Goal: Task Accomplishment & Management: Manage account settings

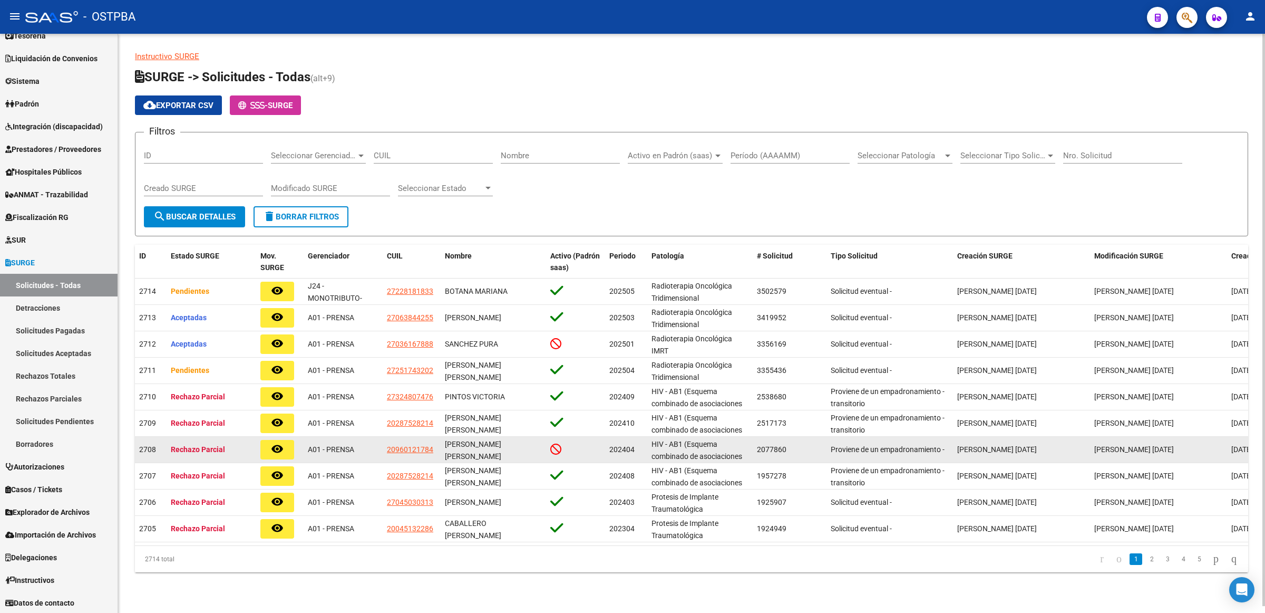
scroll to position [1, 0]
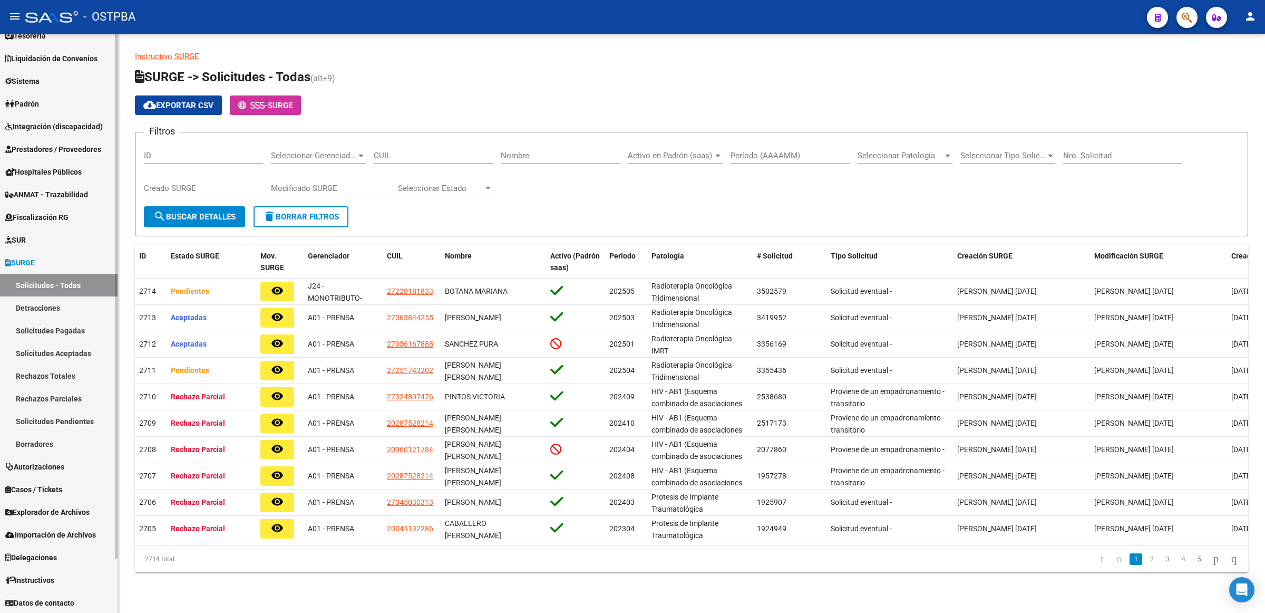
click at [66, 140] on link "Prestadores / Proveedores" at bounding box center [59, 149] width 118 height 23
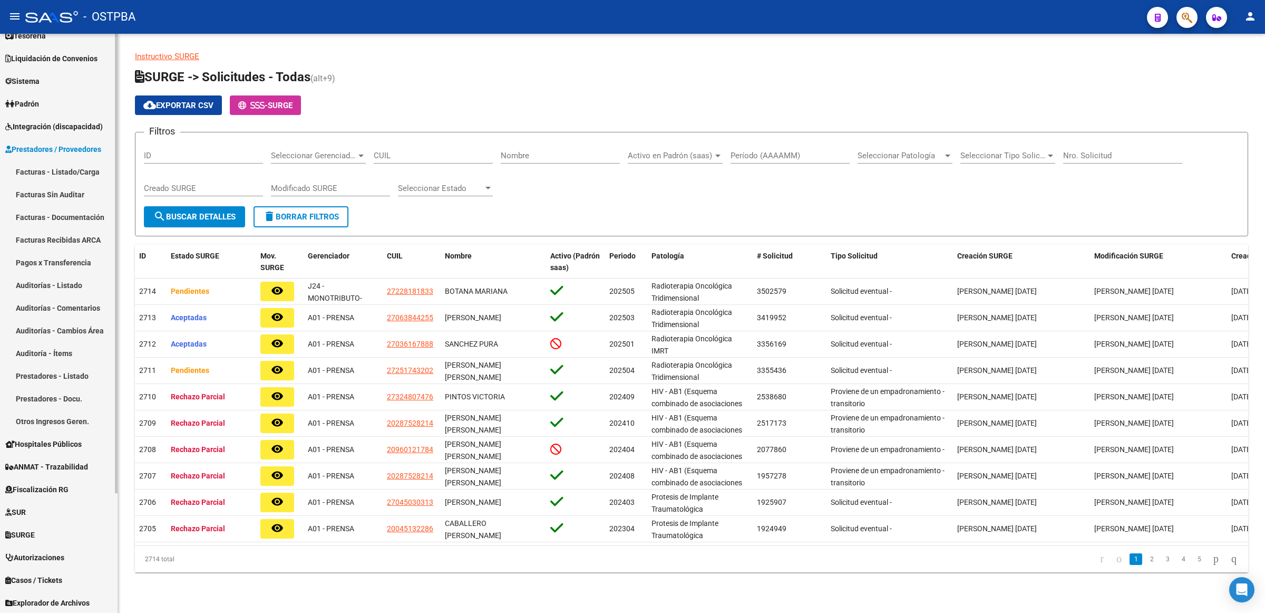
click at [52, 175] on link "Facturas - Listado/Carga" at bounding box center [59, 171] width 118 height 23
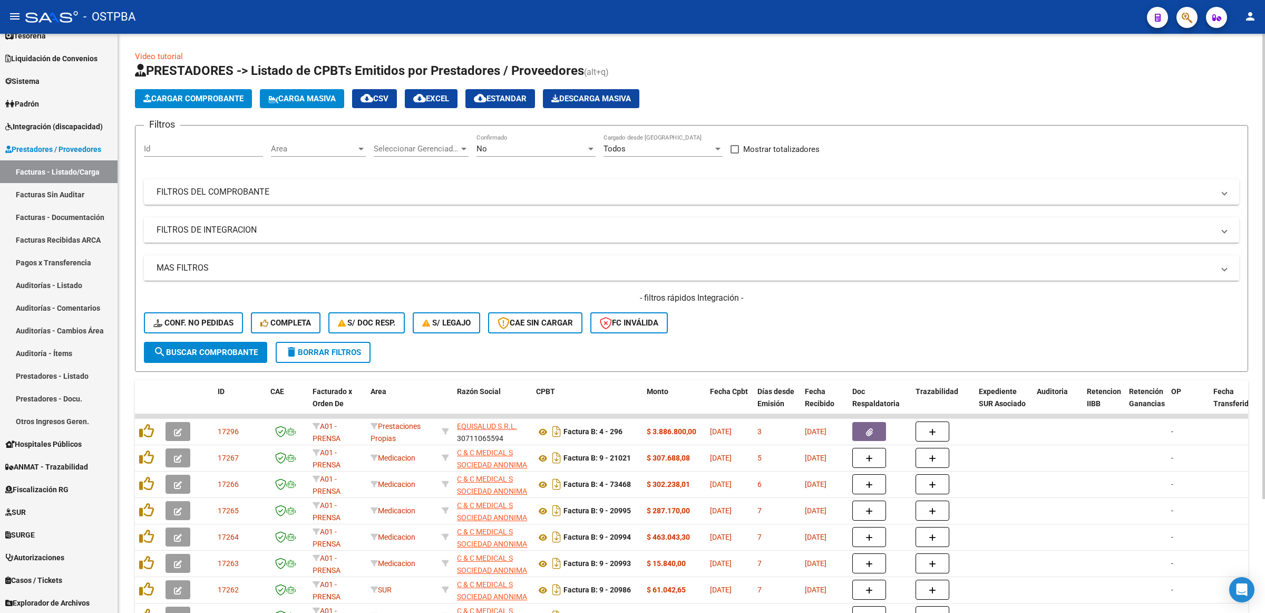
click at [533, 149] on div "No" at bounding box center [532, 148] width 110 height 9
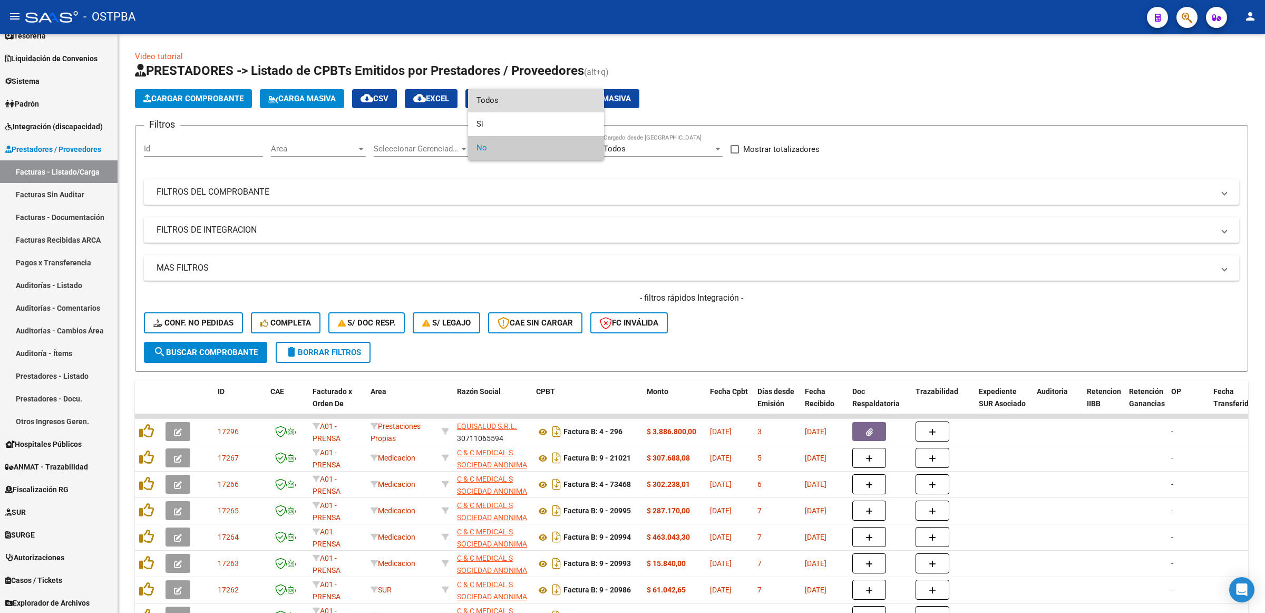
click at [521, 102] on span "Todos" at bounding box center [536, 101] width 119 height 24
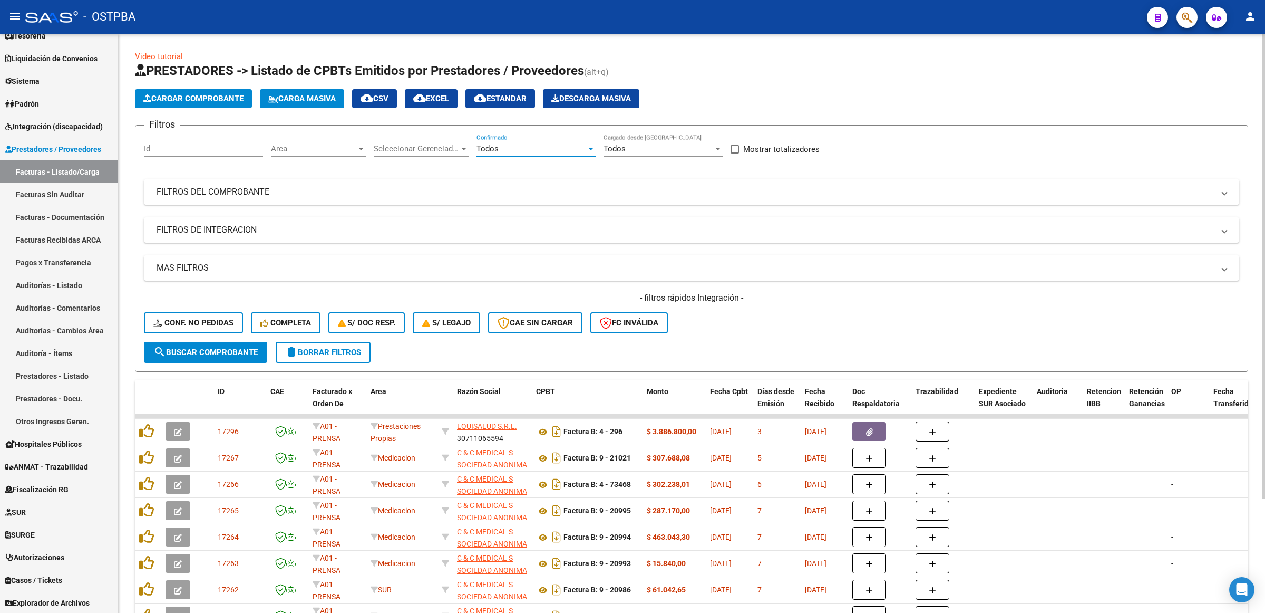
click at [244, 188] on mat-panel-title "FILTROS DEL COMPROBANTE" at bounding box center [686, 192] width 1058 height 12
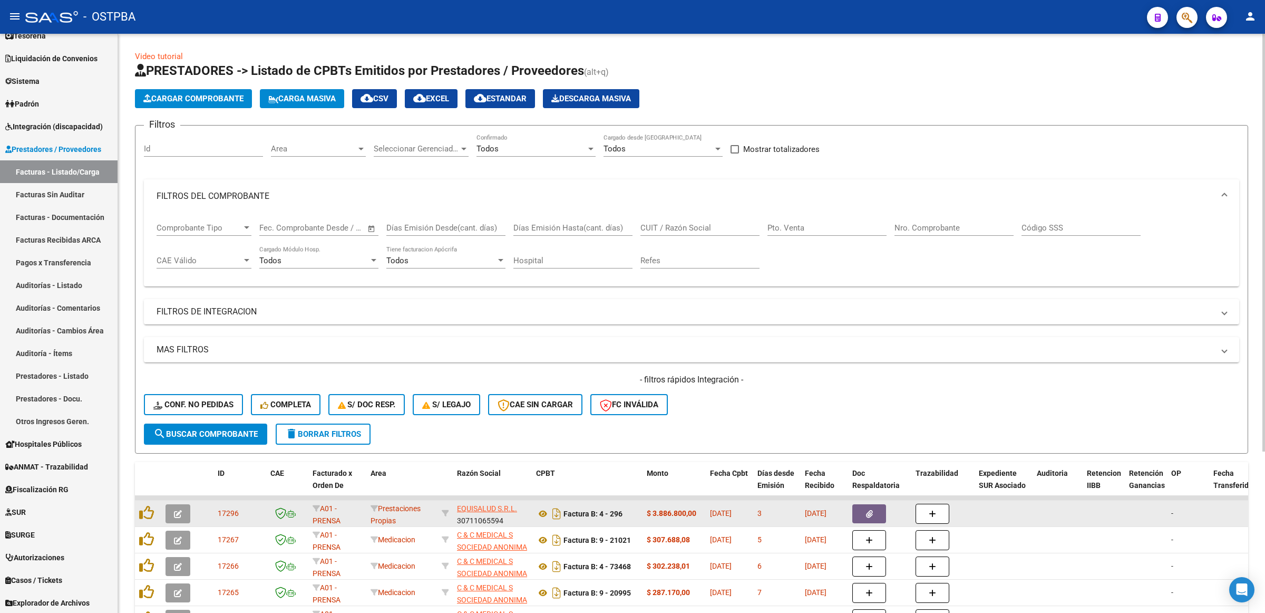
scroll to position [1, 0]
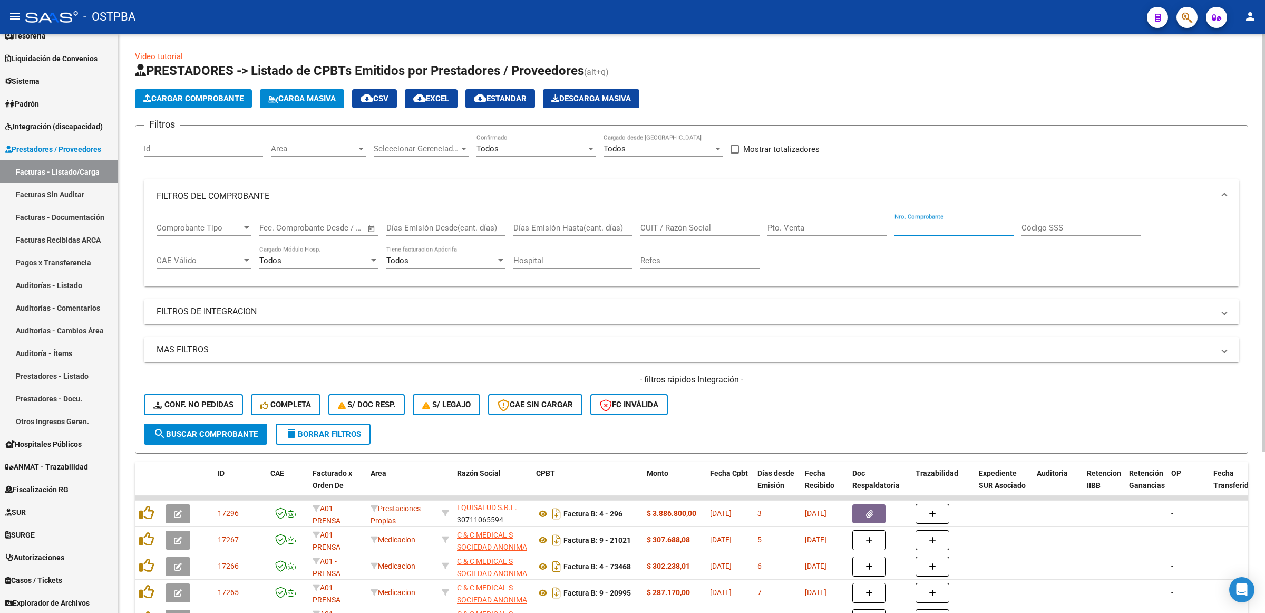
click at [941, 223] on input "Nro. Comprobante" at bounding box center [954, 227] width 119 height 9
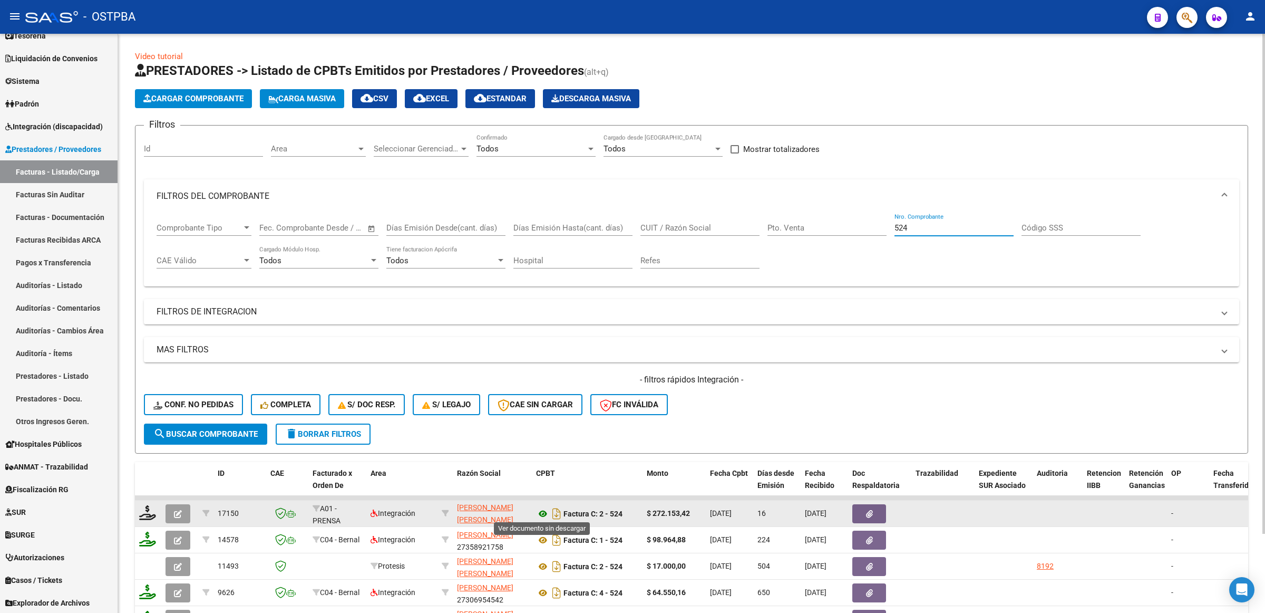
type input "524"
click at [544, 511] on icon at bounding box center [543, 513] width 14 height 13
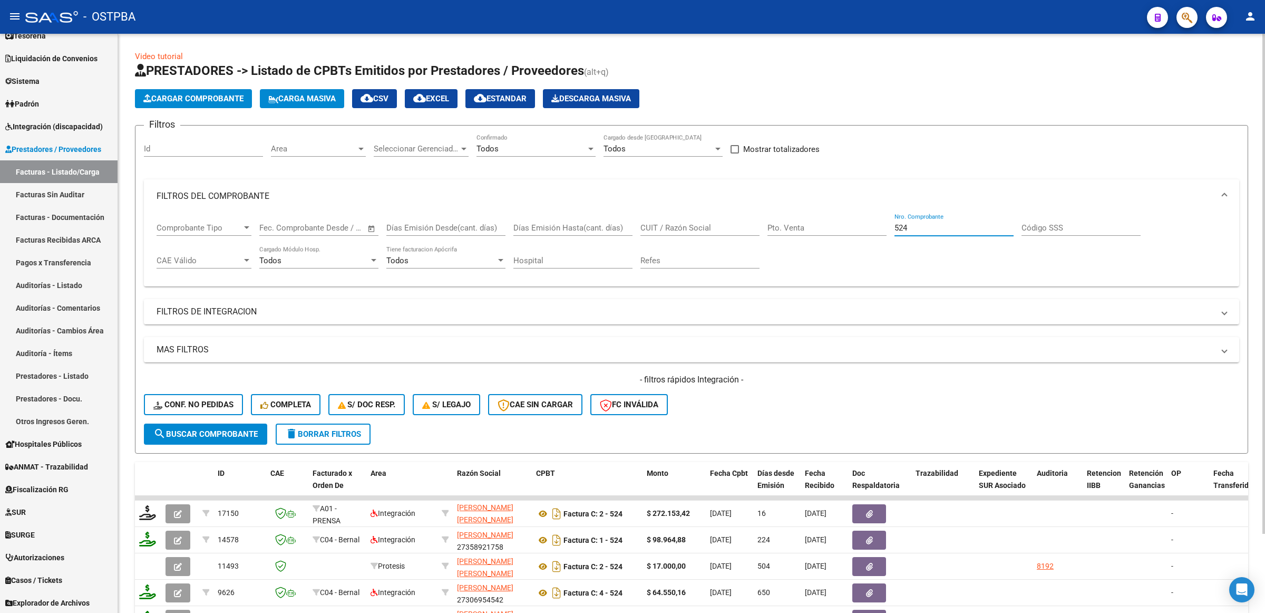
drag, startPoint x: 936, startPoint y: 230, endPoint x: 796, endPoint y: 203, distance: 142.2
click at [788, 206] on mat-expansion-panel "FILTROS DEL COMPROBANTE Comprobante Tipo Comprobante Tipo Start date – End date…" at bounding box center [692, 233] width 1096 height 108
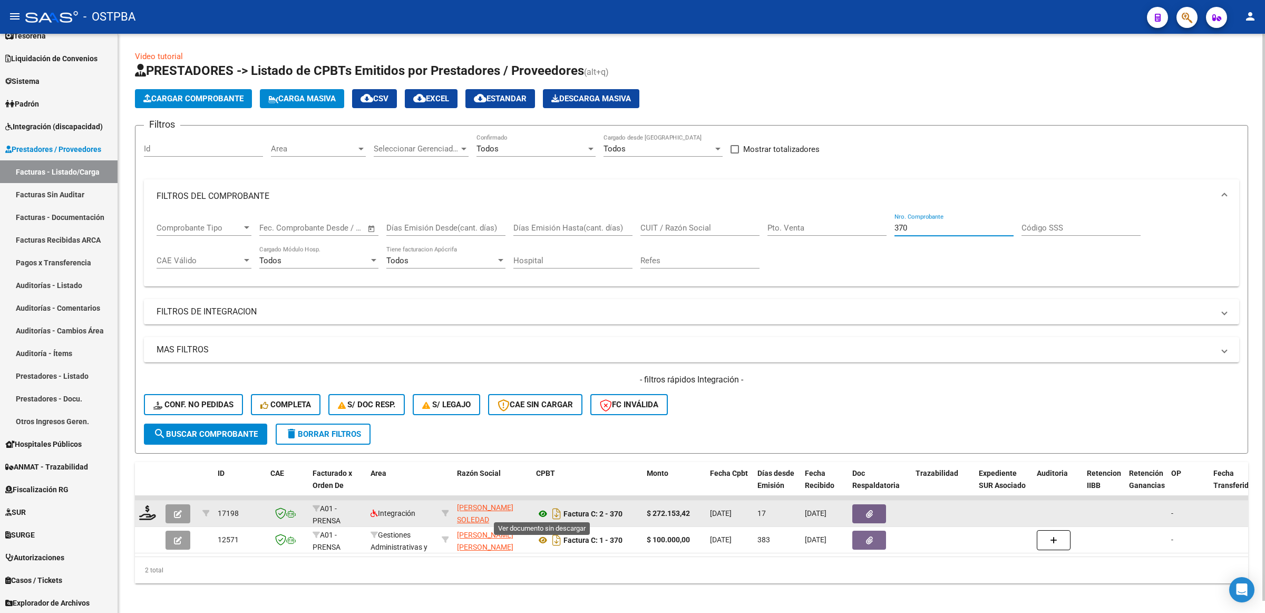
type input "370"
click at [542, 511] on icon at bounding box center [543, 513] width 14 height 13
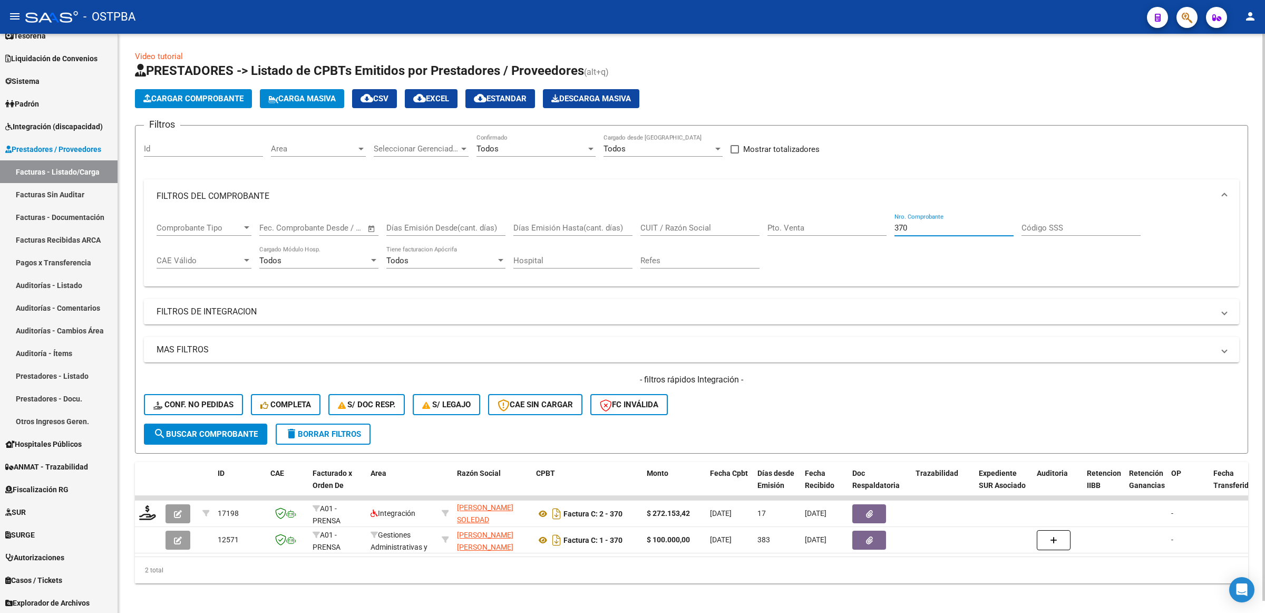
drag, startPoint x: 926, startPoint y: 225, endPoint x: 760, endPoint y: 230, distance: 166.2
click at [760, 230] on div "Comprobante Tipo Comprobante Tipo Start date – End date Fec. Comprobante Desde …" at bounding box center [692, 245] width 1070 height 65
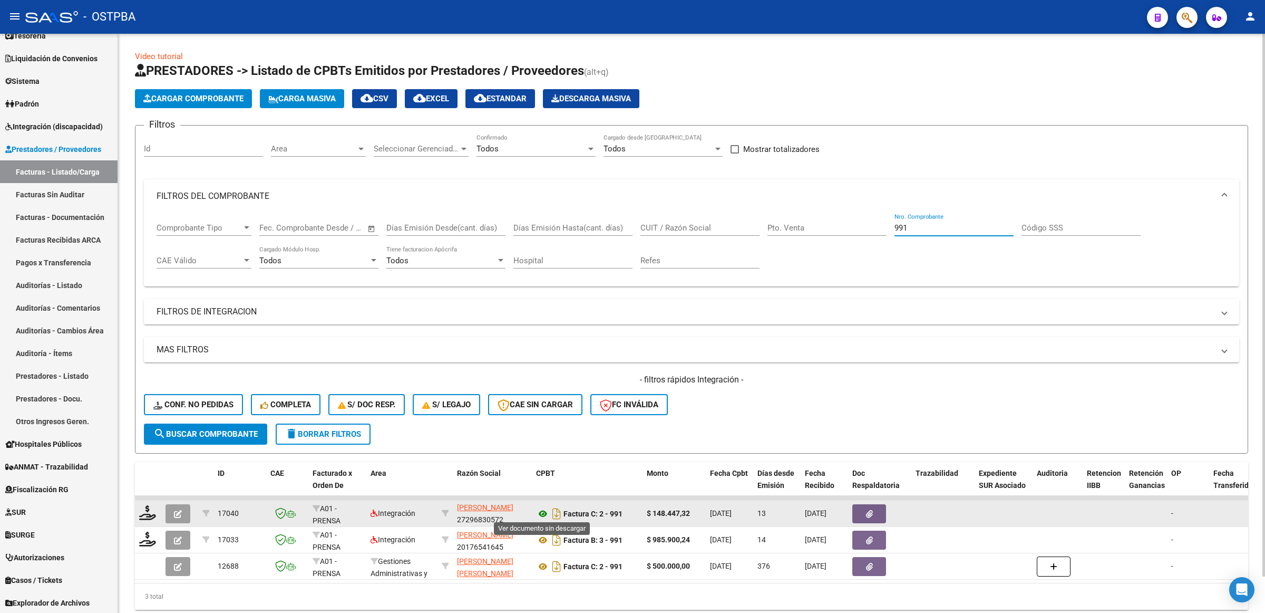
type input "991"
click at [546, 514] on icon at bounding box center [543, 513] width 14 height 13
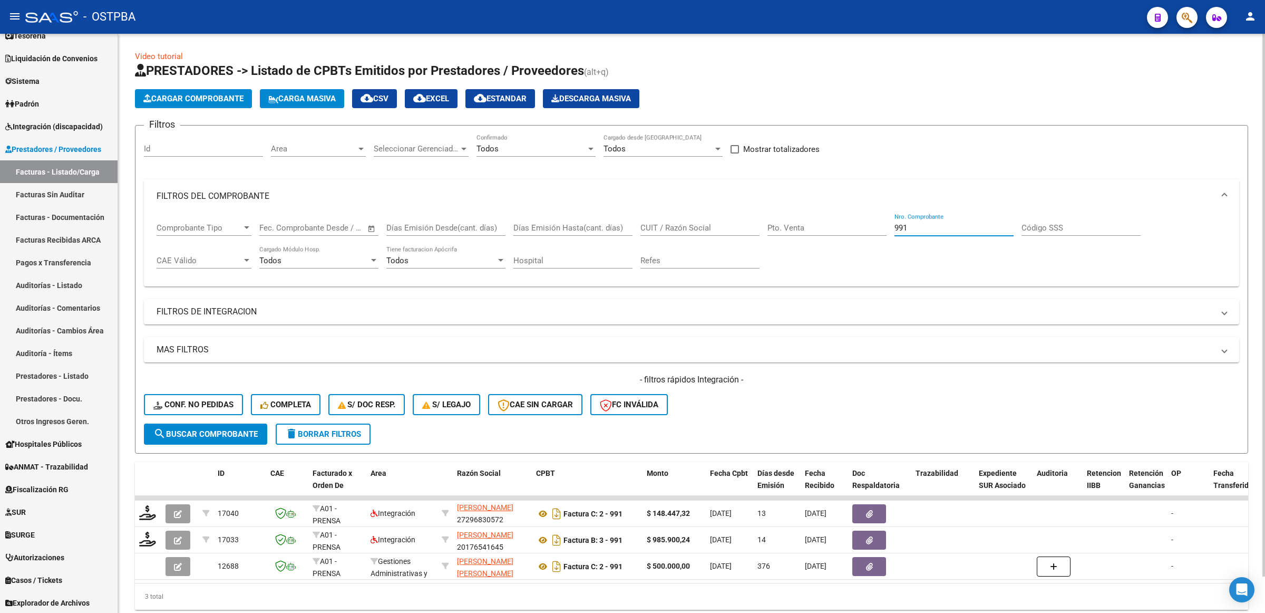
drag, startPoint x: 915, startPoint y: 230, endPoint x: 625, endPoint y: 207, distance: 291.5
click at [626, 207] on mat-expansion-panel "FILTROS DEL COMPROBANTE Comprobante Tipo Comprobante Tipo Start date – End date…" at bounding box center [692, 233] width 1096 height 108
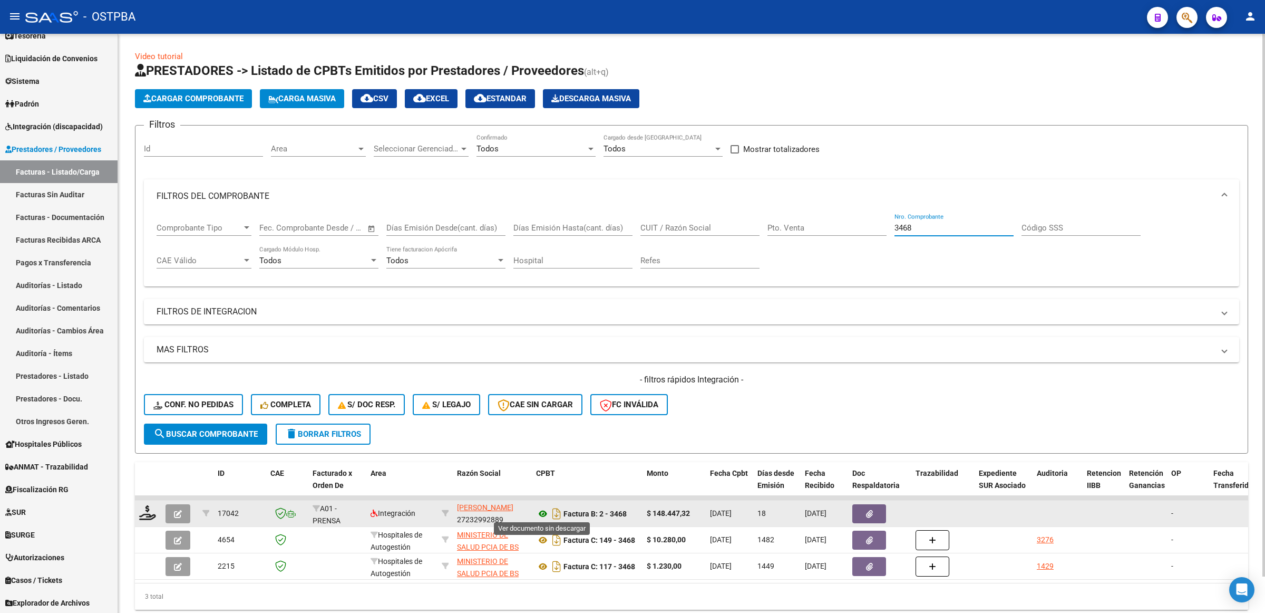
type input "3468"
click at [546, 509] on icon at bounding box center [543, 513] width 14 height 13
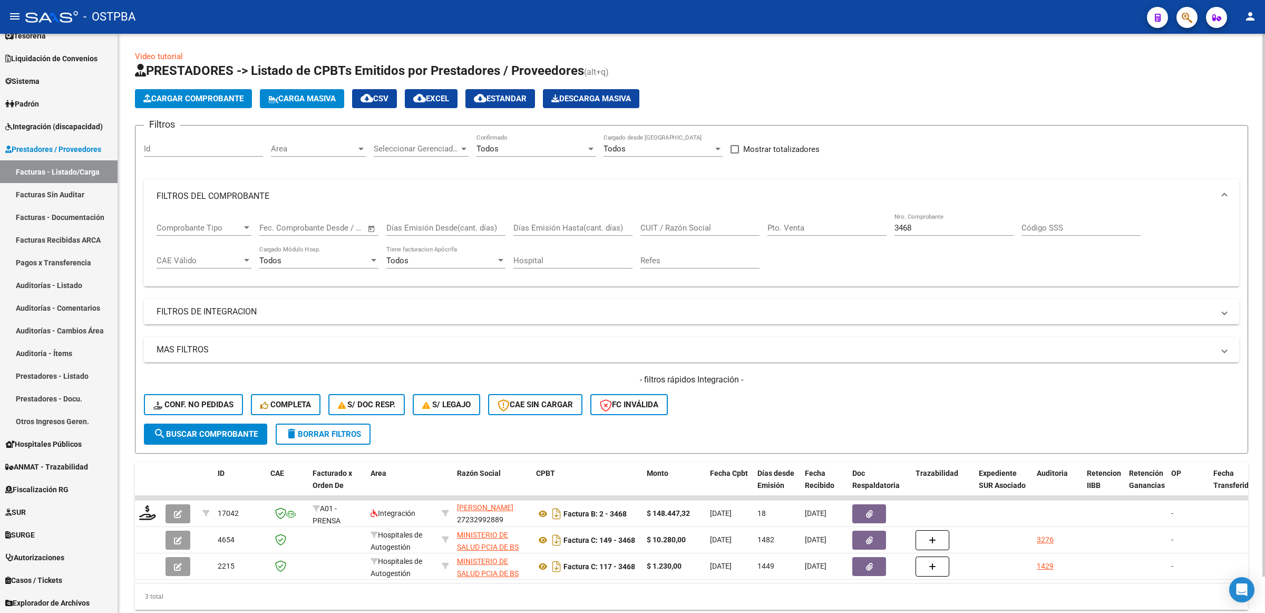
click at [980, 389] on div "- filtros rápidos Integración - Conf. no pedidas Completa S/ Doc Resp. S/ legaj…" at bounding box center [692, 399] width 1096 height 50
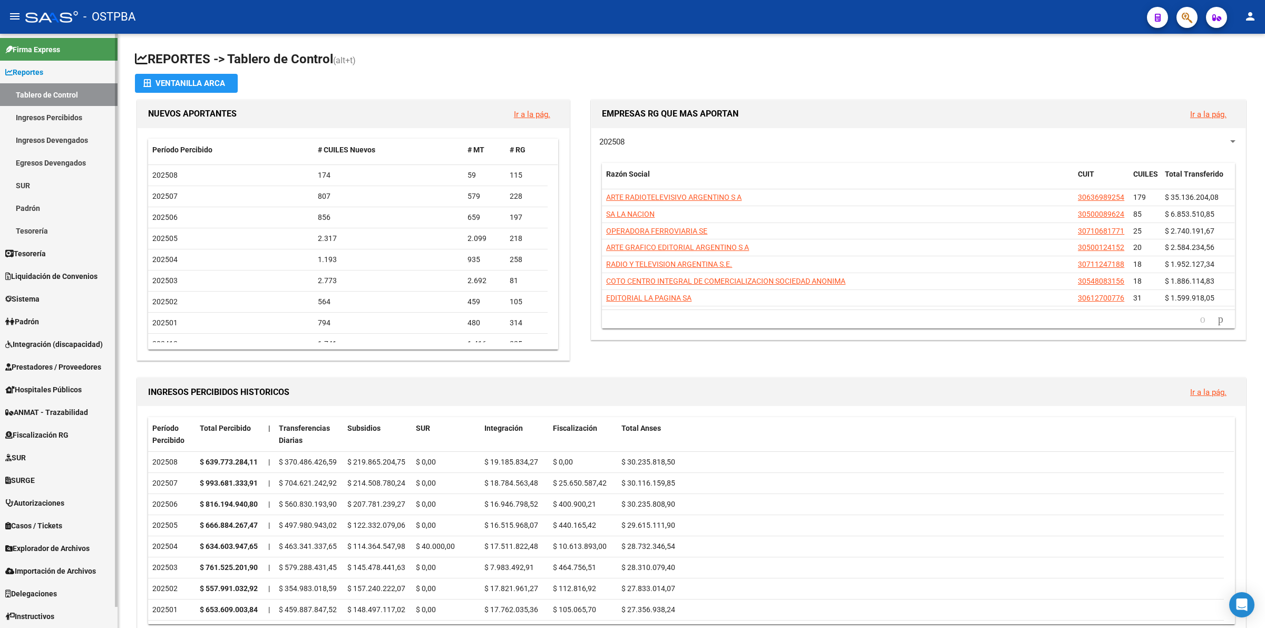
click at [53, 338] on span "Integración (discapacidad)" at bounding box center [54, 344] width 98 height 12
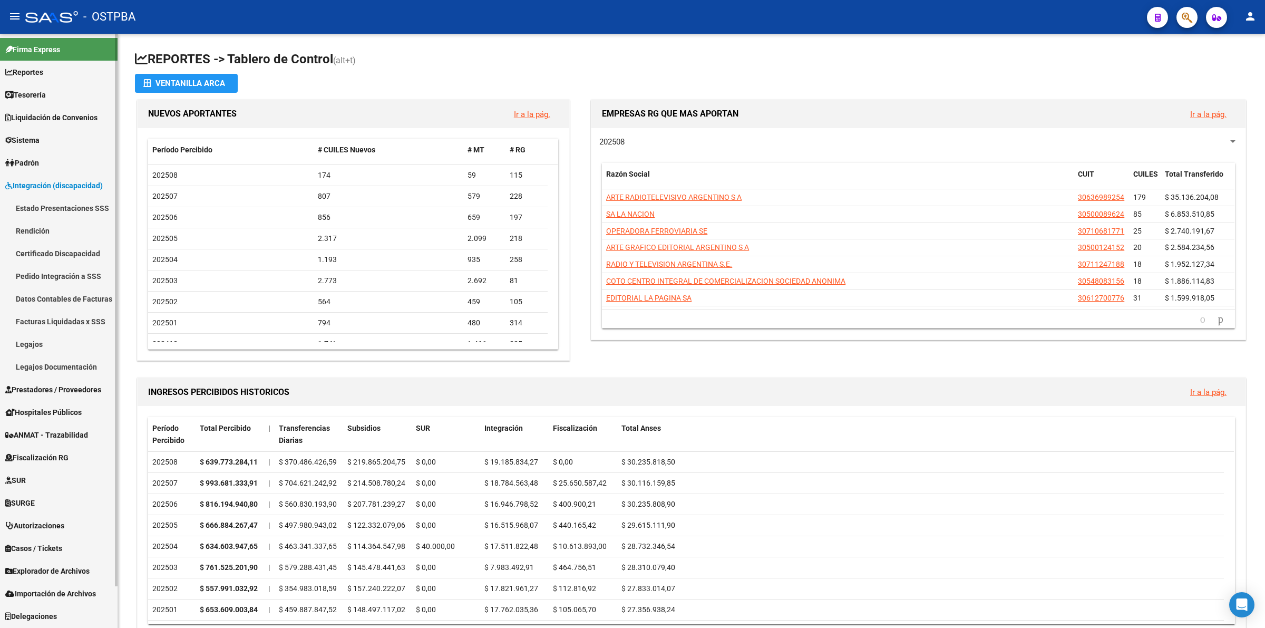
click at [57, 278] on link "Pedido Integración a SSS" at bounding box center [59, 276] width 118 height 23
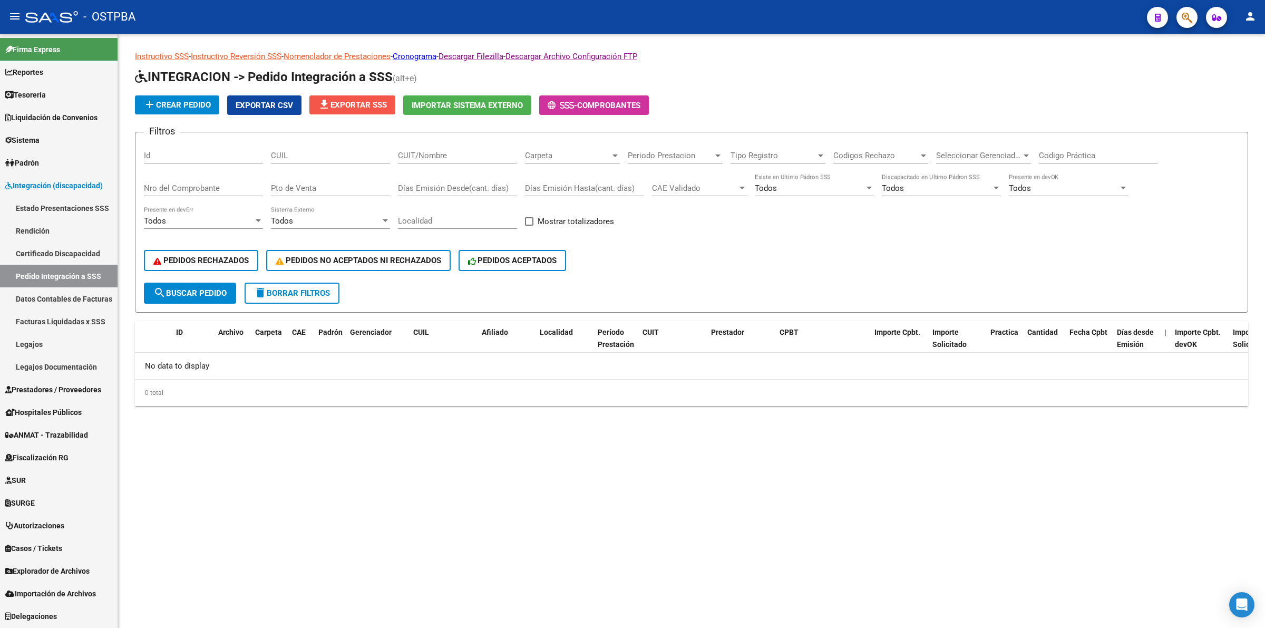
click at [366, 103] on span "file_download Exportar SSS" at bounding box center [352, 104] width 69 height 9
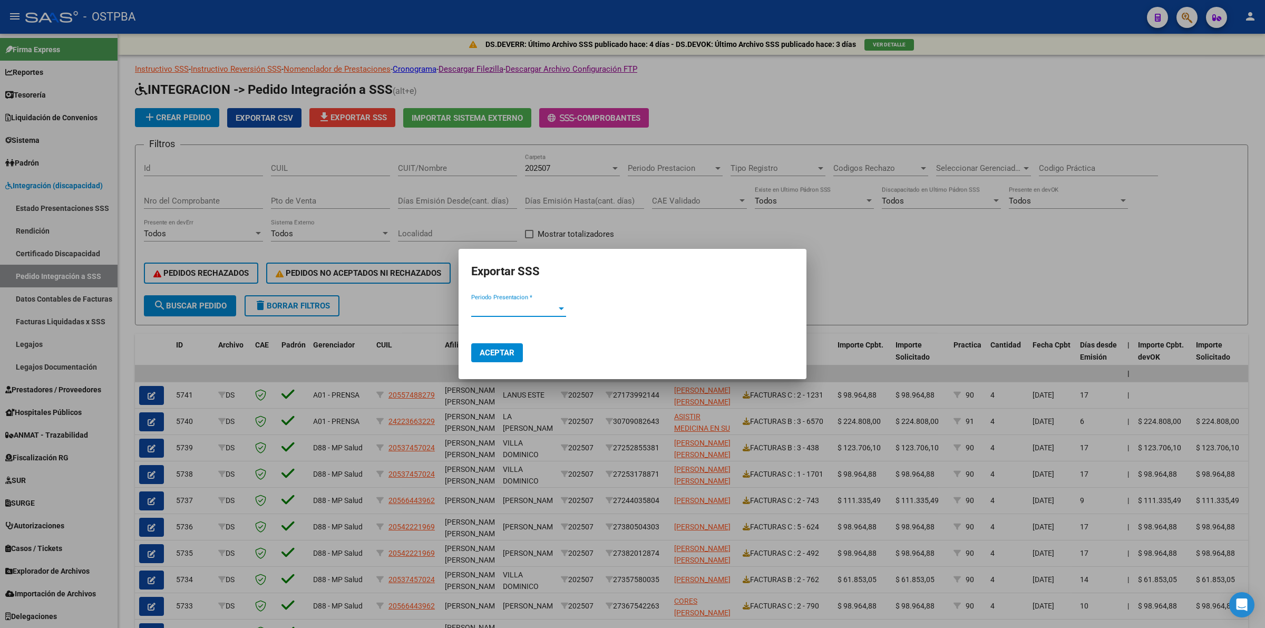
click at [530, 305] on span "Periodo Presentacion *" at bounding box center [513, 308] width 85 height 9
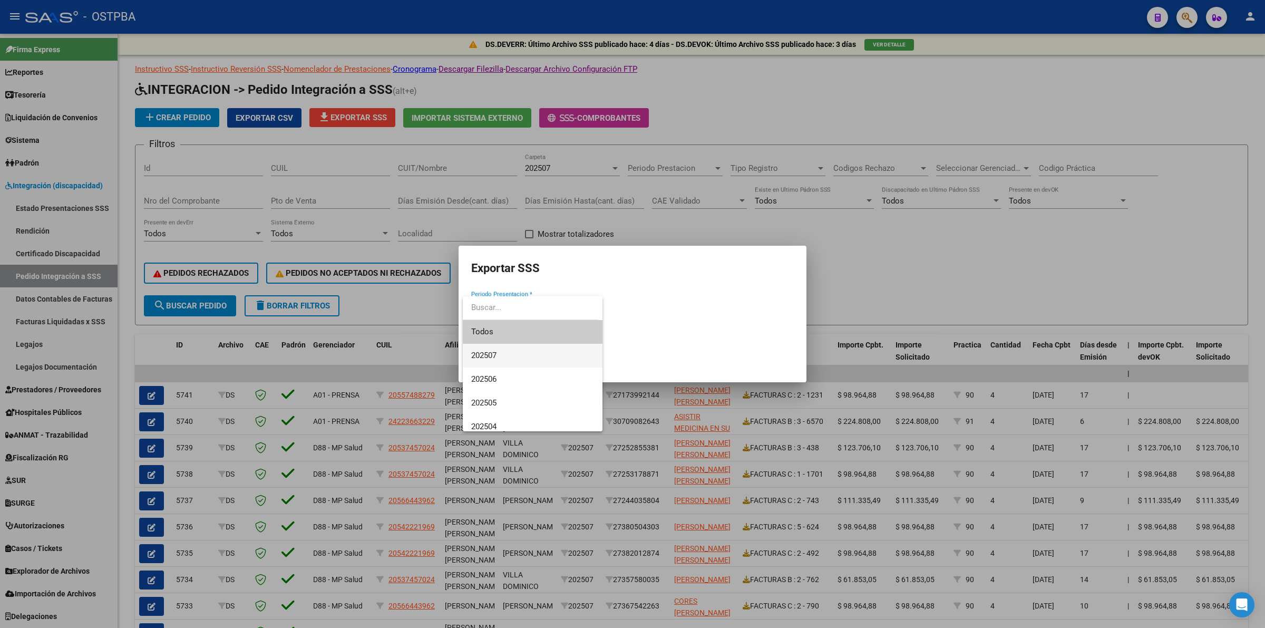
click at [515, 350] on span "202507" at bounding box center [532, 356] width 123 height 24
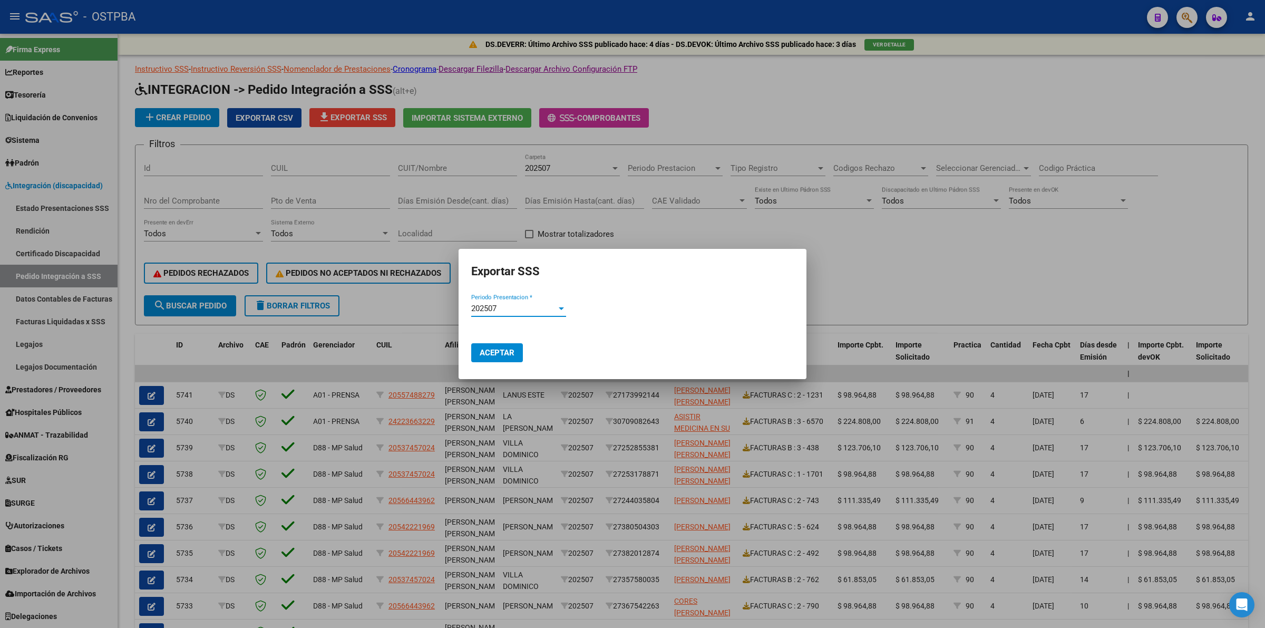
click at [512, 356] on span "Aceptar" at bounding box center [497, 352] width 35 height 9
click at [955, 290] on div at bounding box center [632, 314] width 1265 height 628
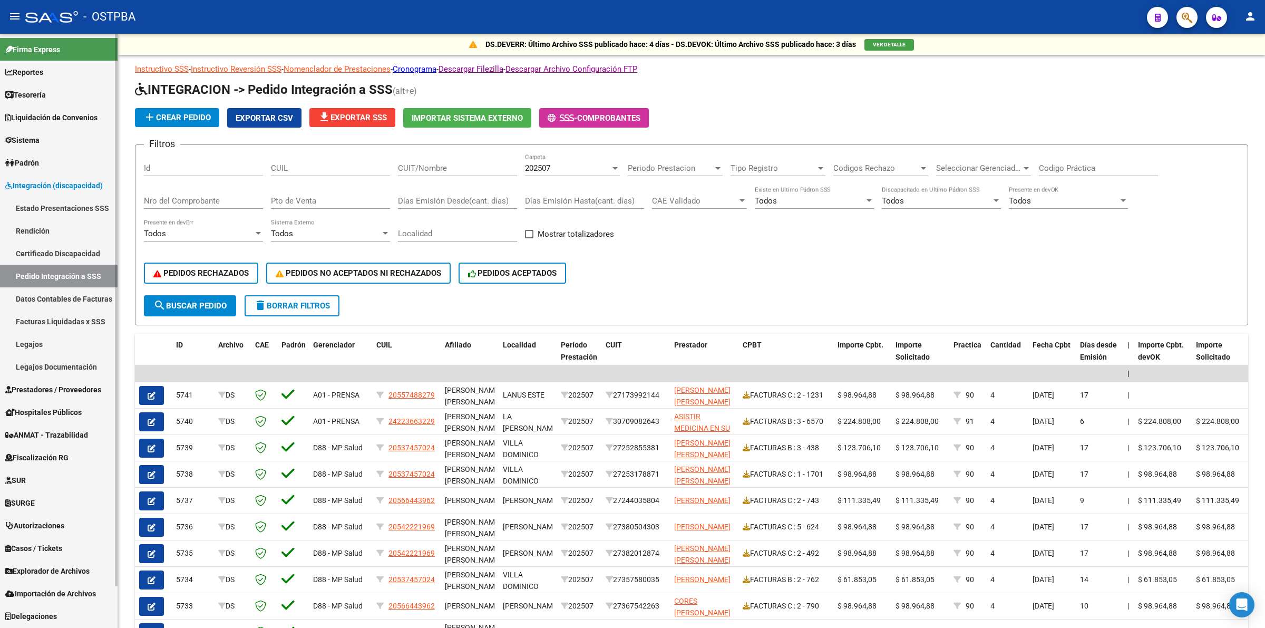
click at [25, 229] on link "Rendición" at bounding box center [59, 230] width 118 height 23
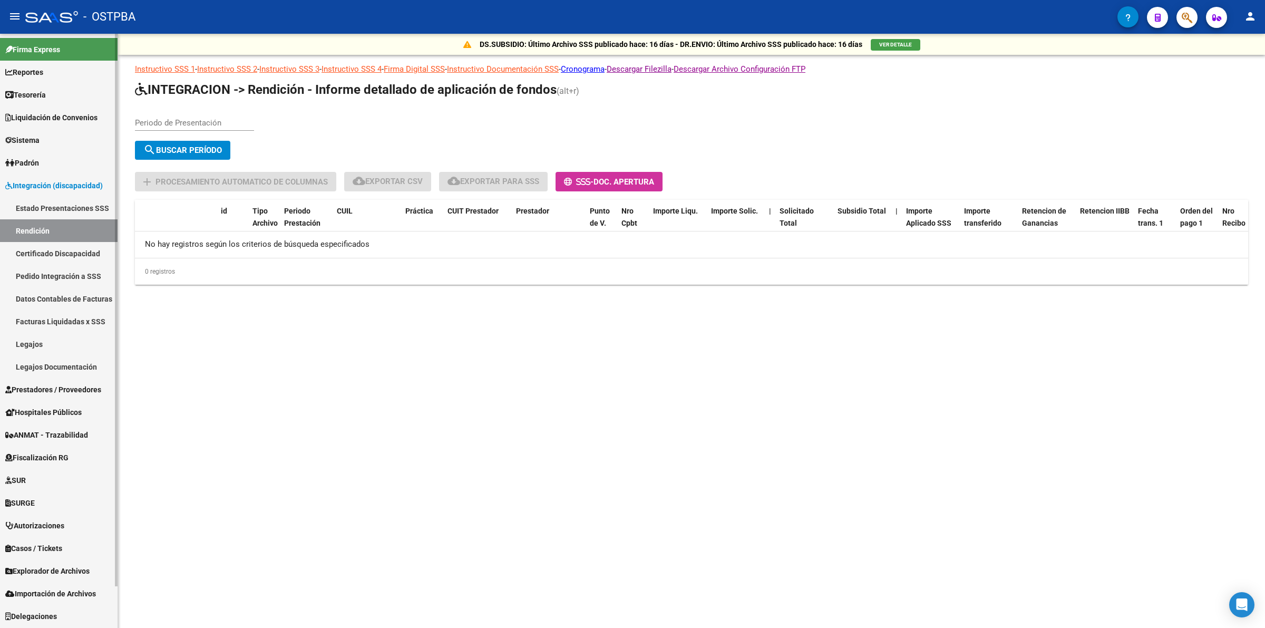
click at [59, 157] on link "Padrón" at bounding box center [59, 162] width 118 height 23
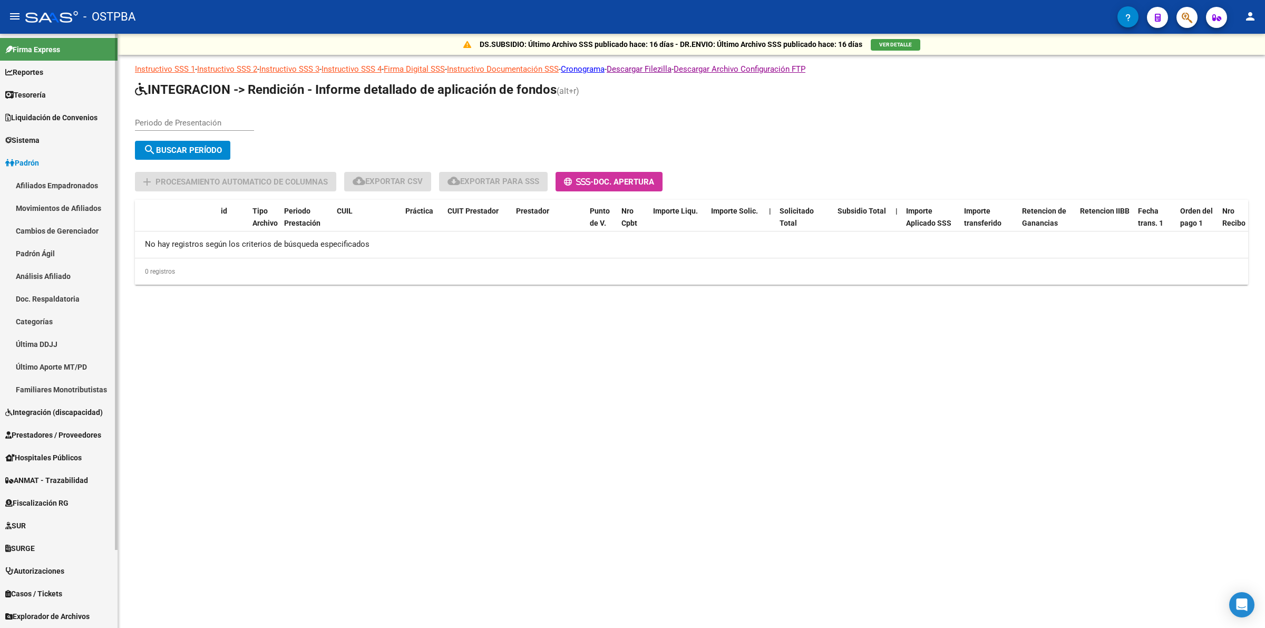
click at [41, 251] on link "Padrón Ágil" at bounding box center [59, 253] width 118 height 23
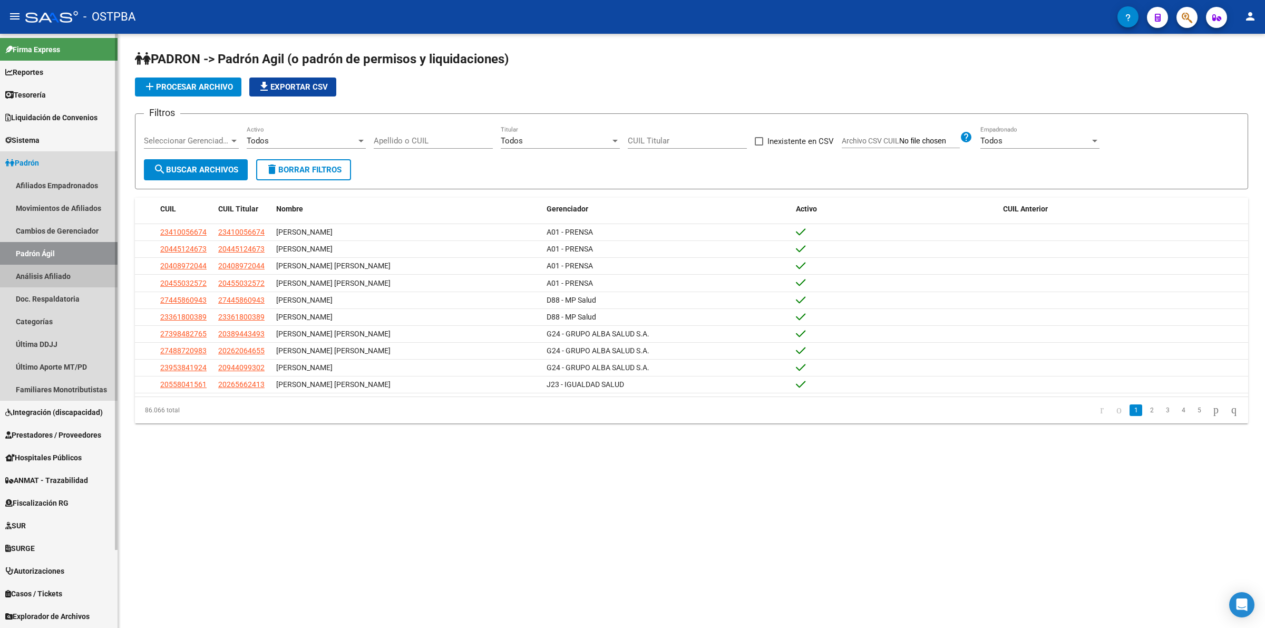
click at [49, 279] on link "Análisis Afiliado" at bounding box center [59, 276] width 118 height 23
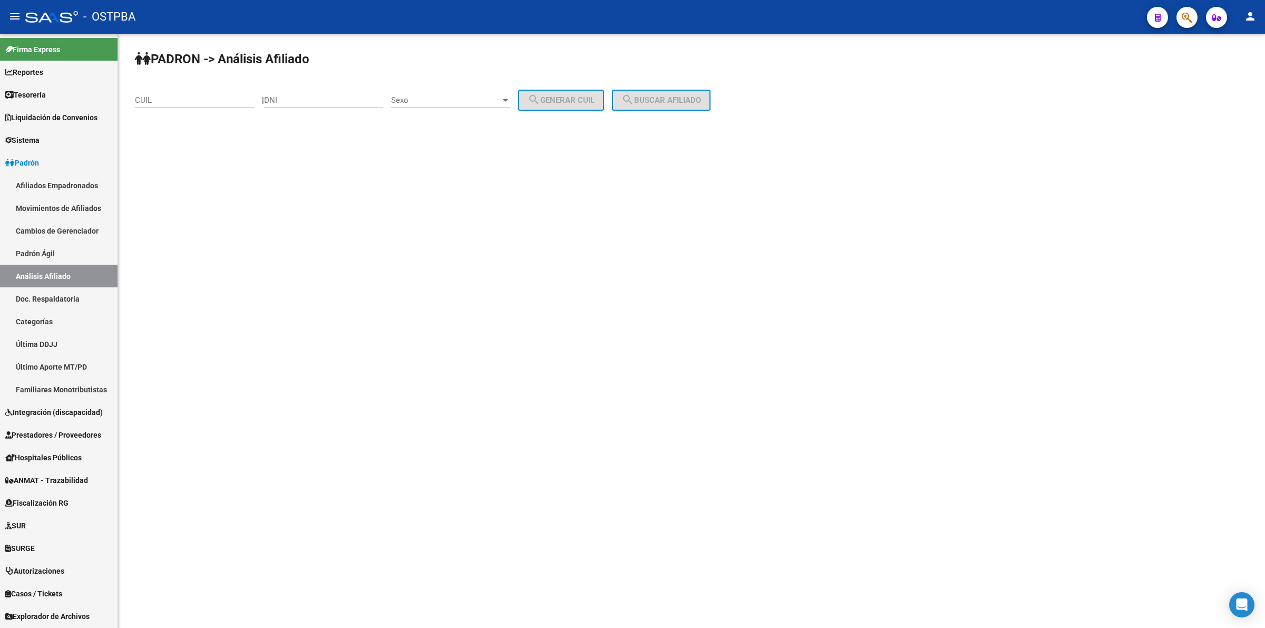
click at [194, 100] on input "CUIL" at bounding box center [194, 99] width 119 height 9
click at [352, 98] on input "DNI" at bounding box center [323, 99] width 119 height 9
type input "42763261"
click at [501, 101] on span "Sexo" at bounding box center [446, 99] width 110 height 9
click at [488, 128] on span "Femenino" at bounding box center [462, 123] width 119 height 24
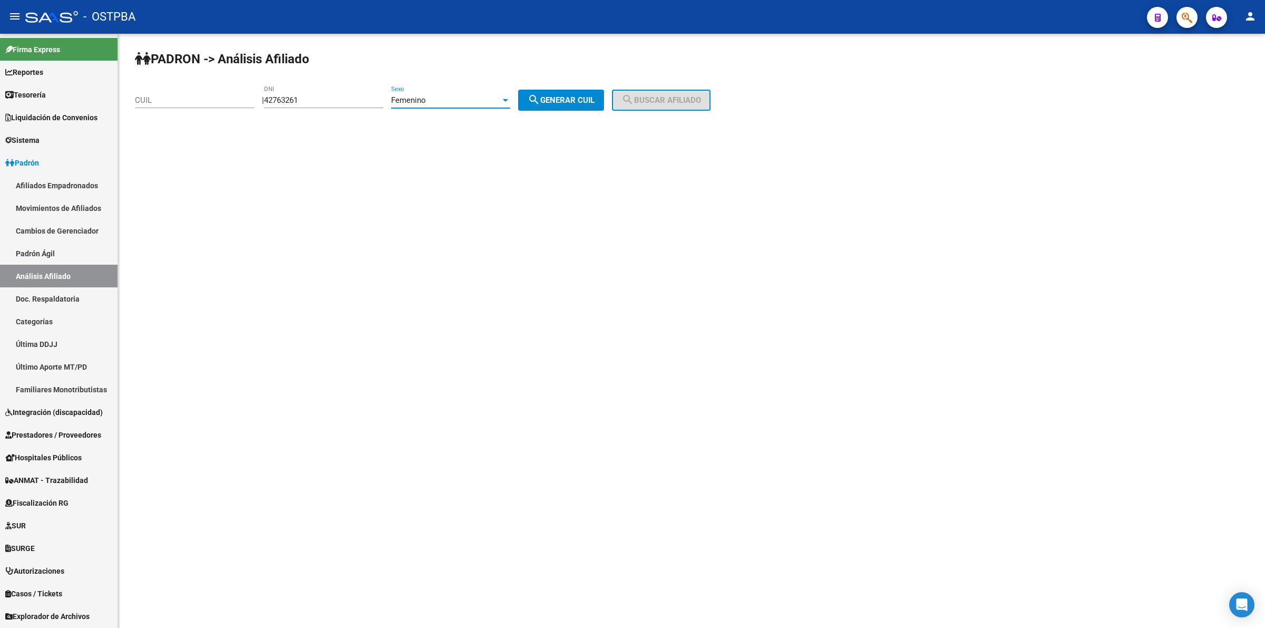
click at [589, 96] on span "search Generar CUIL" at bounding box center [561, 99] width 67 height 9
type input "27-42763261-5"
click at [688, 106] on button "search Buscar afiliado" at bounding box center [661, 100] width 99 height 21
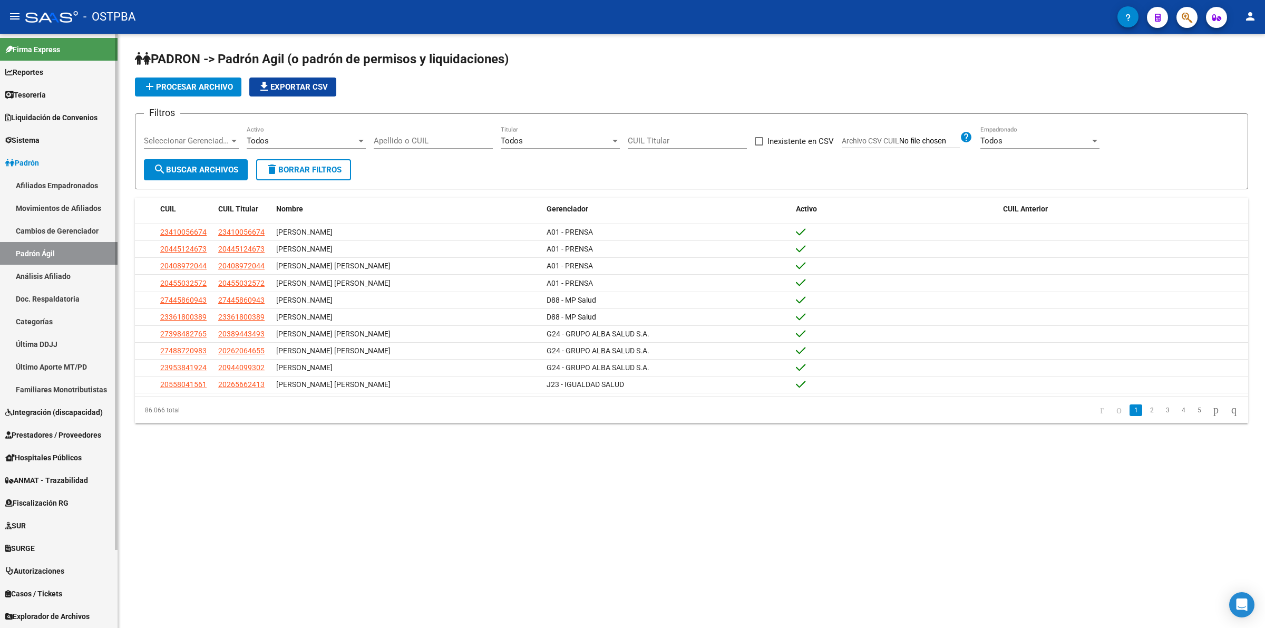
click at [60, 278] on link "Análisis Afiliado" at bounding box center [59, 276] width 118 height 23
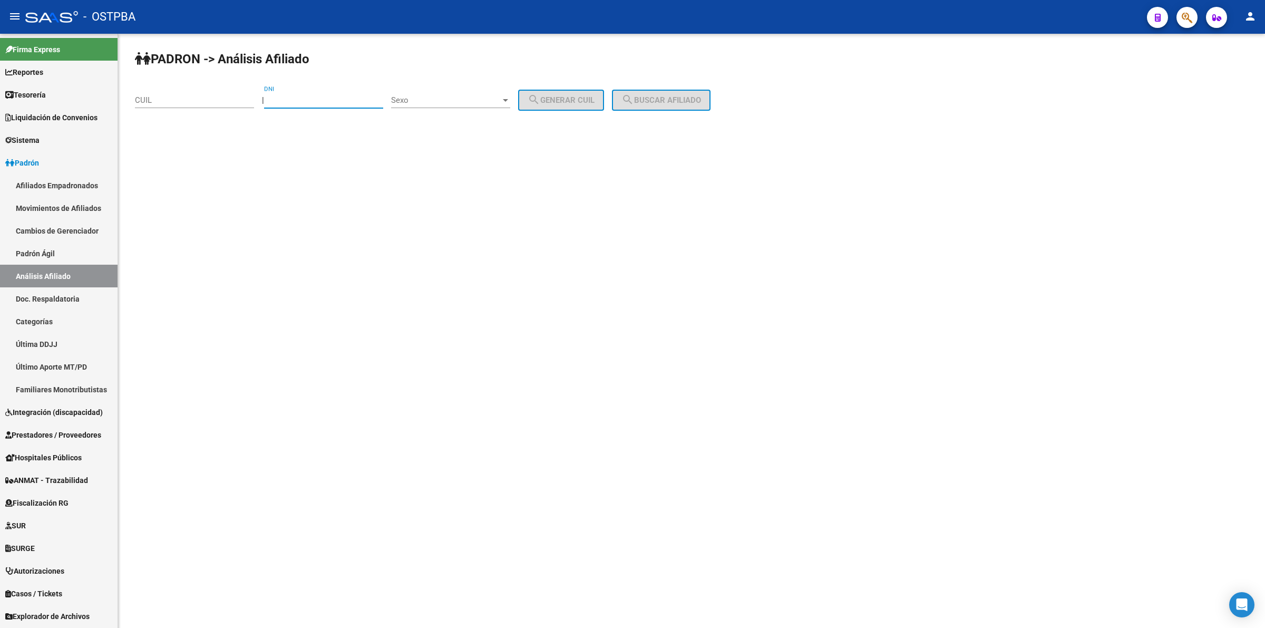
drag, startPoint x: 298, startPoint y: 104, endPoint x: 691, endPoint y: 74, distance: 393.9
click at [299, 104] on input "DNI" at bounding box center [323, 99] width 119 height 9
type input "4"
click at [54, 229] on link "Cambios de Gerenciador" at bounding box center [59, 230] width 118 height 23
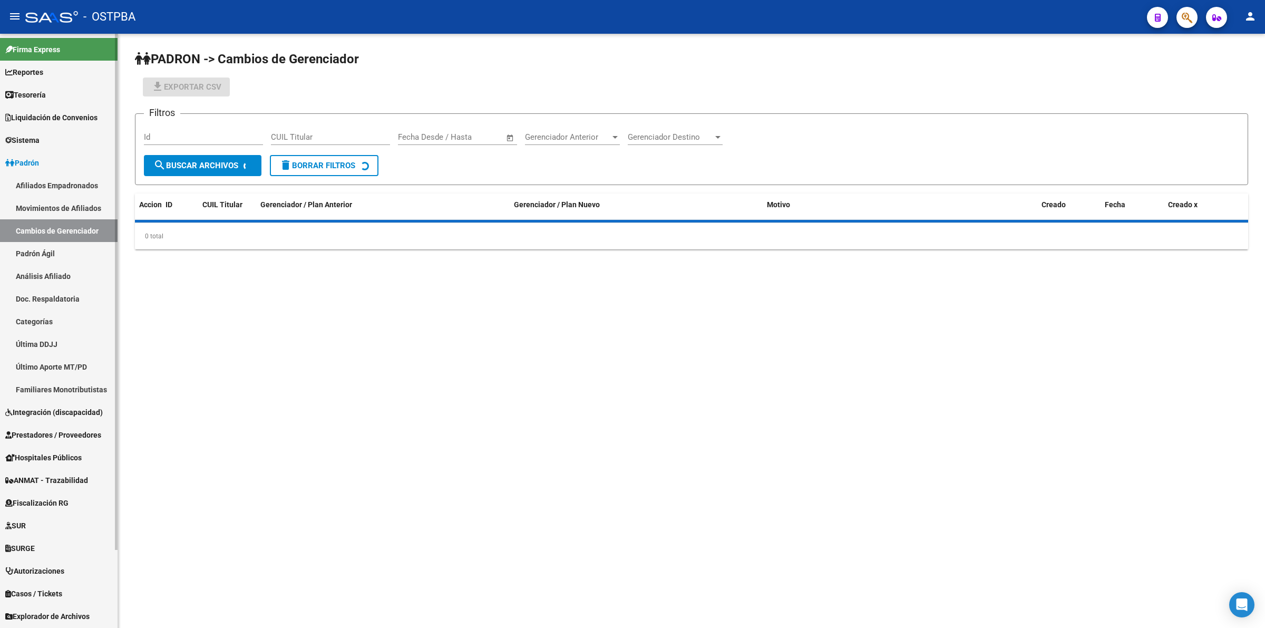
click at [61, 206] on link "Movimientos de Afiliados" at bounding box center [59, 208] width 118 height 23
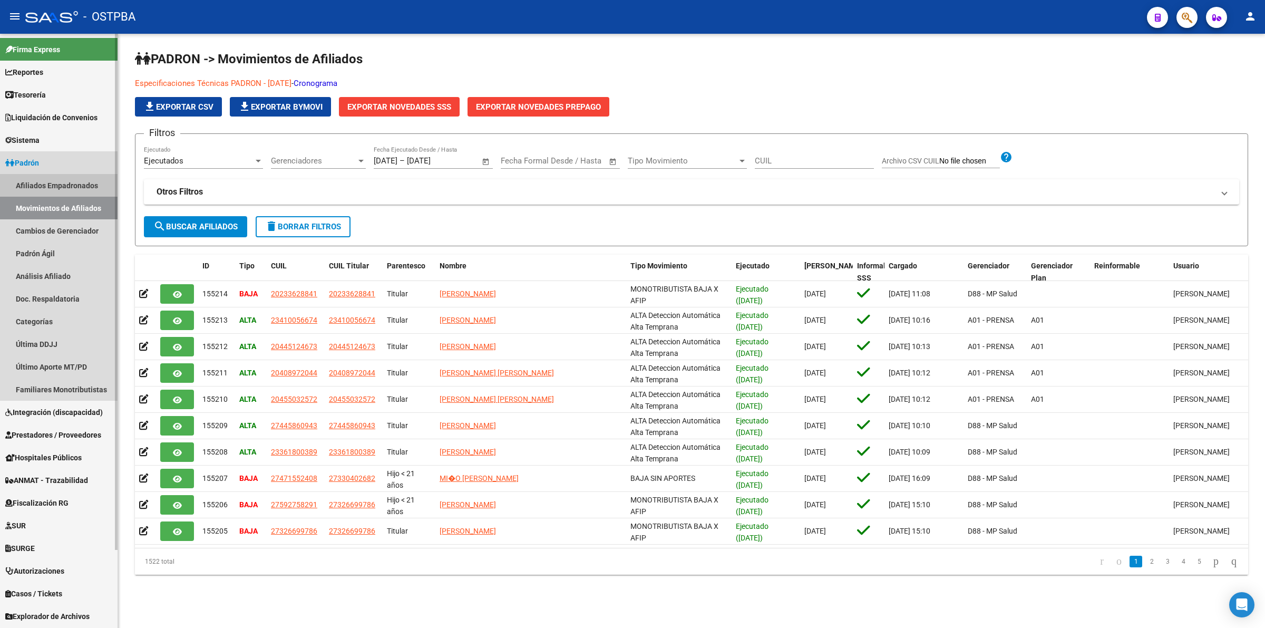
click at [61, 183] on link "Afiliados Empadronados" at bounding box center [59, 185] width 118 height 23
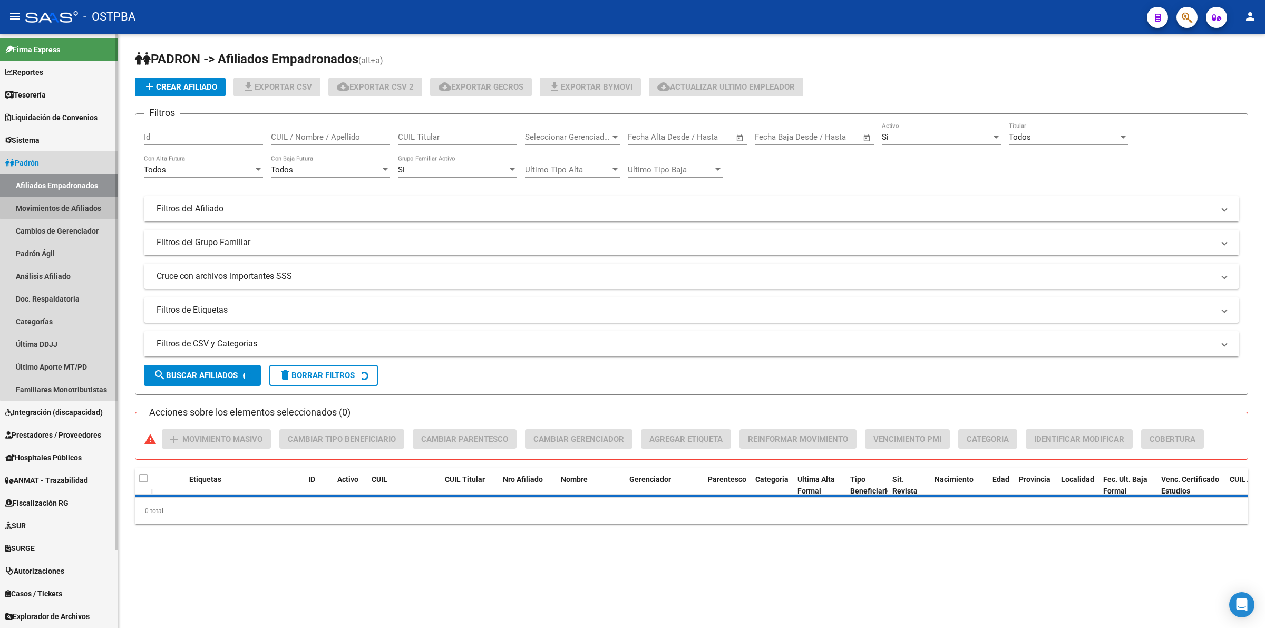
click at [66, 204] on link "Movimientos de Afiliados" at bounding box center [59, 208] width 118 height 23
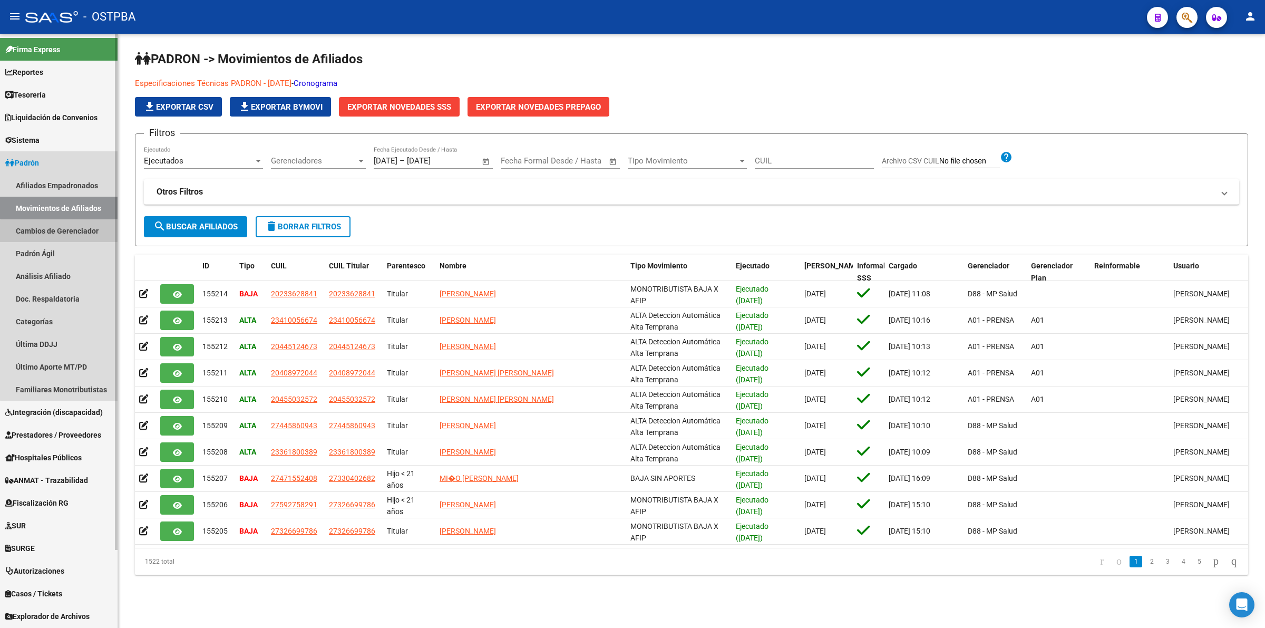
click at [61, 240] on link "Cambios de Gerenciador" at bounding box center [59, 230] width 118 height 23
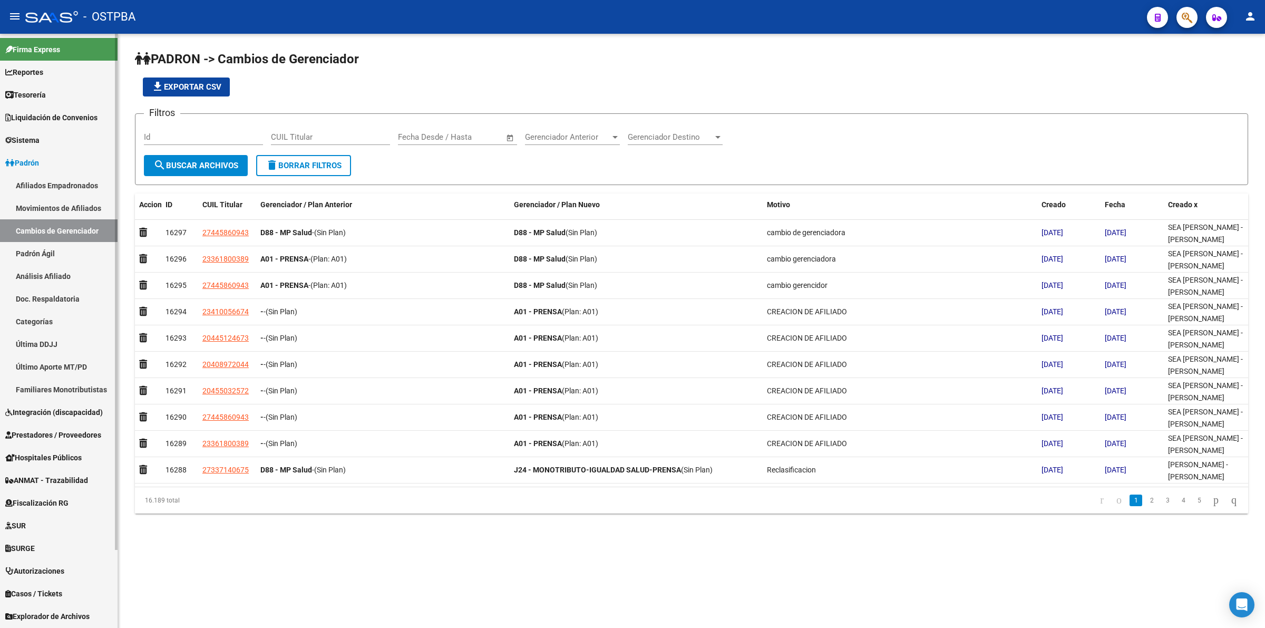
click at [54, 255] on link "Padrón Ágil" at bounding box center [59, 253] width 118 height 23
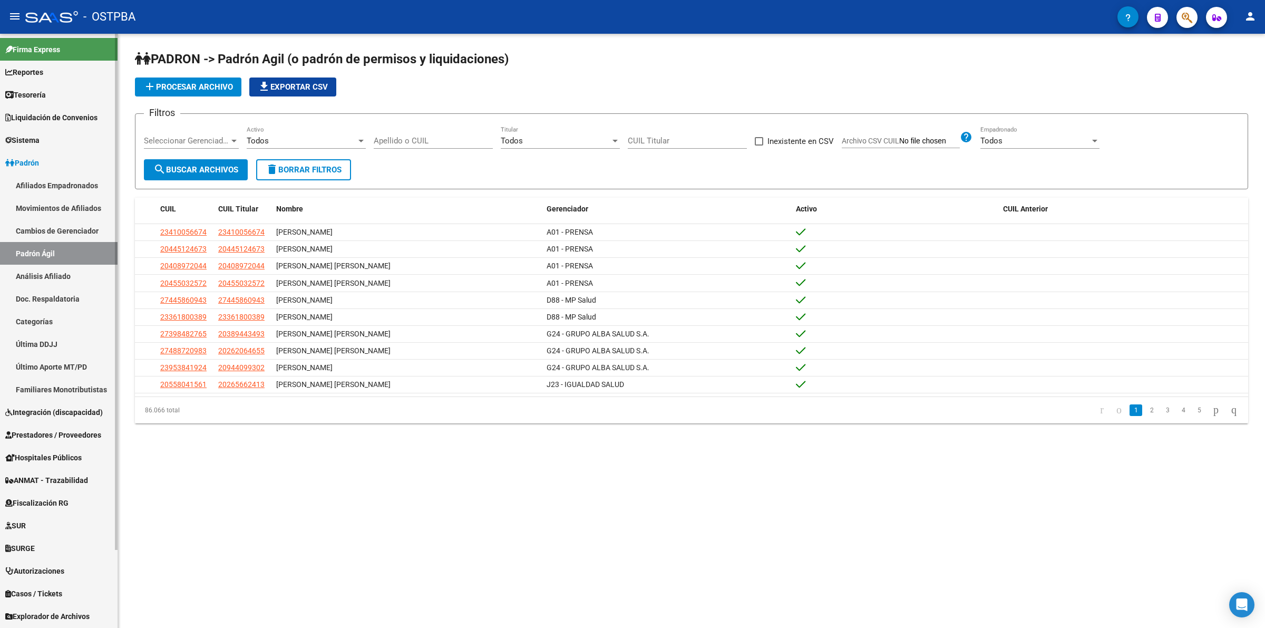
click at [40, 552] on link "SURGE" at bounding box center [59, 548] width 118 height 23
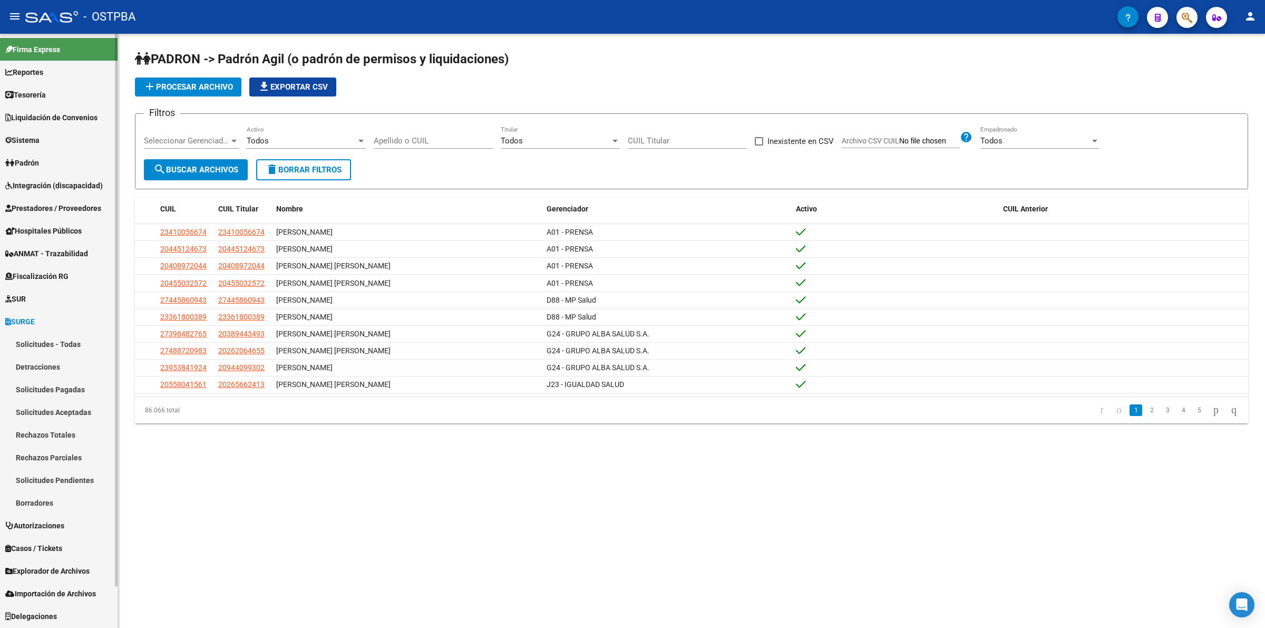
click at [56, 345] on link "Solicitudes - Todas" at bounding box center [59, 344] width 118 height 23
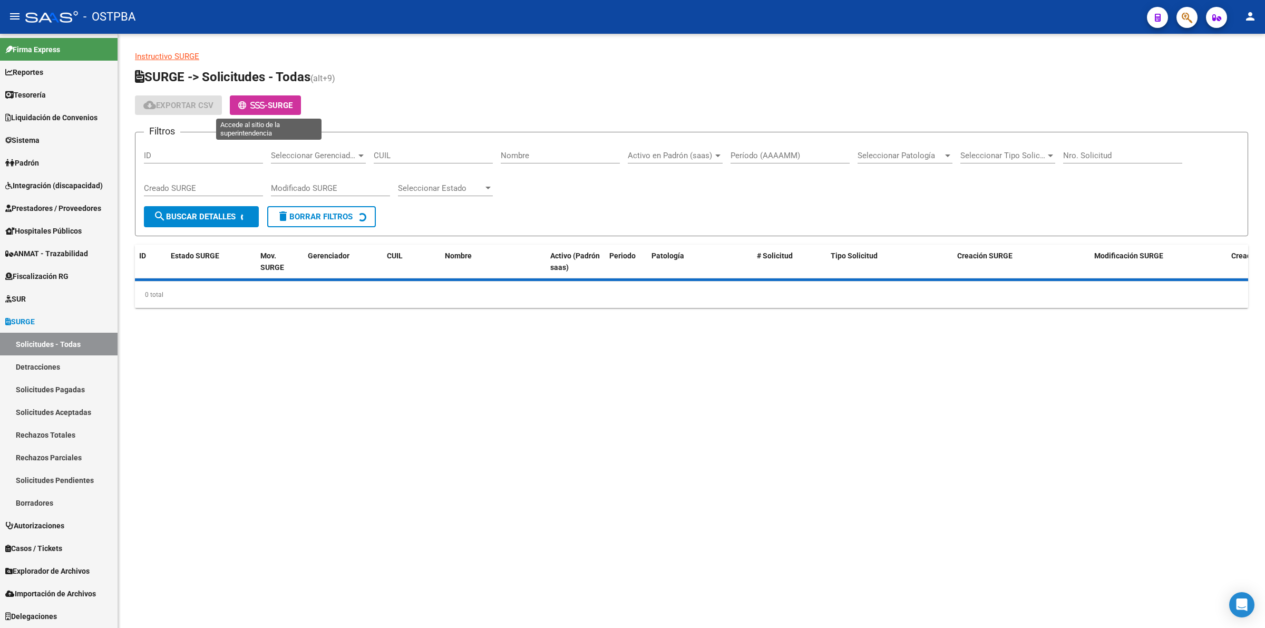
click at [275, 101] on span "SURGE" at bounding box center [280, 105] width 25 height 9
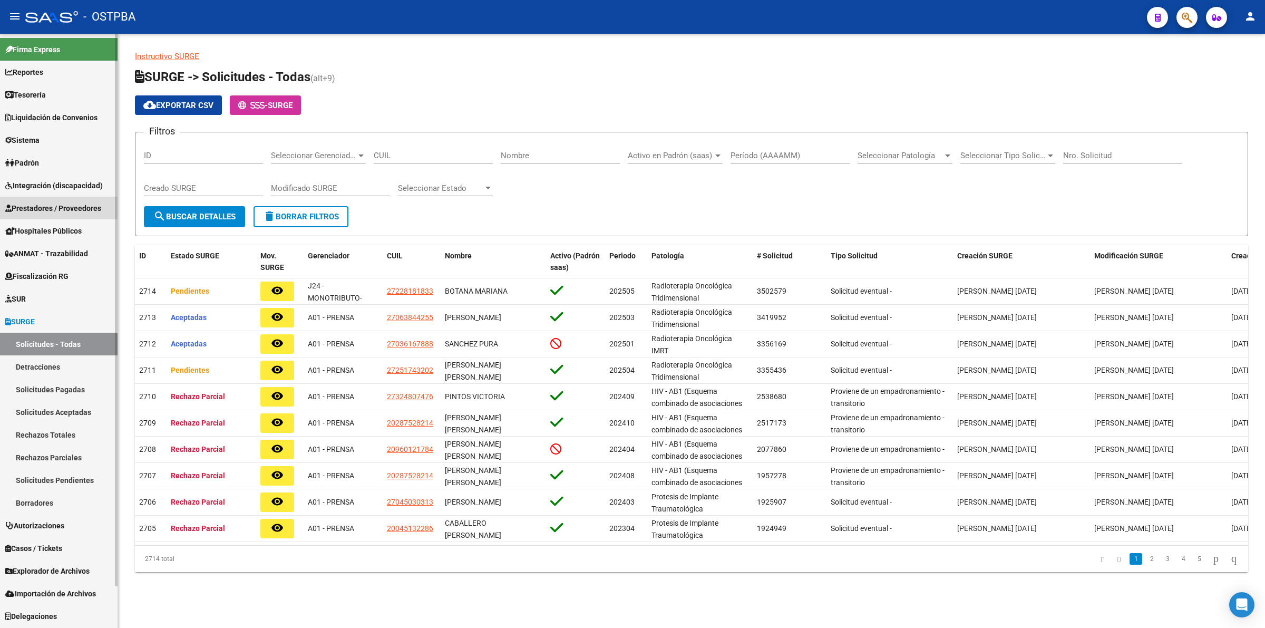
click at [48, 206] on span "Prestadores / Proveedores" at bounding box center [53, 208] width 96 height 12
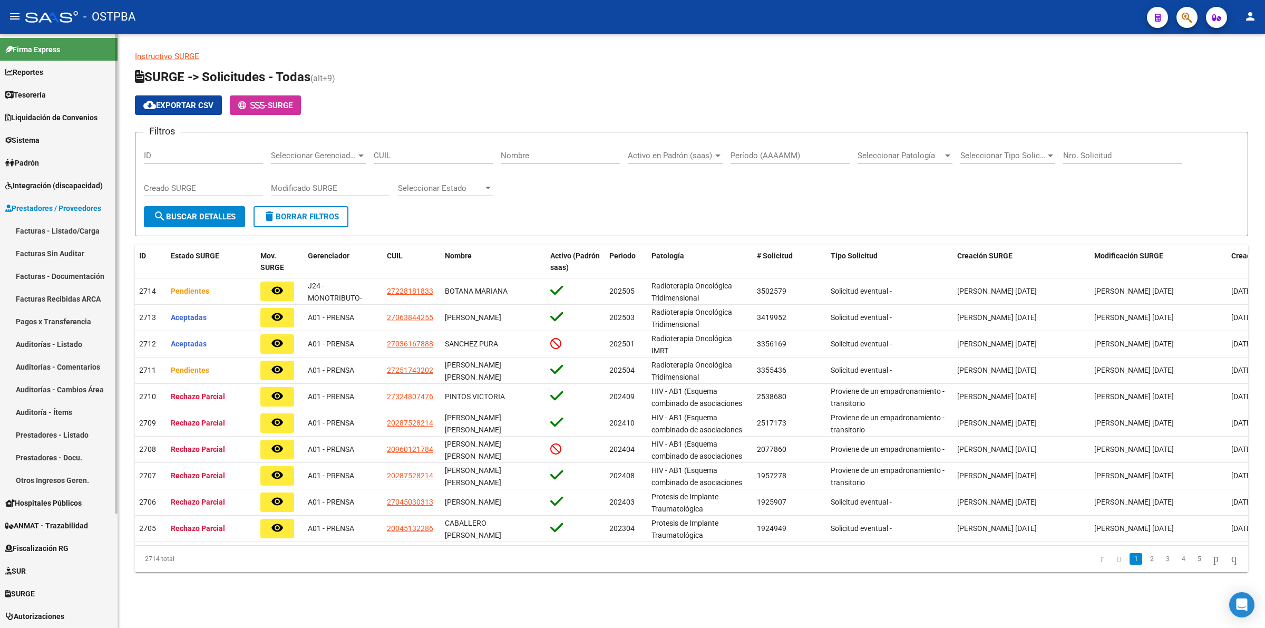
click at [50, 230] on link "Facturas - Listado/Carga" at bounding box center [59, 230] width 118 height 23
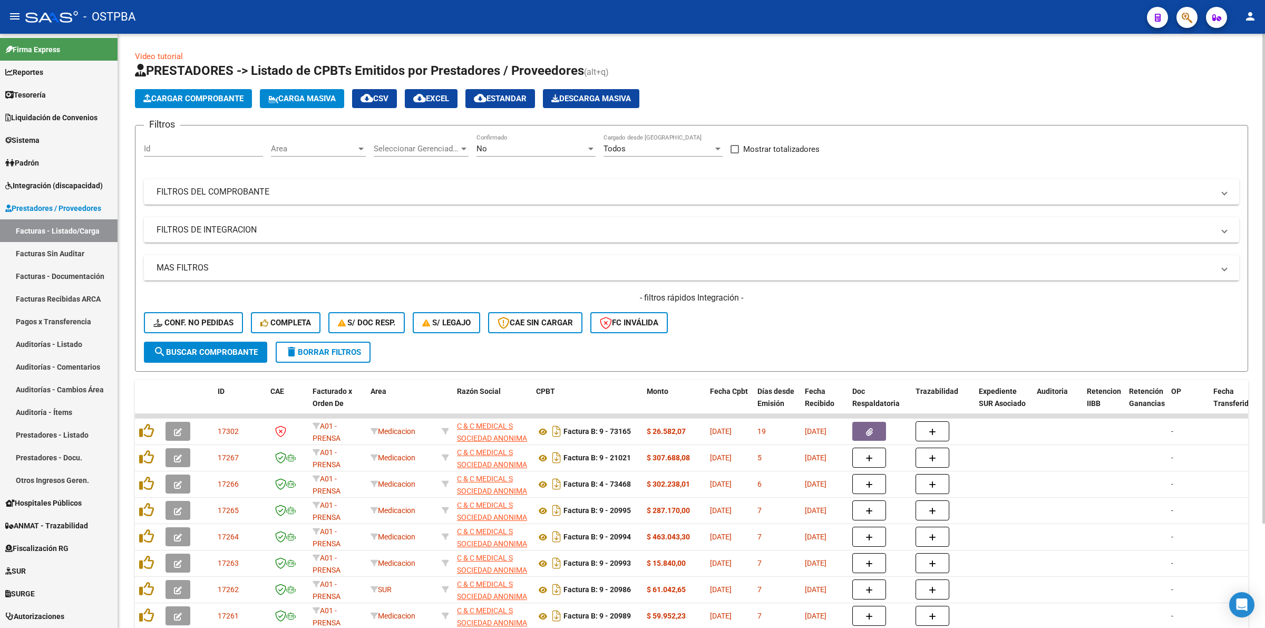
click at [533, 153] on div "No Confirmado" at bounding box center [536, 145] width 119 height 23
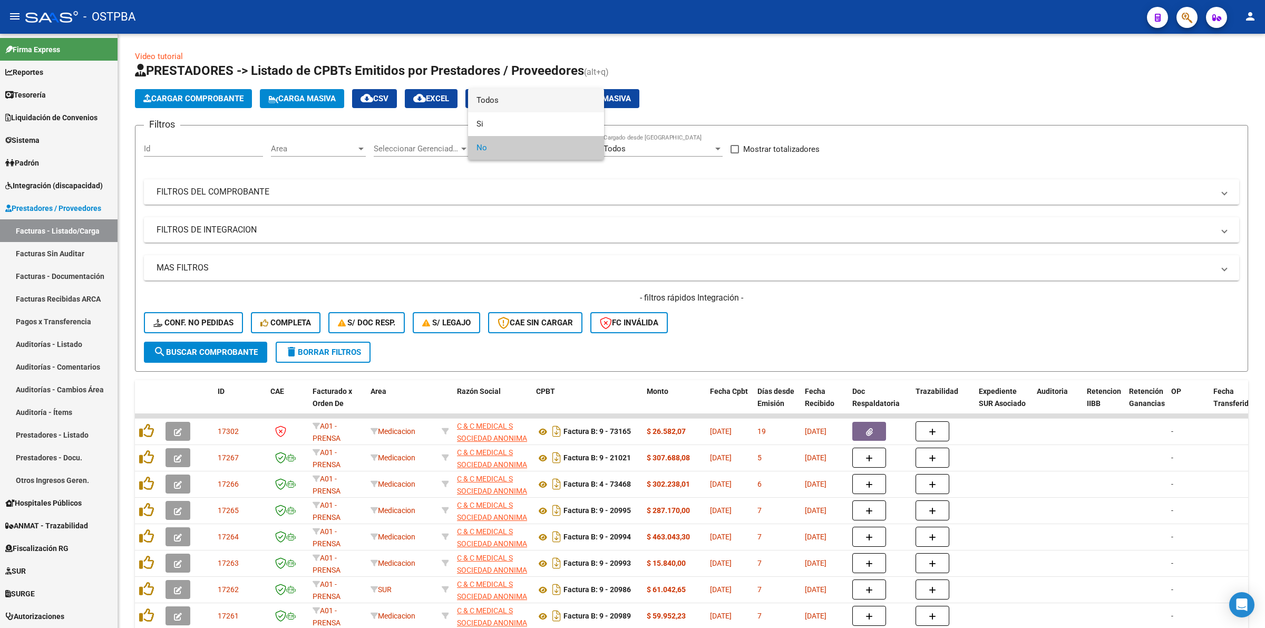
click at [500, 95] on span "Todos" at bounding box center [536, 101] width 119 height 24
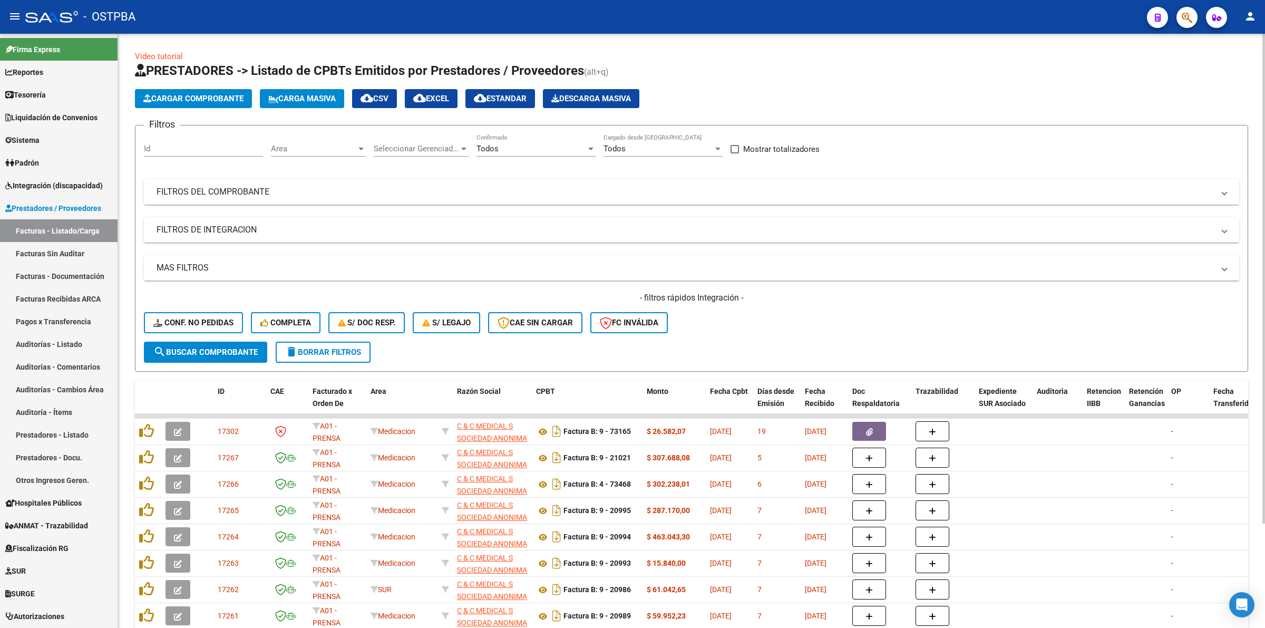
drag, startPoint x: 301, startPoint y: 186, endPoint x: 501, endPoint y: 204, distance: 201.2
click at [302, 186] on mat-panel-title "FILTROS DEL COMPROBANTE" at bounding box center [686, 192] width 1058 height 12
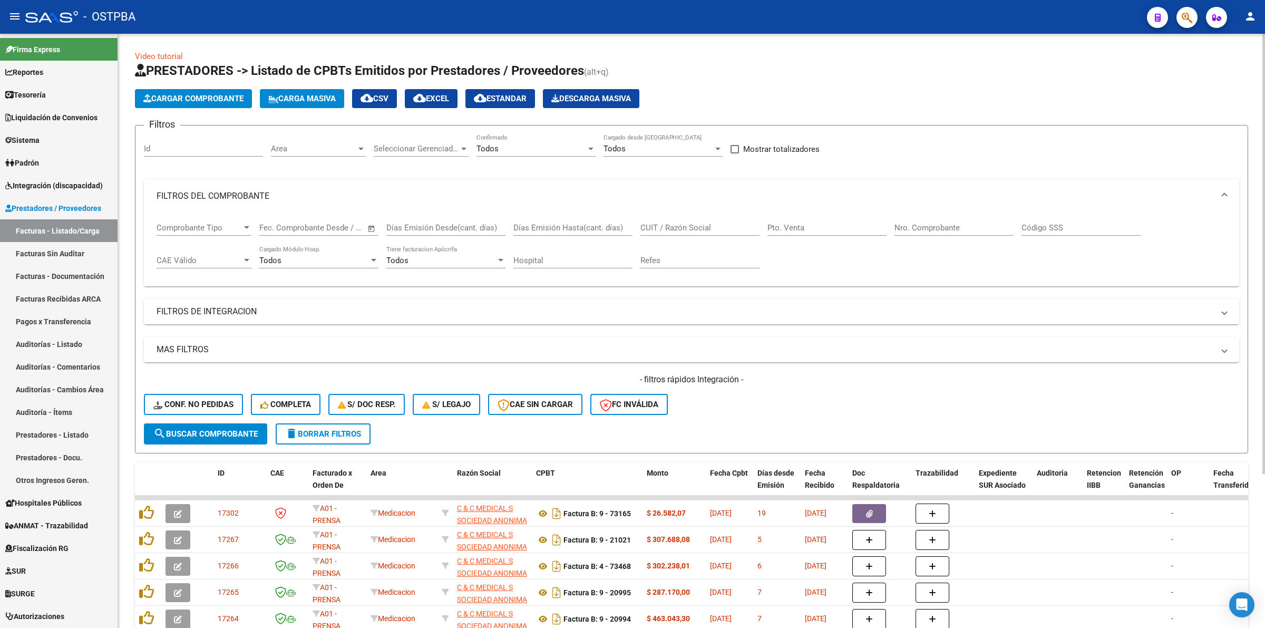
click at [923, 228] on input "Nro. Comprobante" at bounding box center [954, 227] width 119 height 9
click at [674, 228] on input "CUIT / Razón Social" at bounding box center [700, 227] width 119 height 9
click at [52, 79] on link "Reportes" at bounding box center [59, 72] width 118 height 23
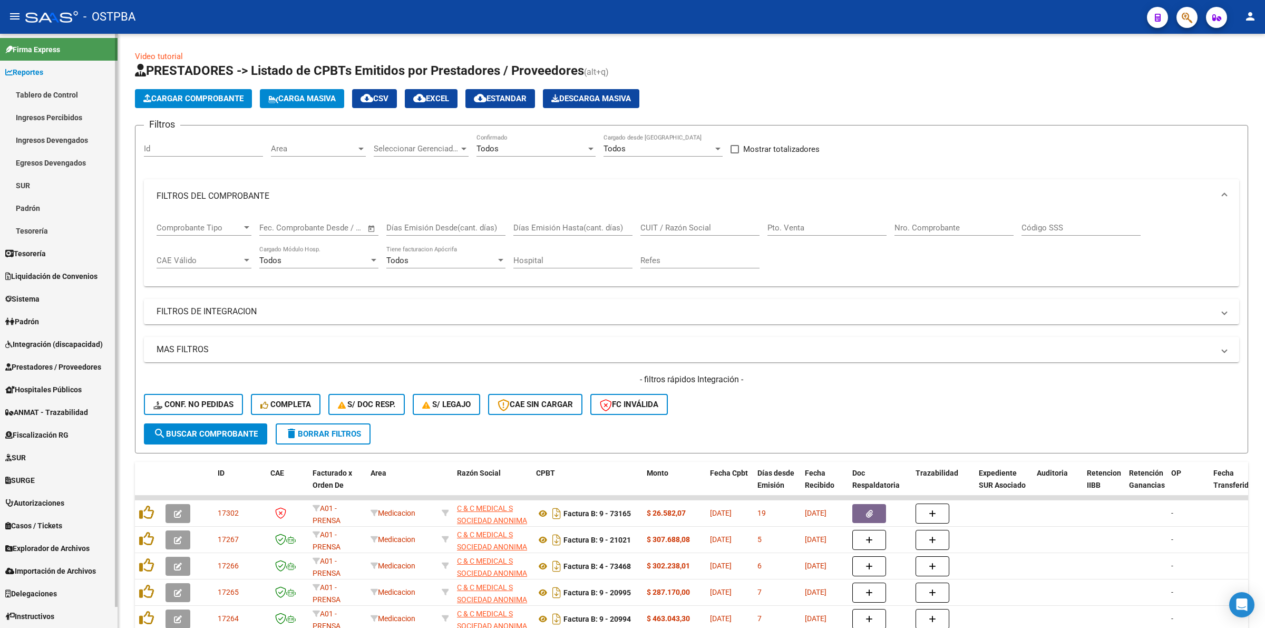
click at [70, 115] on link "Ingresos Percibidos" at bounding box center [59, 117] width 118 height 23
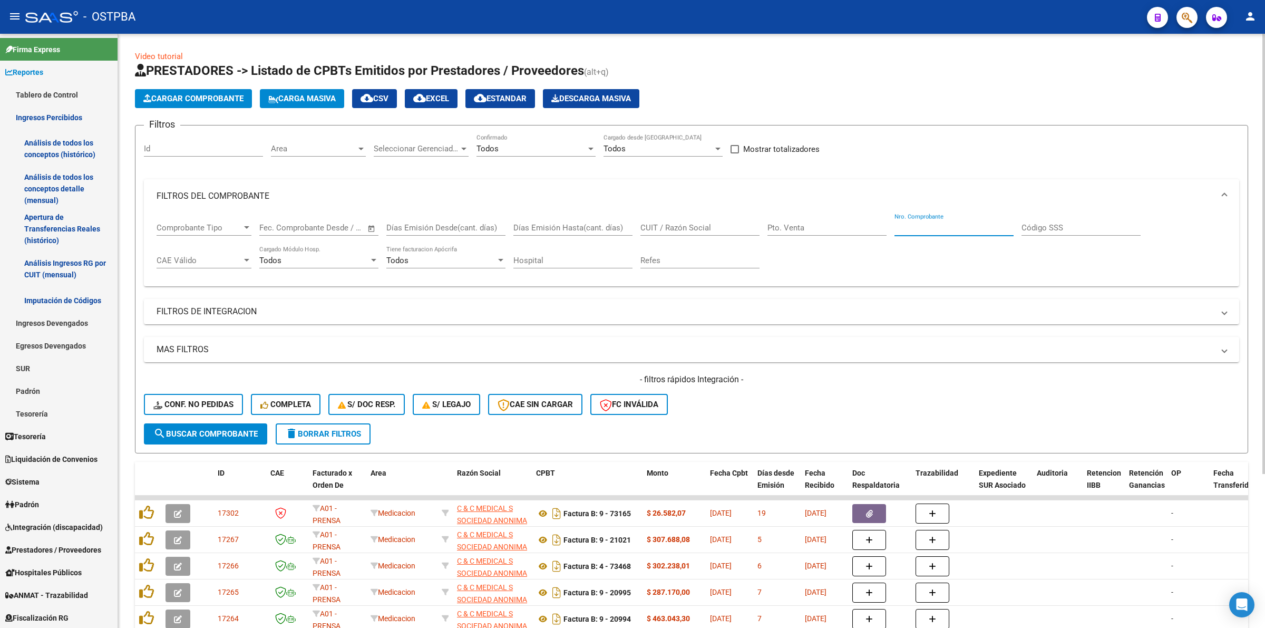
click at [918, 225] on input "Nro. Comprobante" at bounding box center [954, 227] width 119 height 9
click at [663, 226] on input "CUIT / Razón Social" at bounding box center [700, 227] width 119 height 9
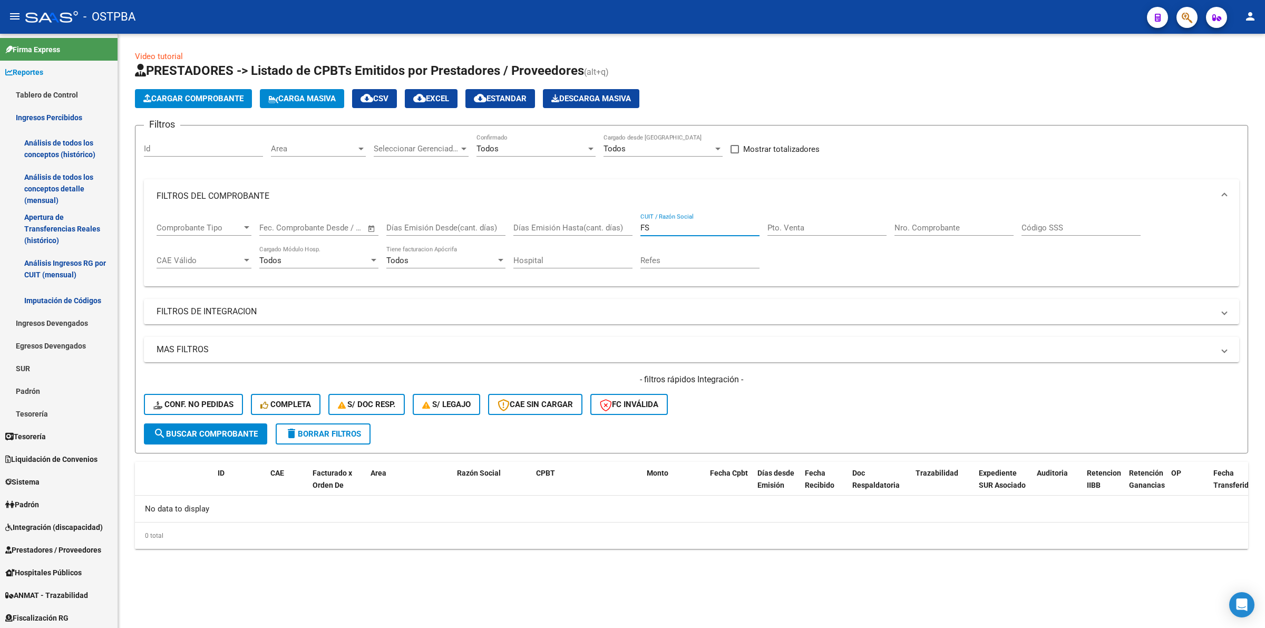
click at [666, 225] on input "FS" at bounding box center [700, 227] width 119 height 9
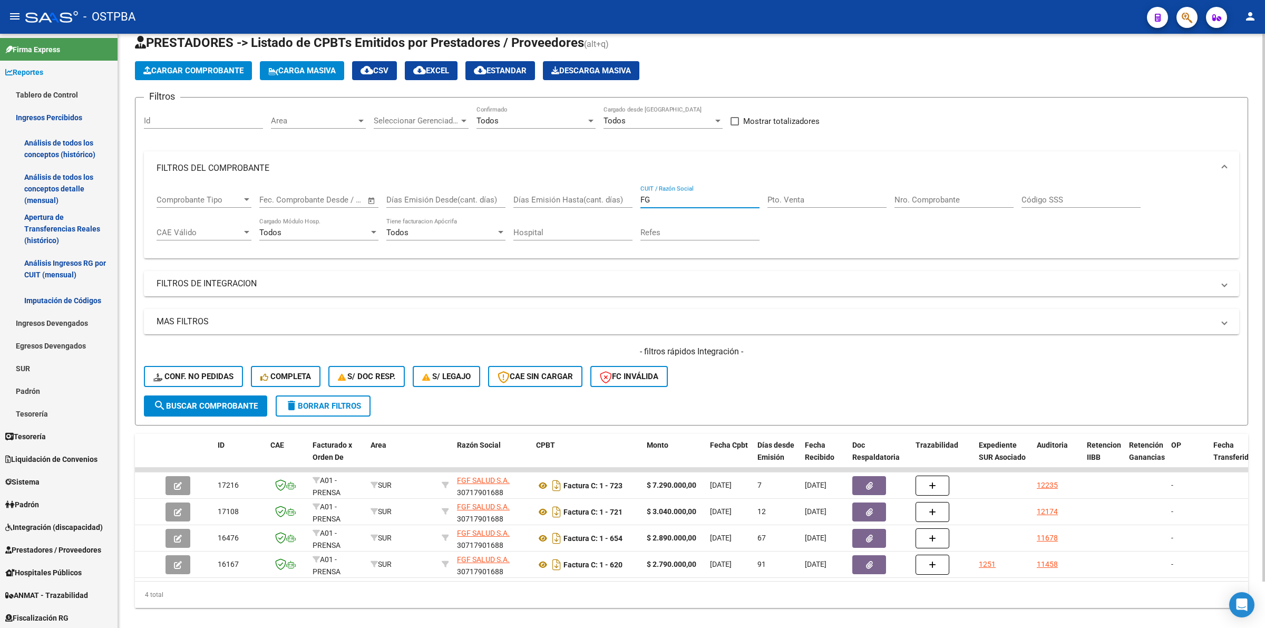
scroll to position [49, 0]
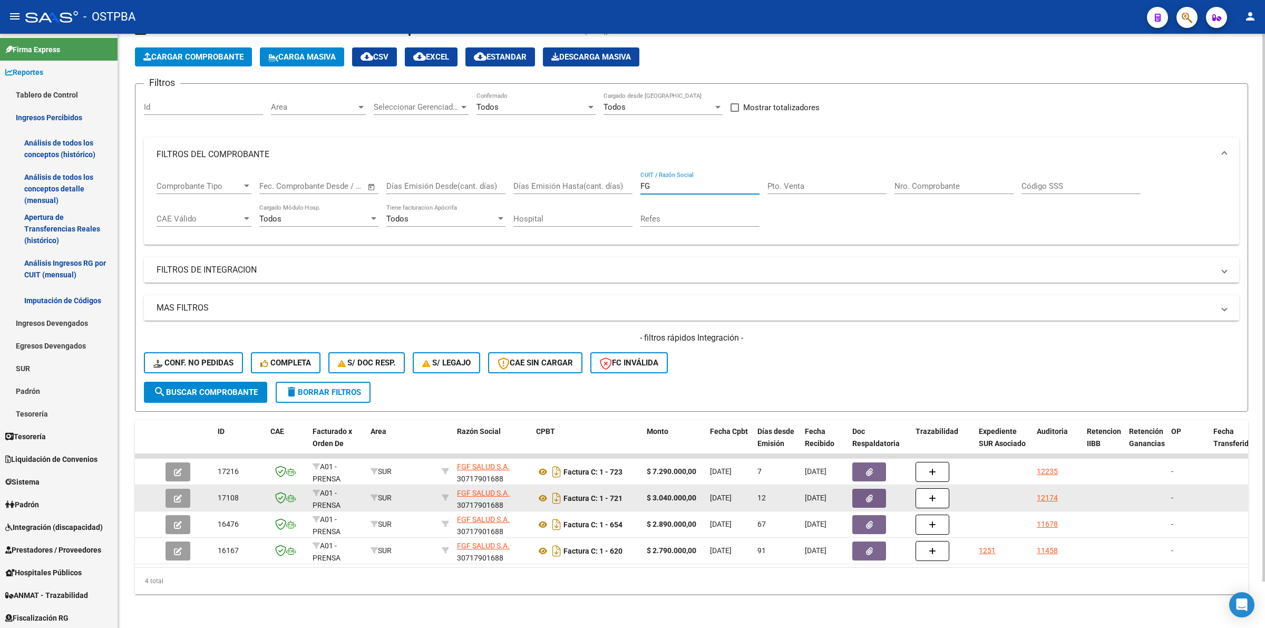
type input "FG"
click at [866, 495] on icon "button" at bounding box center [869, 499] width 7 height 8
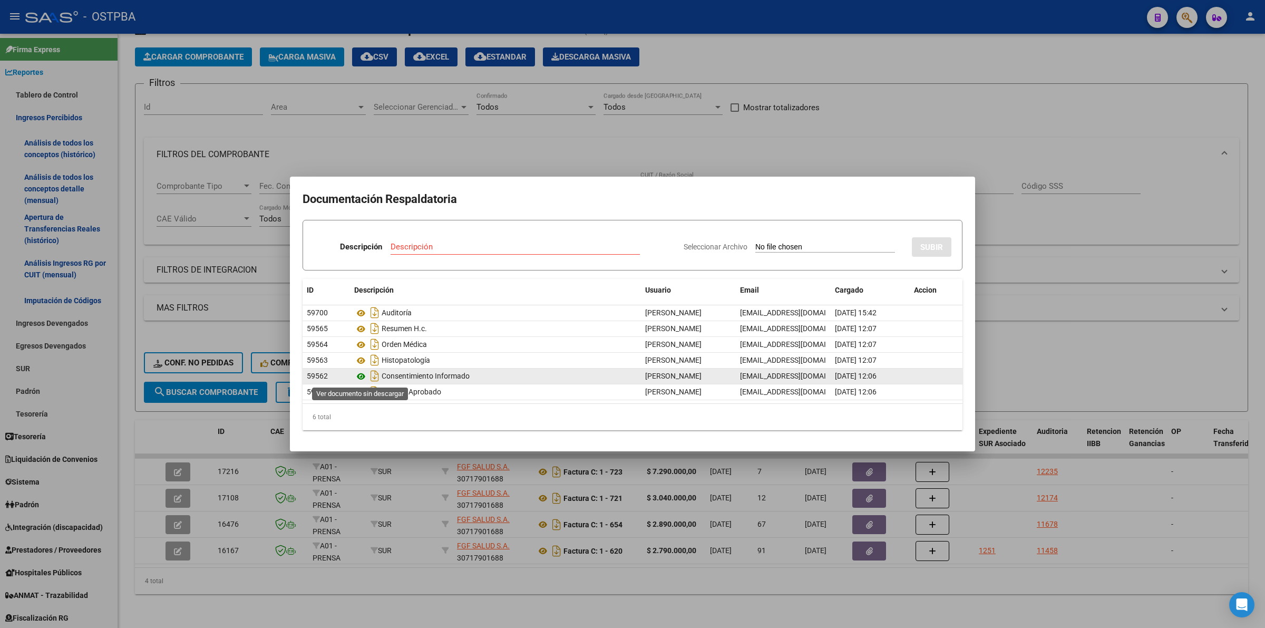
click at [362, 376] on icon at bounding box center [361, 376] width 14 height 13
click at [1116, 356] on div at bounding box center [632, 314] width 1265 height 628
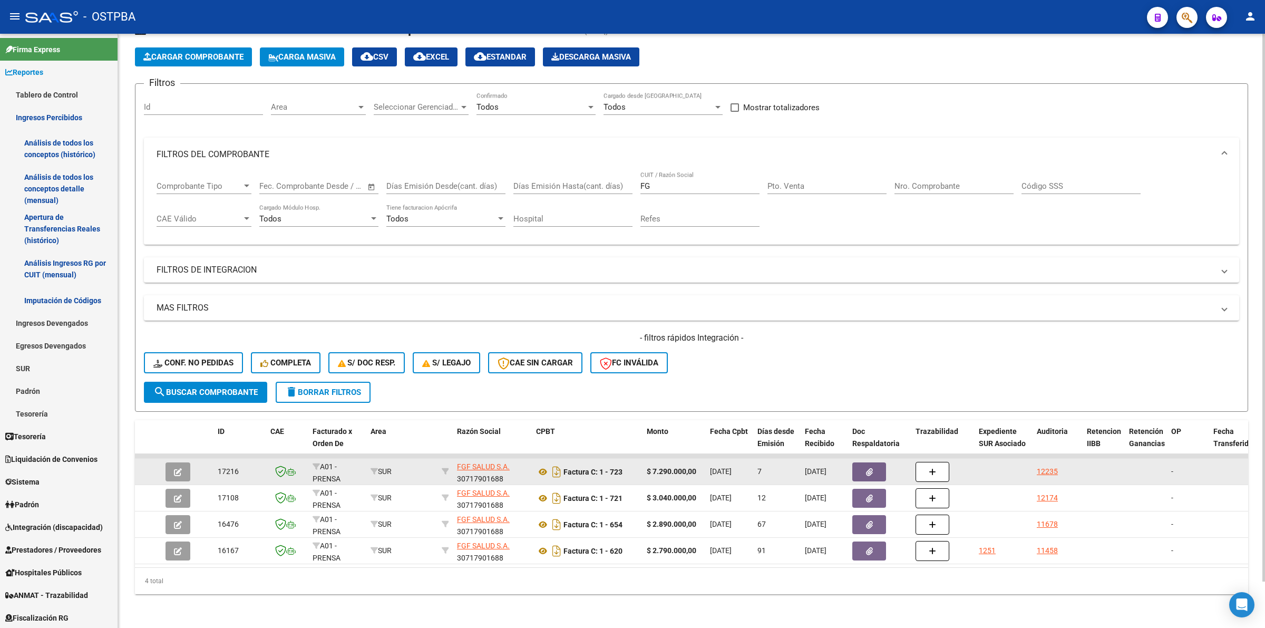
click at [866, 468] on icon "button" at bounding box center [869, 472] width 7 height 8
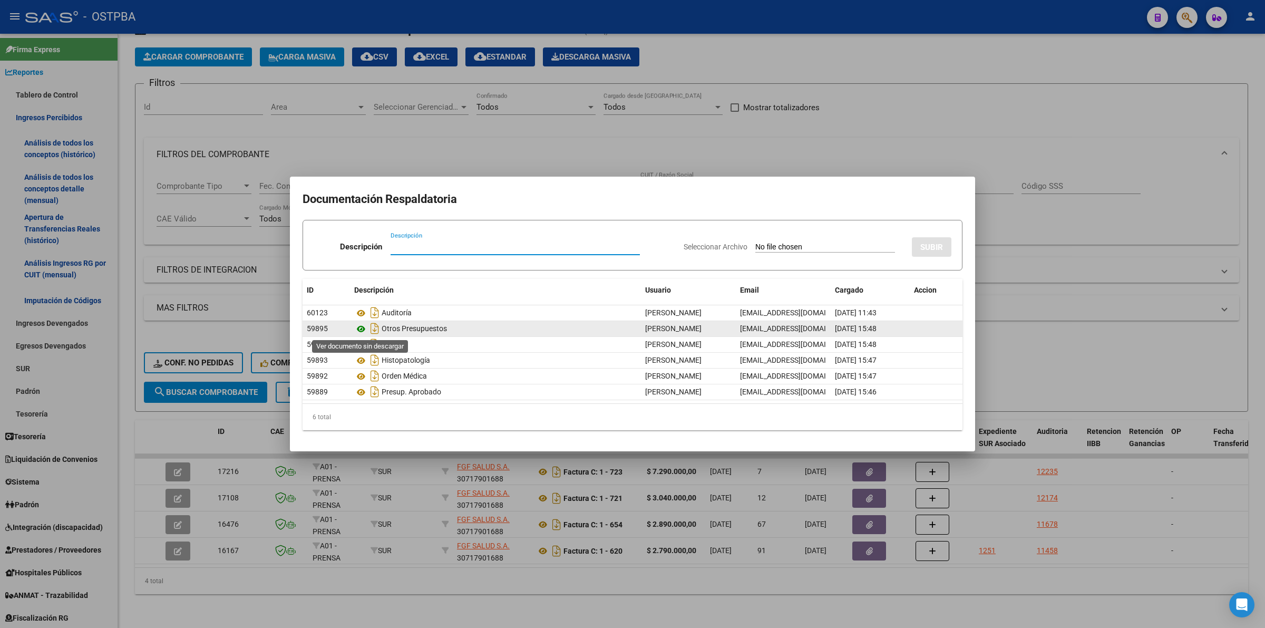
click at [362, 333] on icon at bounding box center [361, 329] width 14 height 13
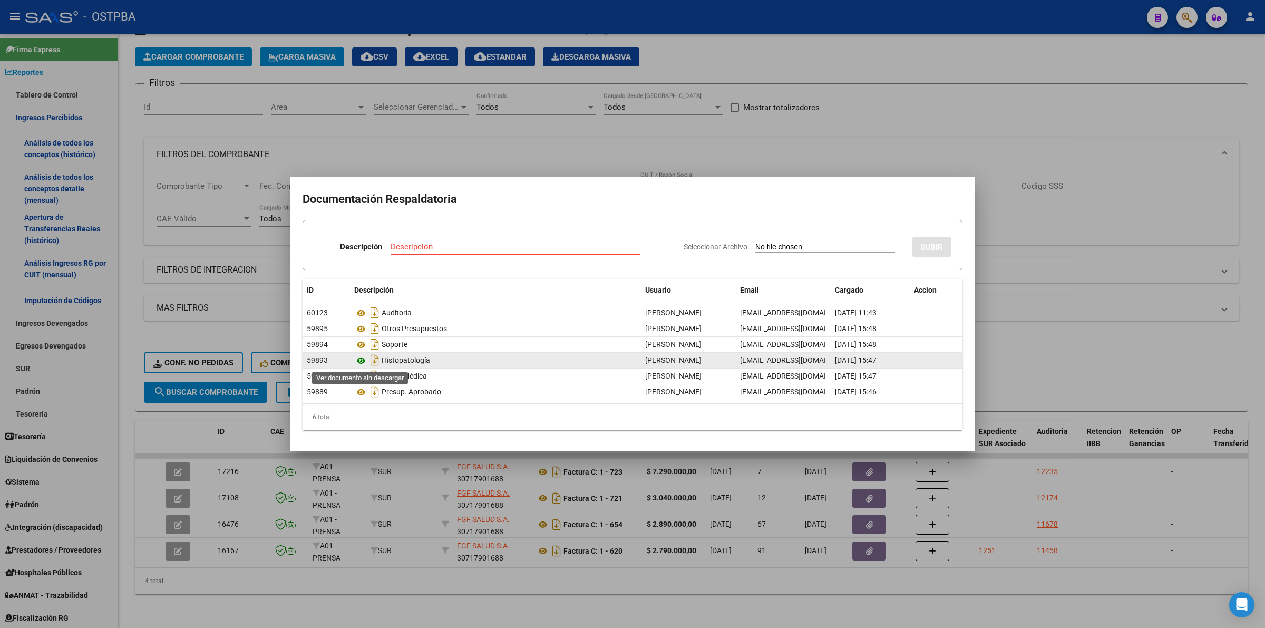
click at [357, 362] on icon at bounding box center [361, 360] width 14 height 13
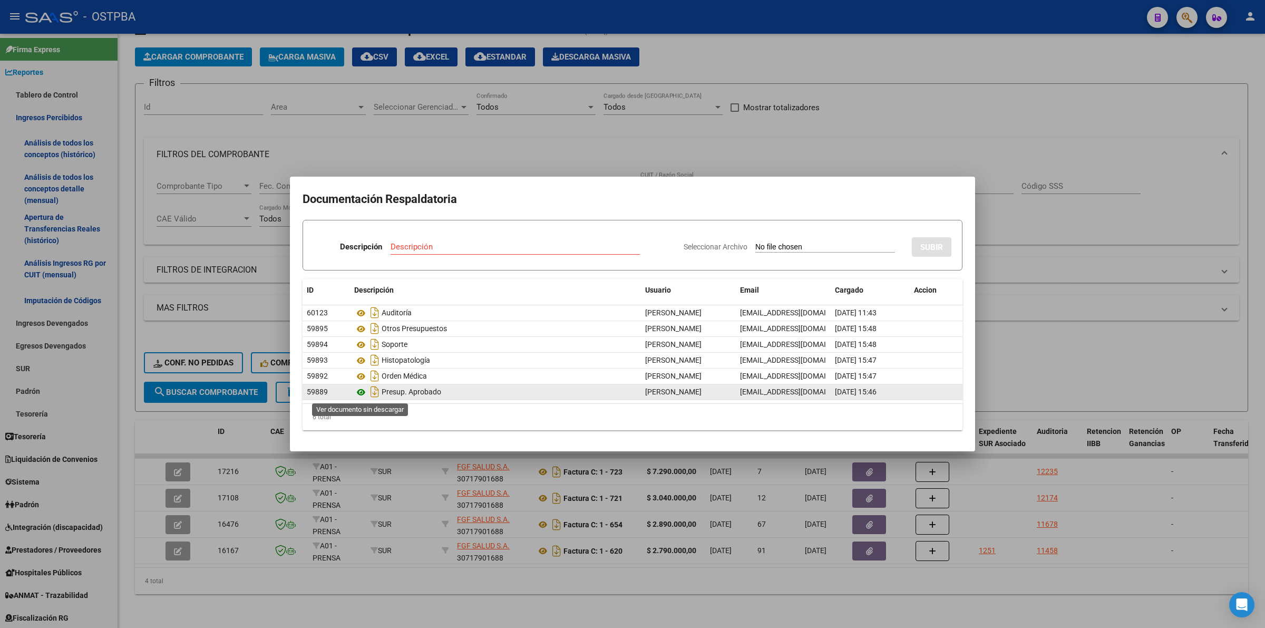
click at [358, 393] on icon at bounding box center [361, 392] width 14 height 13
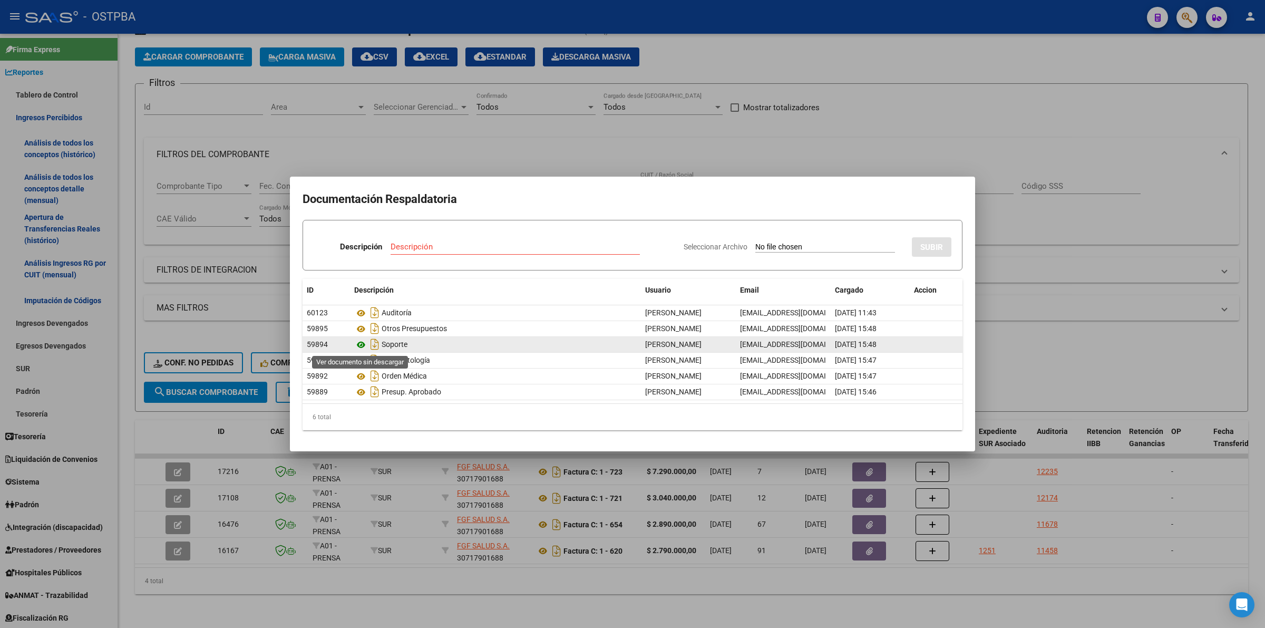
click at [356, 348] on icon at bounding box center [361, 344] width 14 height 13
click at [1030, 372] on div at bounding box center [632, 314] width 1265 height 628
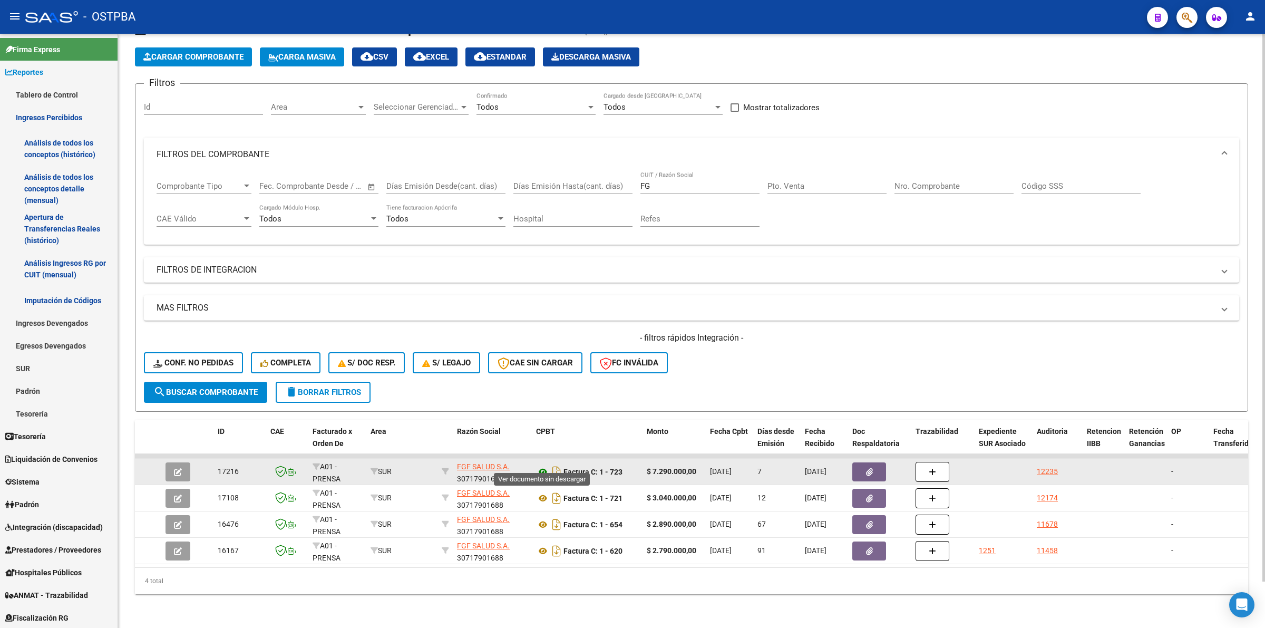
click at [543, 466] on icon at bounding box center [543, 472] width 14 height 13
click at [868, 468] on icon "button" at bounding box center [869, 472] width 7 height 8
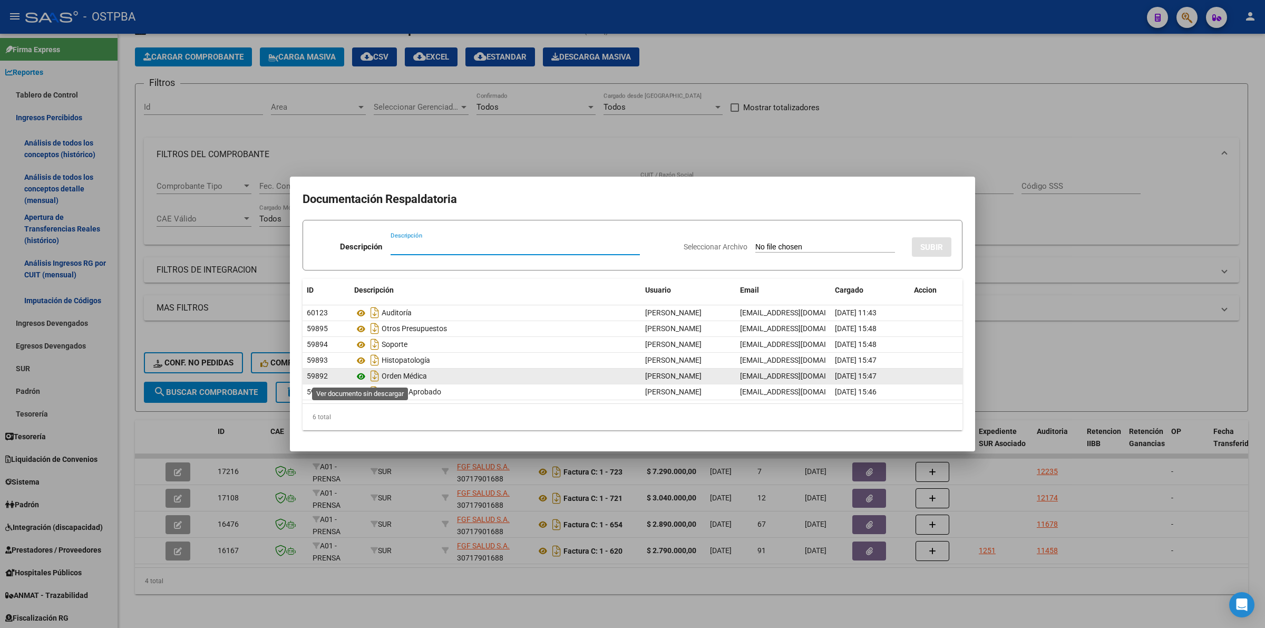
click at [357, 380] on icon at bounding box center [361, 376] width 14 height 13
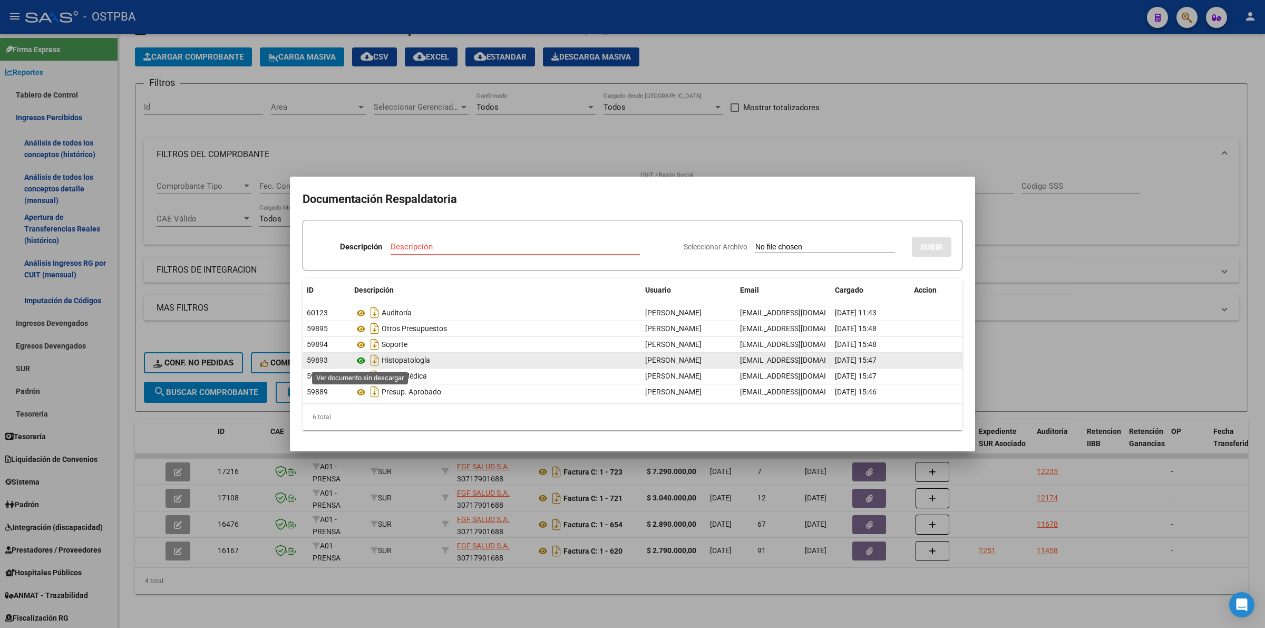
click at [360, 362] on icon at bounding box center [361, 360] width 14 height 13
click at [357, 361] on icon at bounding box center [361, 360] width 14 height 13
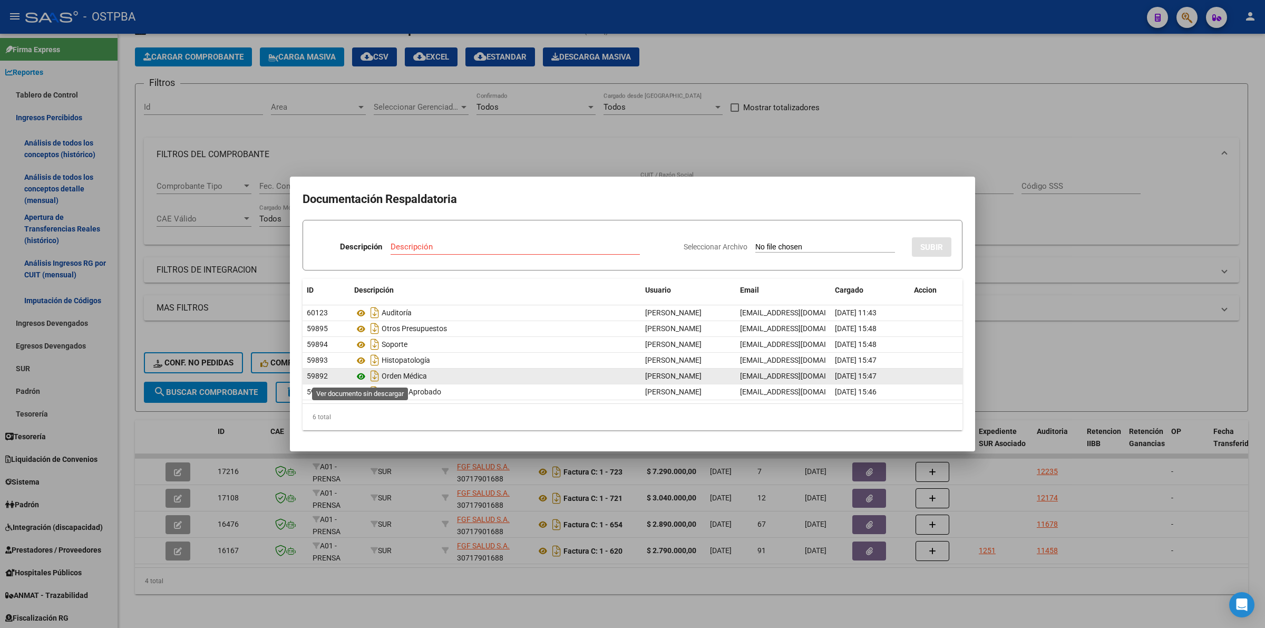
click at [357, 373] on icon at bounding box center [361, 376] width 14 height 13
click at [1143, 258] on div at bounding box center [632, 314] width 1265 height 628
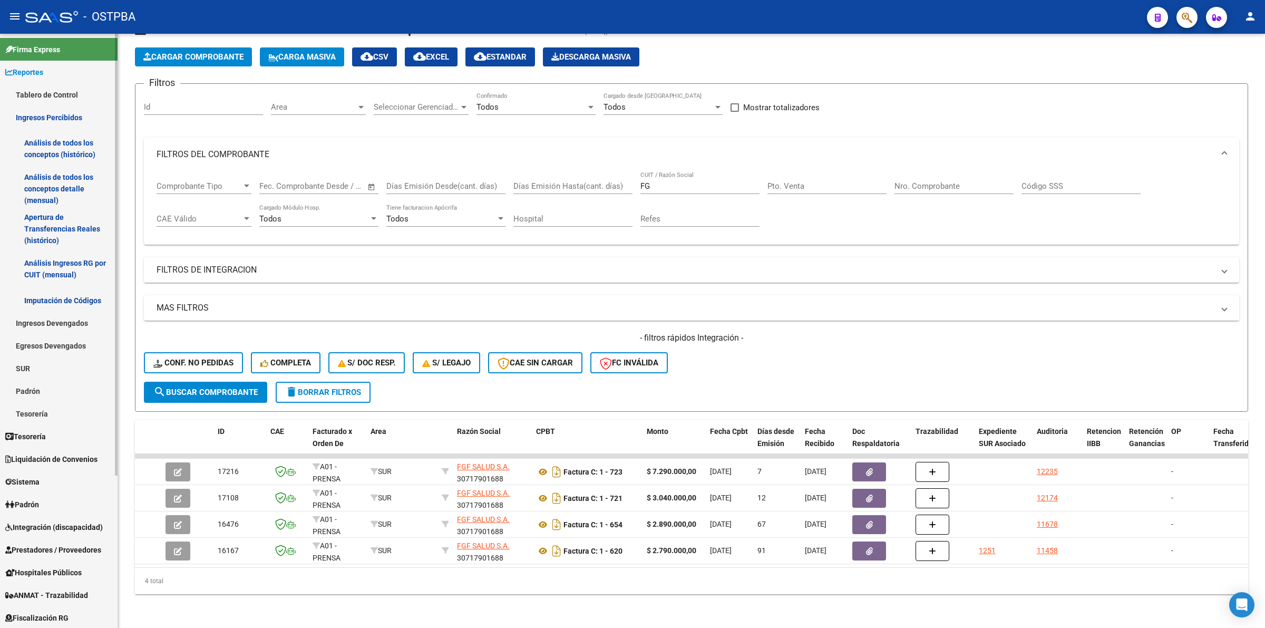
scroll to position [205, 0]
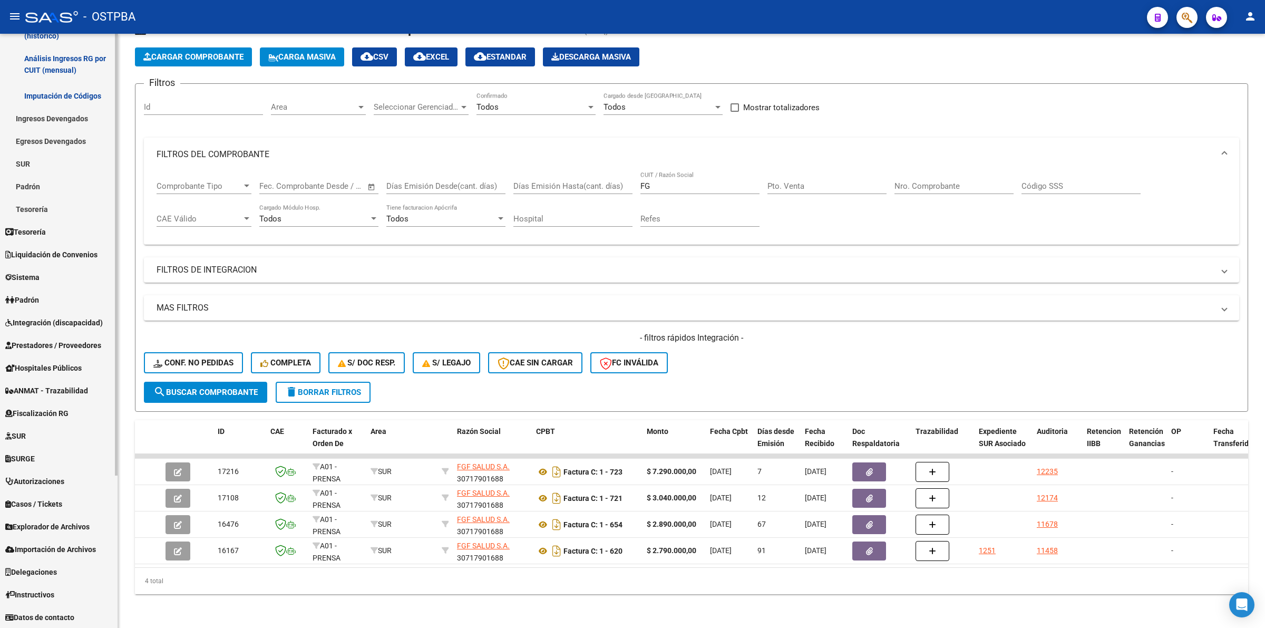
click at [137, 560] on mat-sidenav-container "Firma Express Reportes Tablero de Control Ingresos Percibidos Análisis de todos…" at bounding box center [632, 331] width 1265 height 594
click at [69, 528] on span "Explorador de Archivos" at bounding box center [47, 527] width 84 height 12
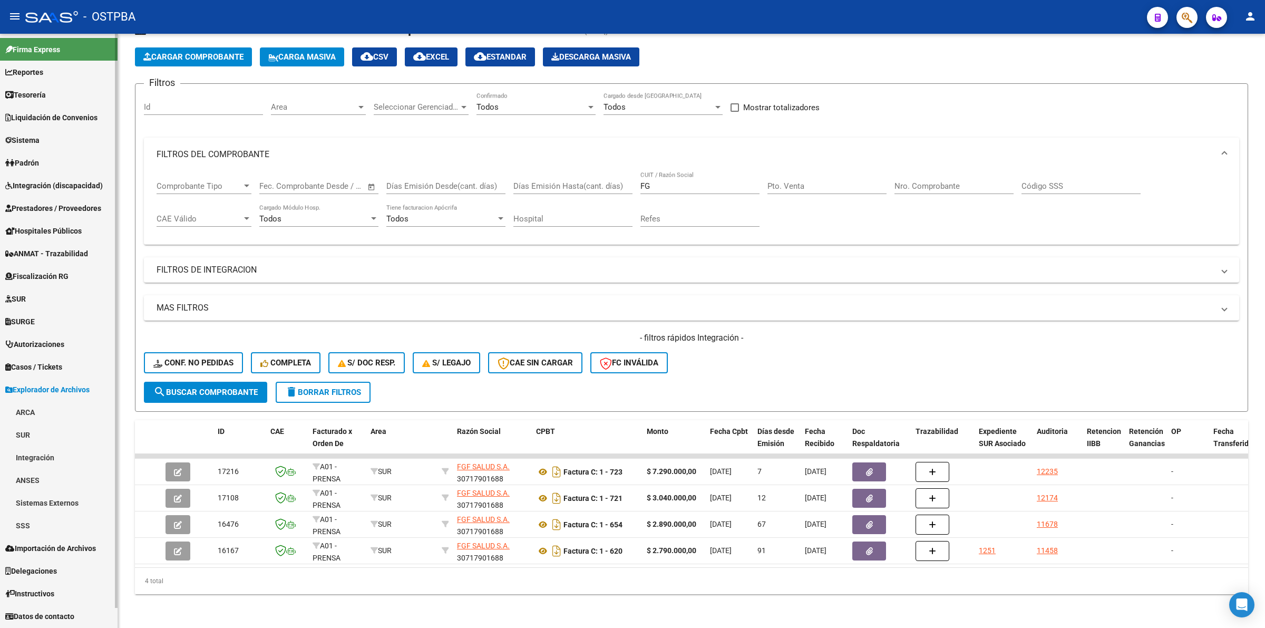
scroll to position [0, 0]
click at [39, 159] on span "Padrón" at bounding box center [22, 163] width 34 height 12
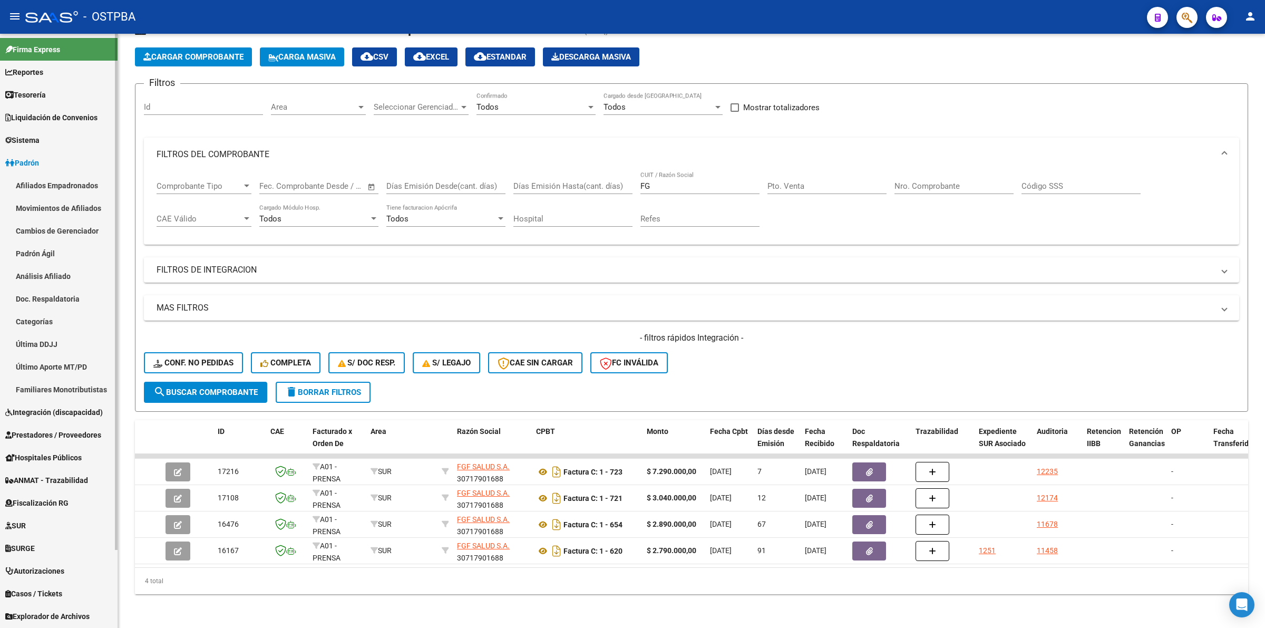
click at [51, 186] on link "Afiliados Empadronados" at bounding box center [59, 185] width 118 height 23
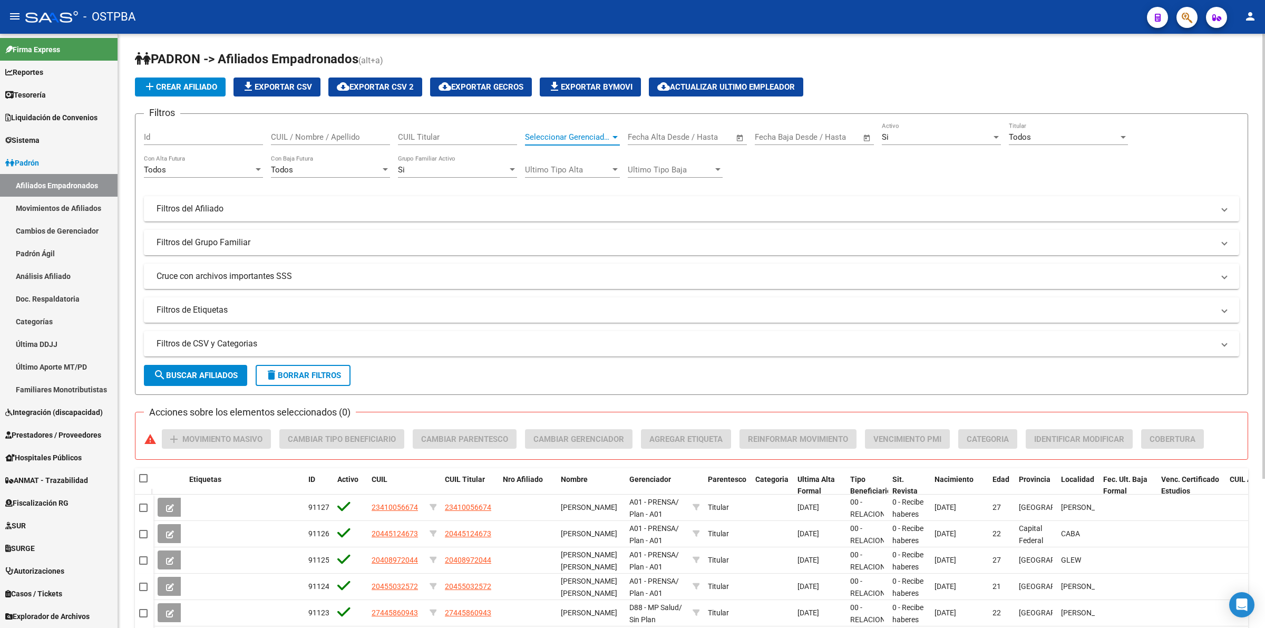
click at [608, 135] on span "Seleccionar Gerenciador" at bounding box center [567, 136] width 85 height 9
click at [600, 209] on span "M26 - MGN SALUD ( M )" at bounding box center [599, 217] width 148 height 24
click at [215, 373] on span "search Buscar Afiliados" at bounding box center [195, 375] width 84 height 9
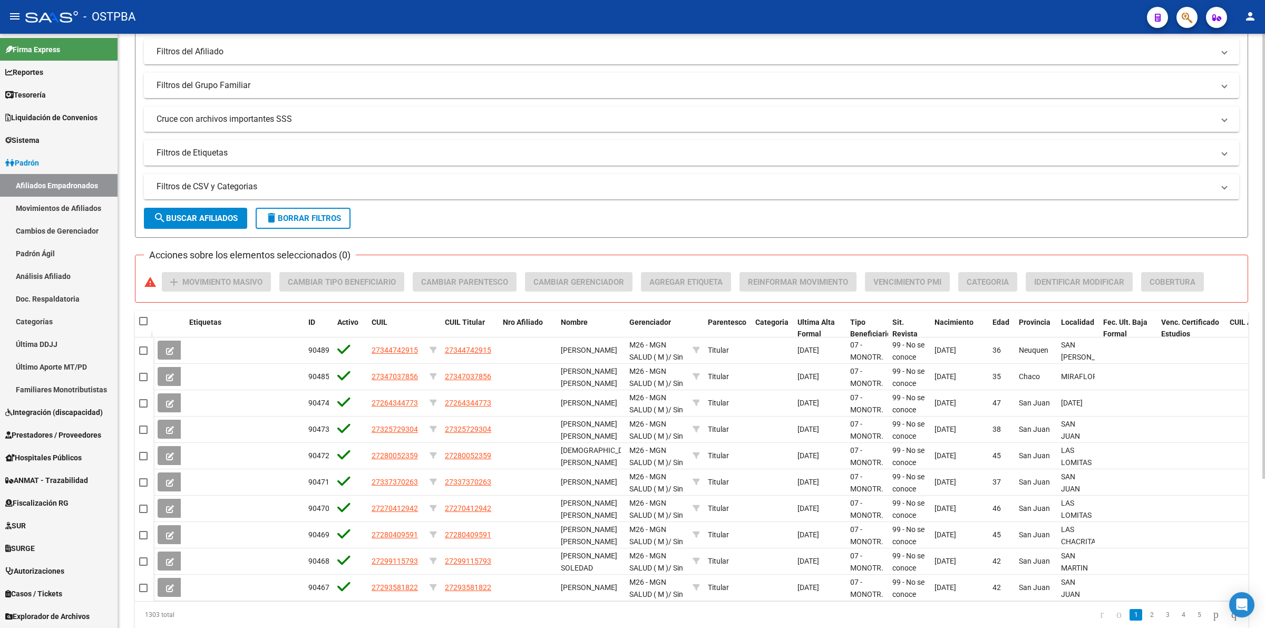
scroll to position [0, 0]
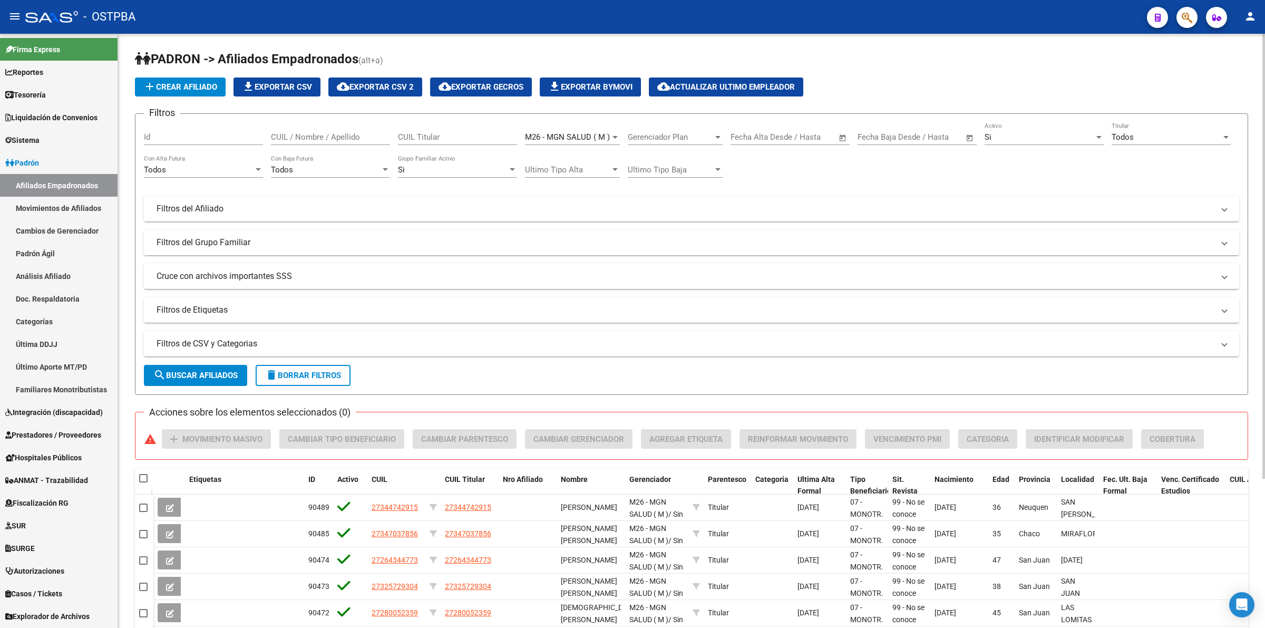
click at [306, 86] on span "file_download Exportar CSV" at bounding box center [277, 86] width 70 height 9
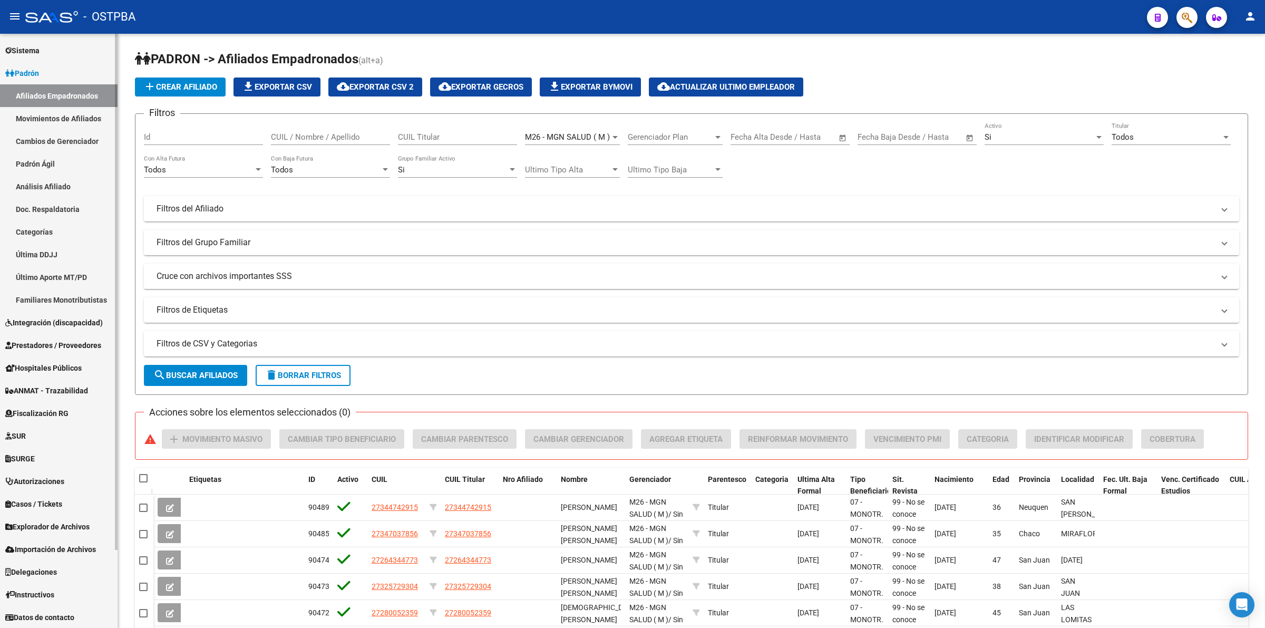
click at [52, 408] on span "Fiscalización RG" at bounding box center [36, 414] width 63 height 12
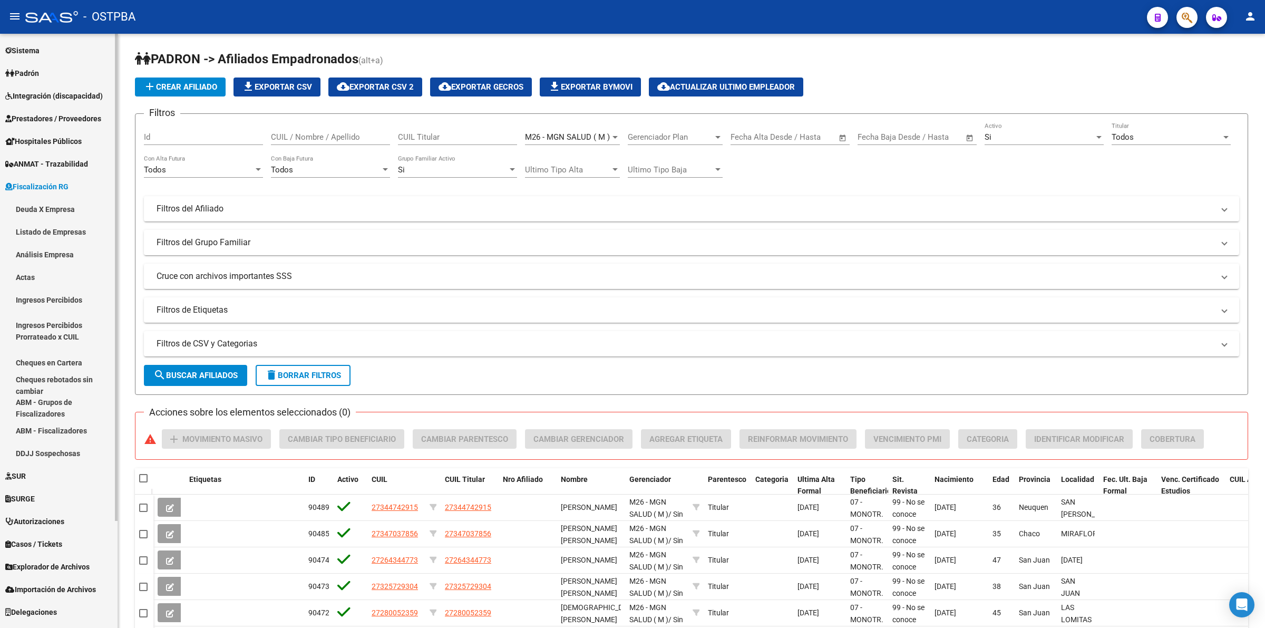
click at [51, 203] on link "Deuda X Empresa" at bounding box center [59, 209] width 118 height 23
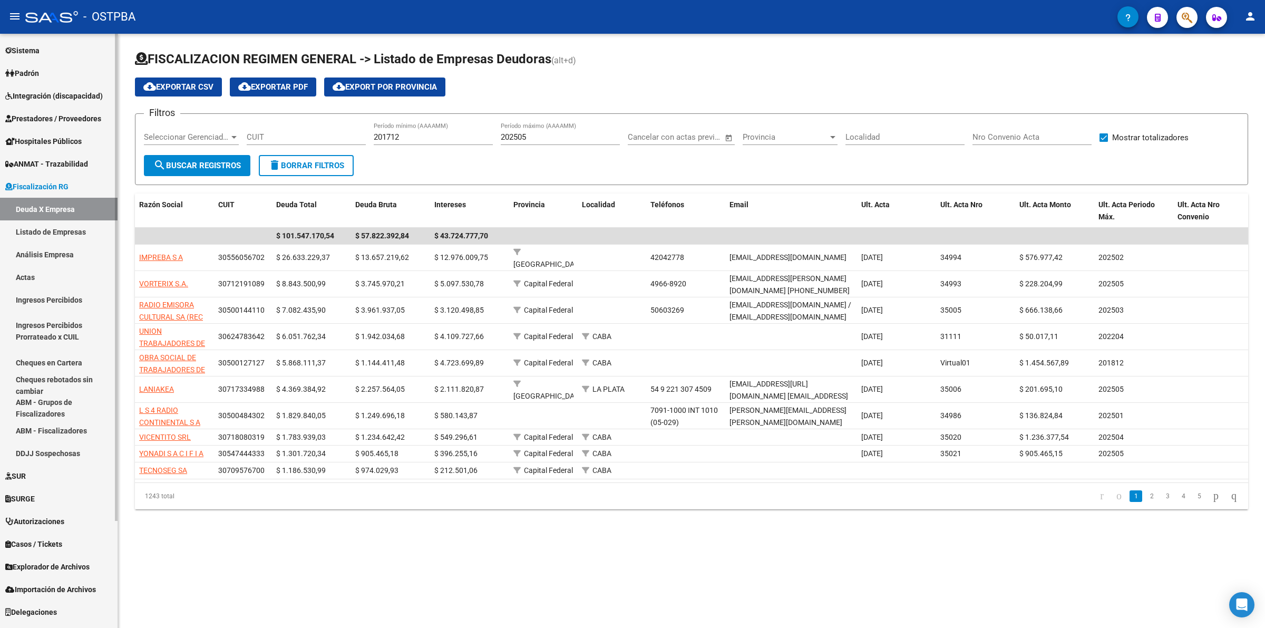
click at [31, 500] on span "SURGE" at bounding box center [20, 499] width 30 height 12
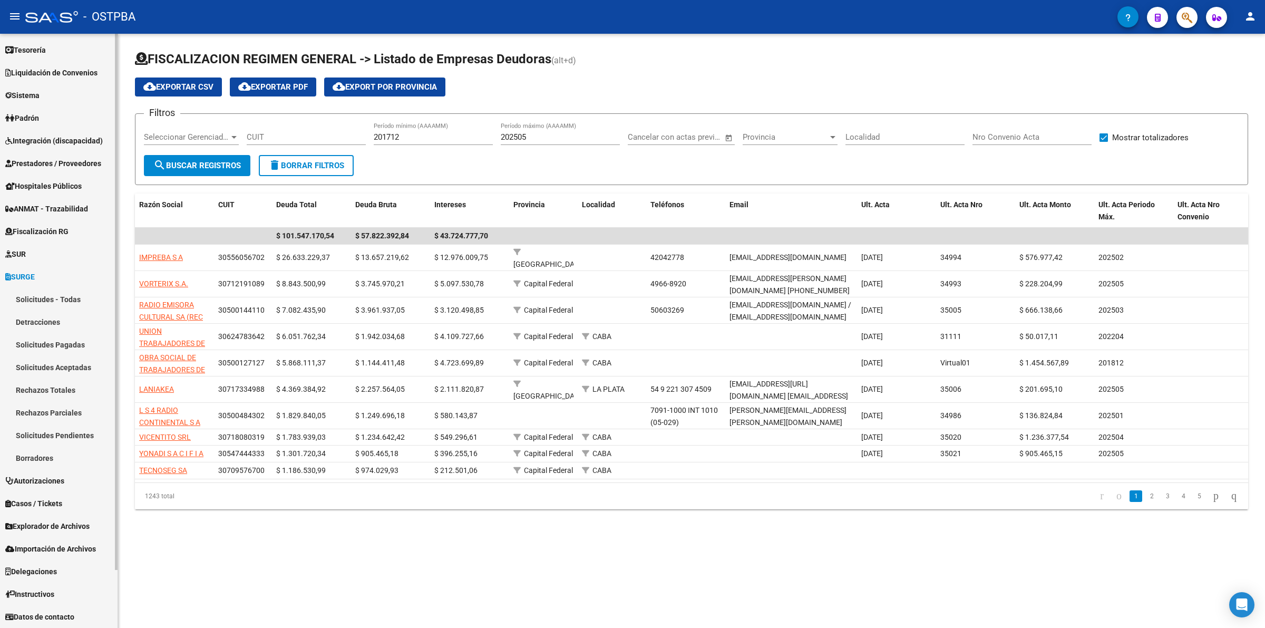
scroll to position [44, 0]
click at [47, 293] on link "Solicitudes - Todas" at bounding box center [59, 300] width 118 height 23
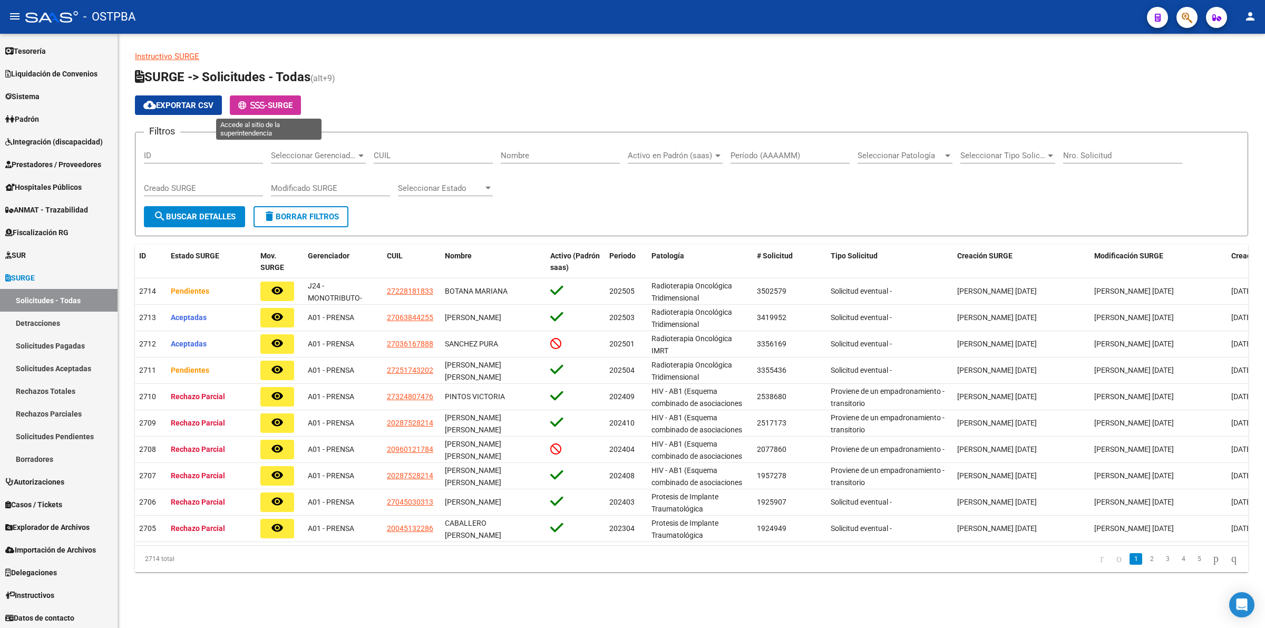
click at [261, 103] on icon at bounding box center [262, 105] width 5 height 8
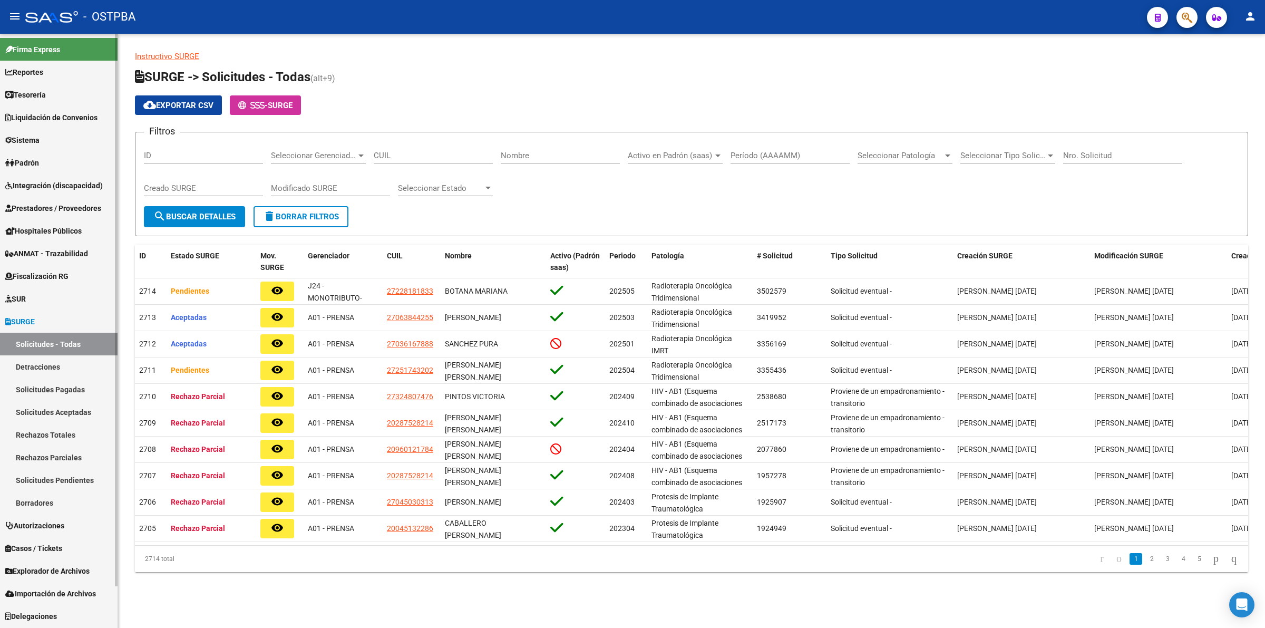
click at [45, 142] on link "Sistema" at bounding box center [59, 140] width 118 height 23
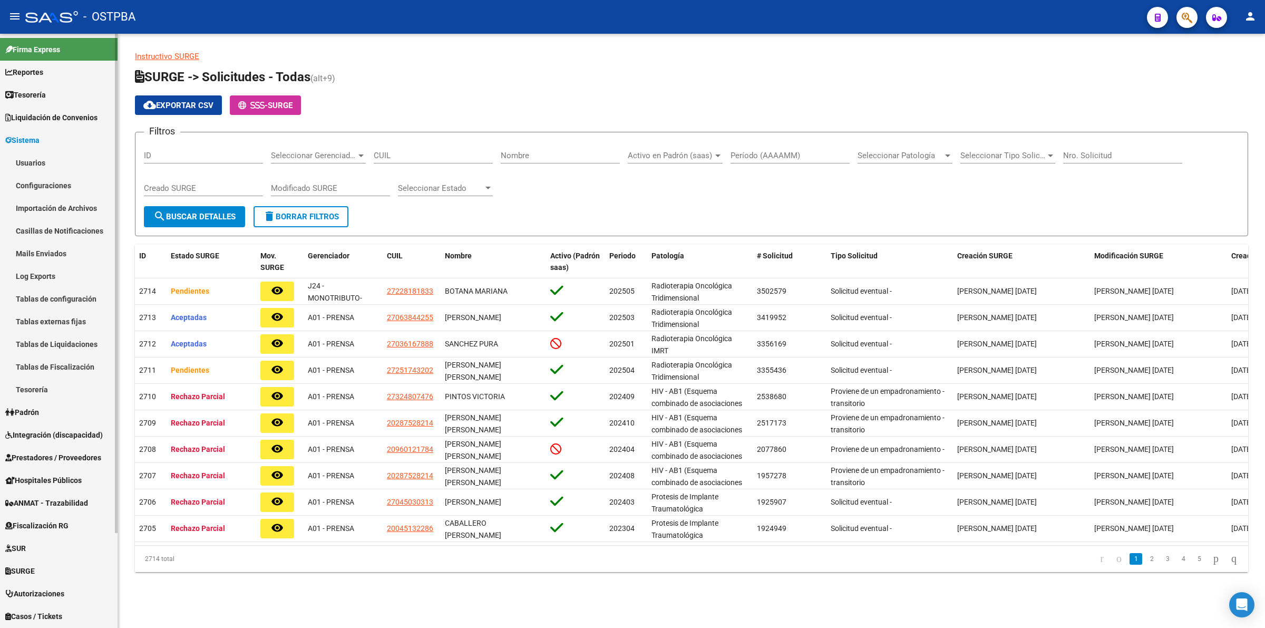
click at [41, 159] on link "Usuarios" at bounding box center [59, 162] width 118 height 23
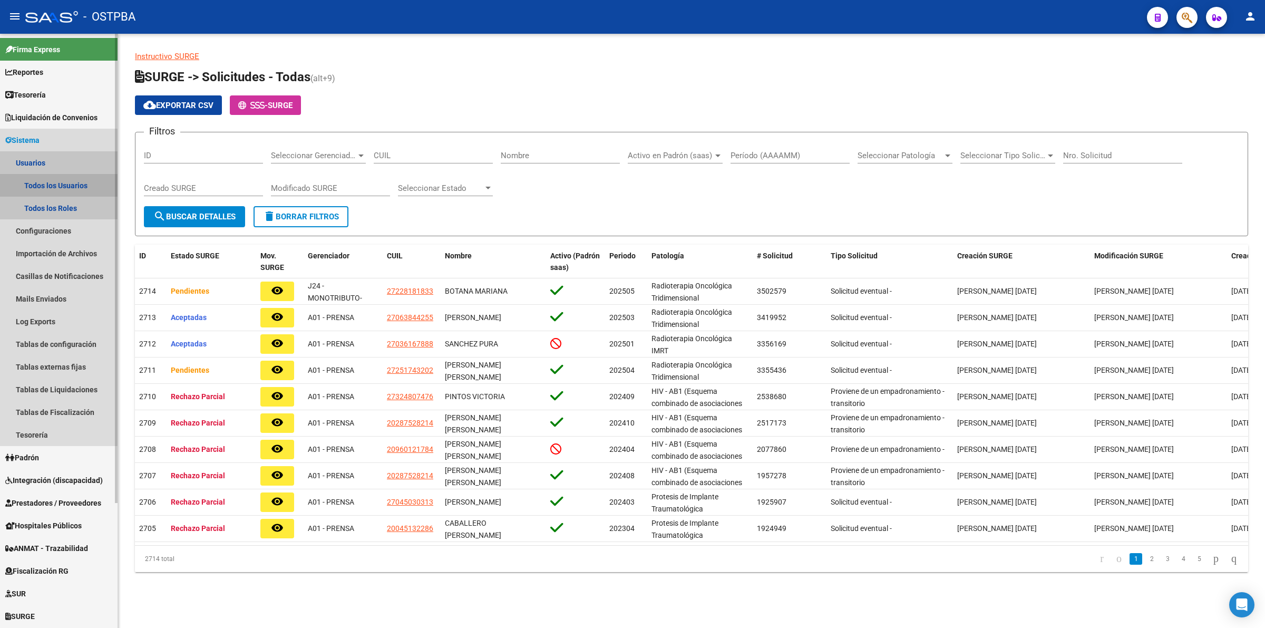
click at [48, 182] on link "Todos los Usuarios" at bounding box center [59, 185] width 118 height 23
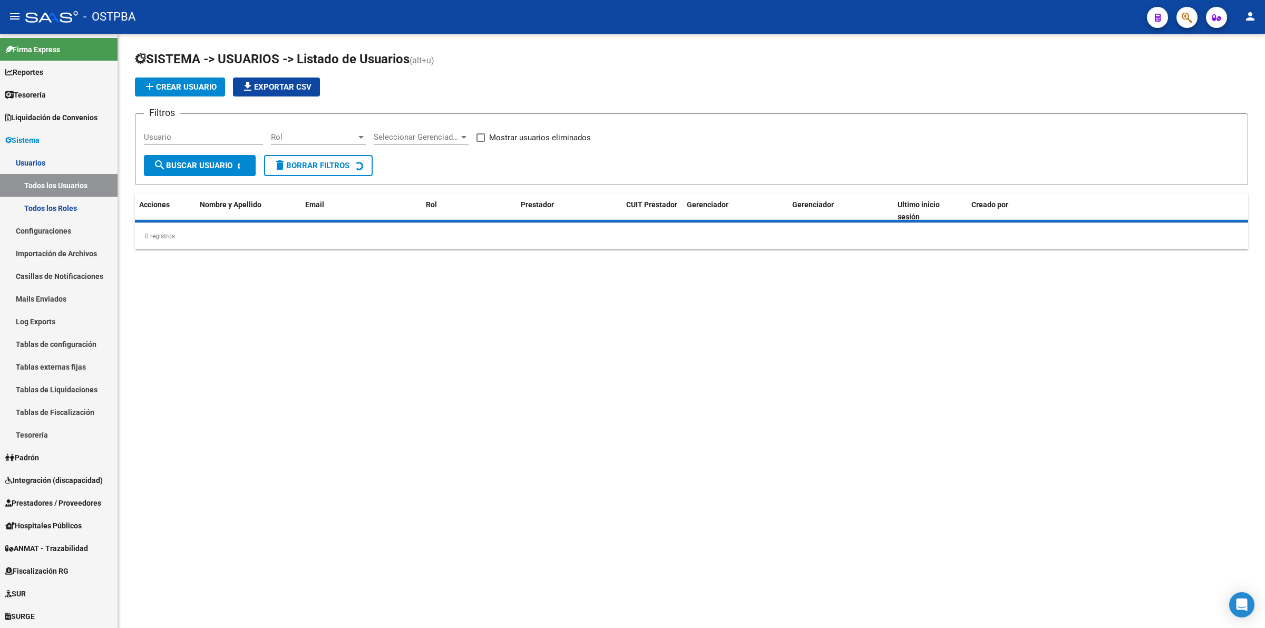
click at [448, 133] on span "Seleccionar Gerenciador" at bounding box center [416, 136] width 85 height 9
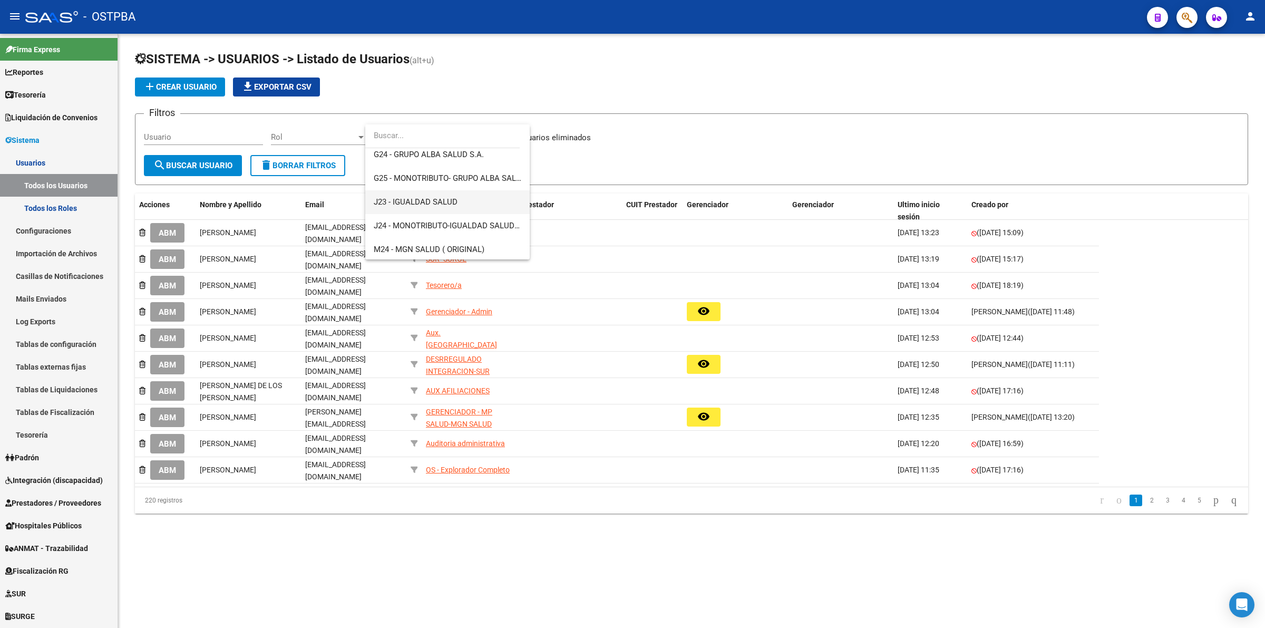
scroll to position [174, 0]
click at [456, 209] on span "J23 - IGUALDAD SALUD" at bounding box center [448, 200] width 148 height 24
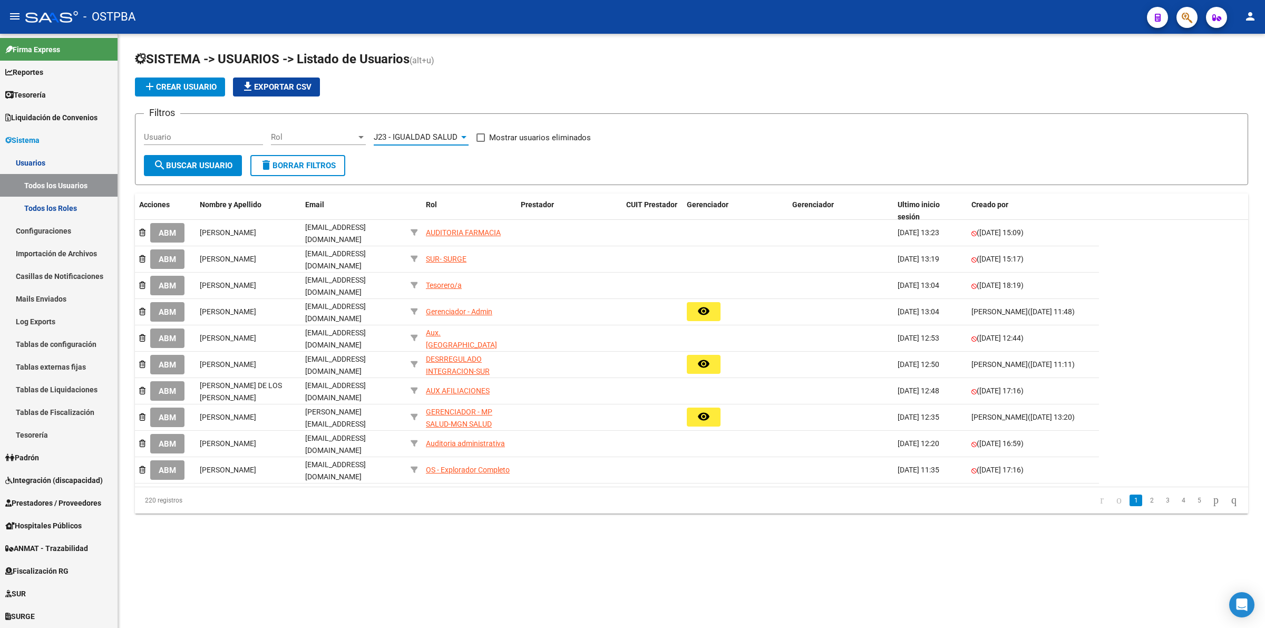
click at [182, 161] on span "search Buscar Usuario" at bounding box center [192, 165] width 79 height 9
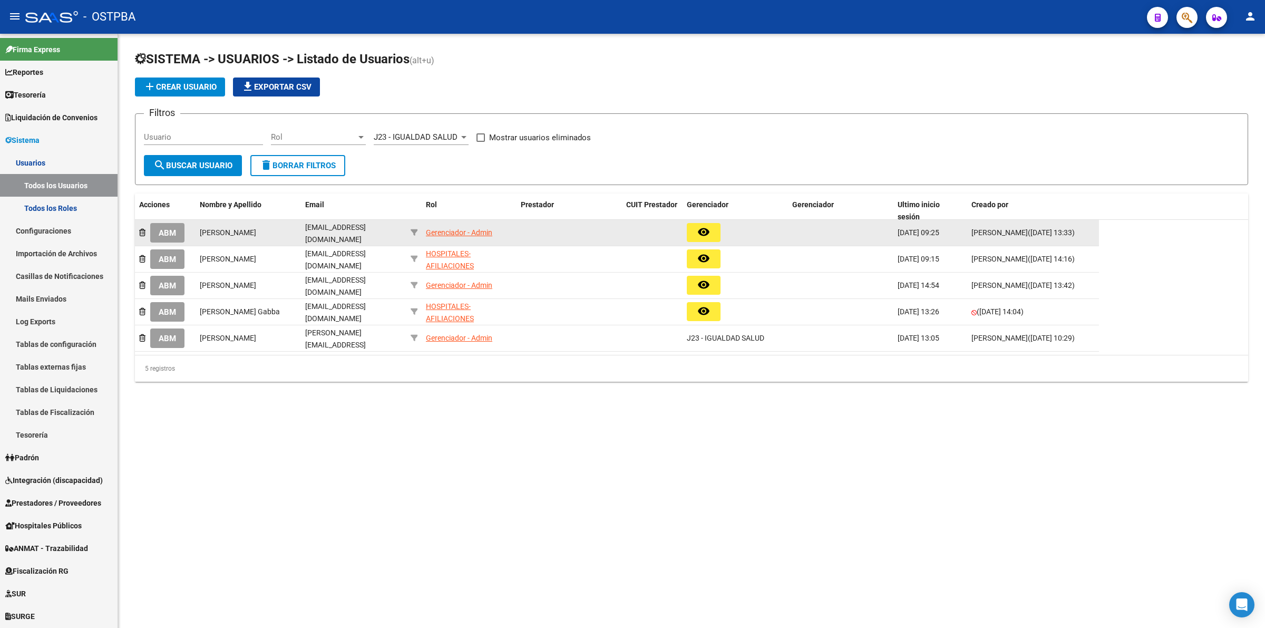
click at [169, 229] on span "ABM" at bounding box center [167, 232] width 17 height 9
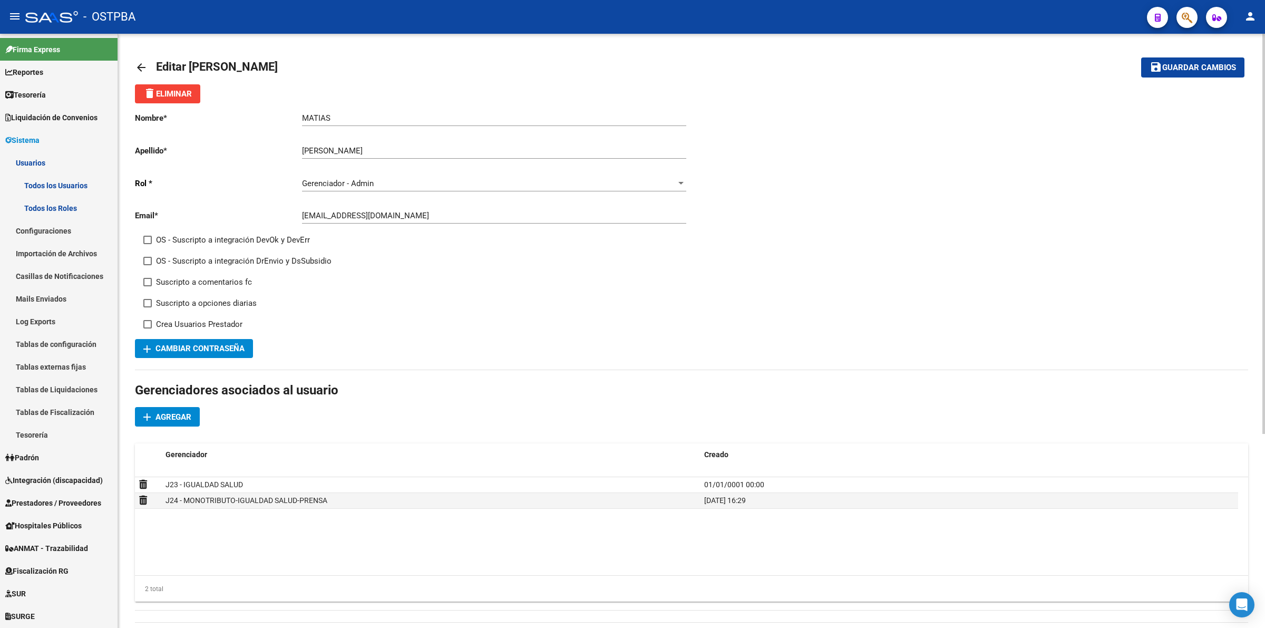
click at [138, 64] on mat-icon "arrow_back" at bounding box center [141, 67] width 13 height 13
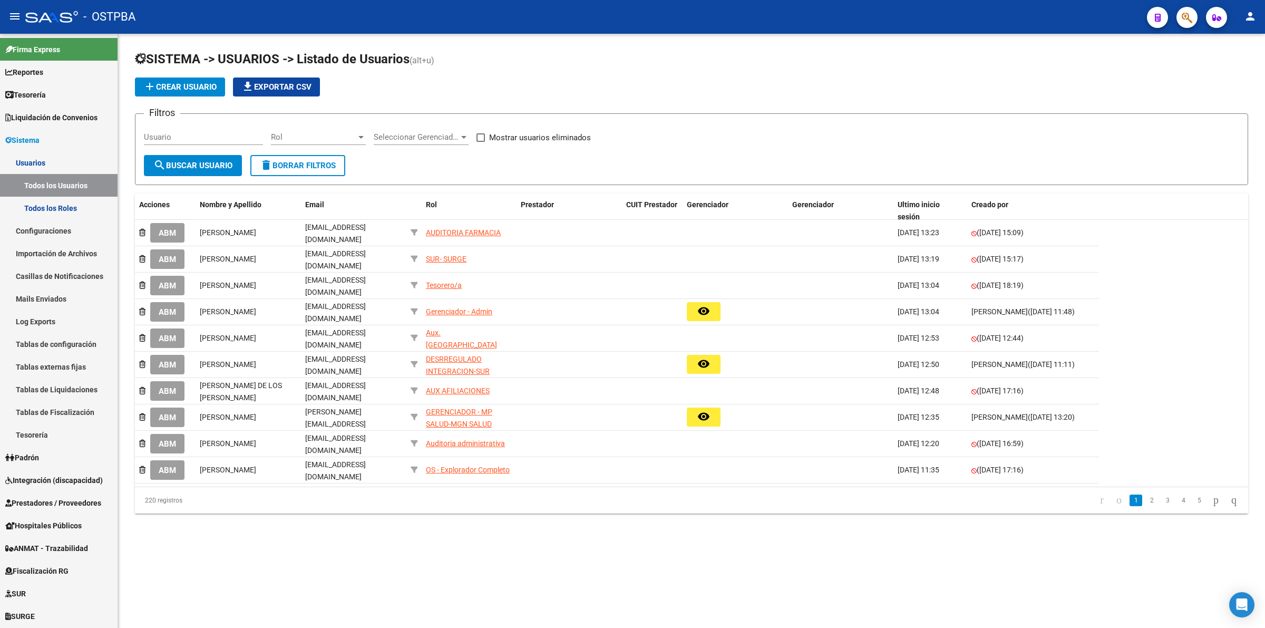
click at [191, 137] on input "Usuario" at bounding box center [203, 136] width 119 height 9
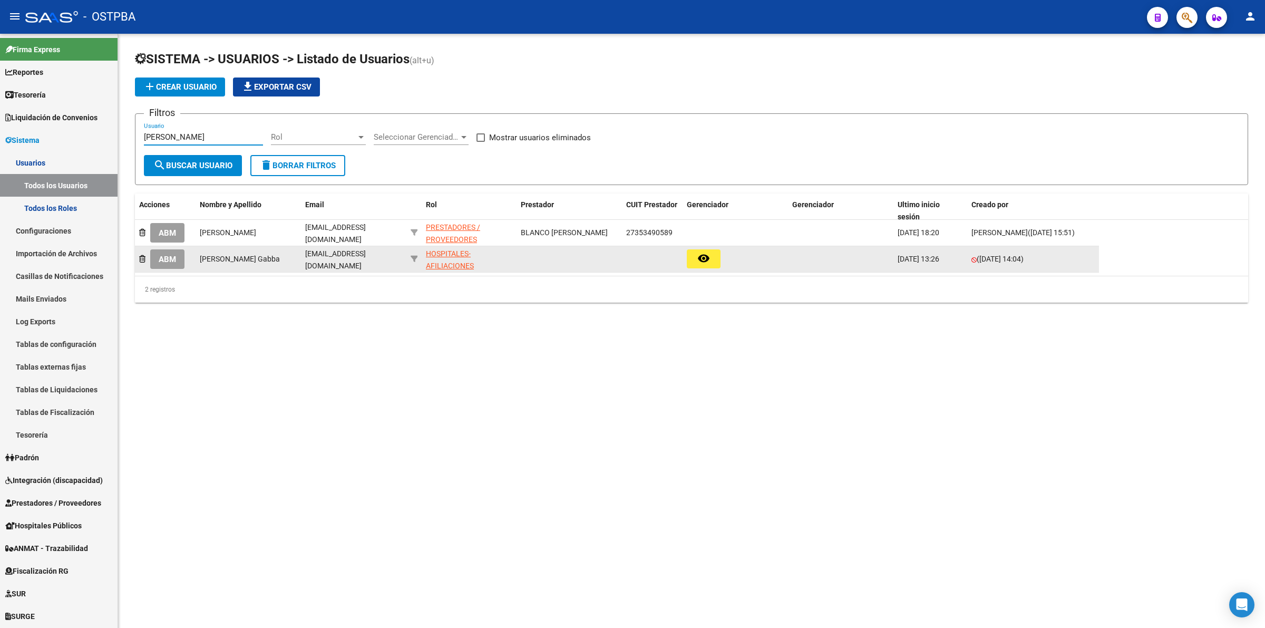
type input "magali"
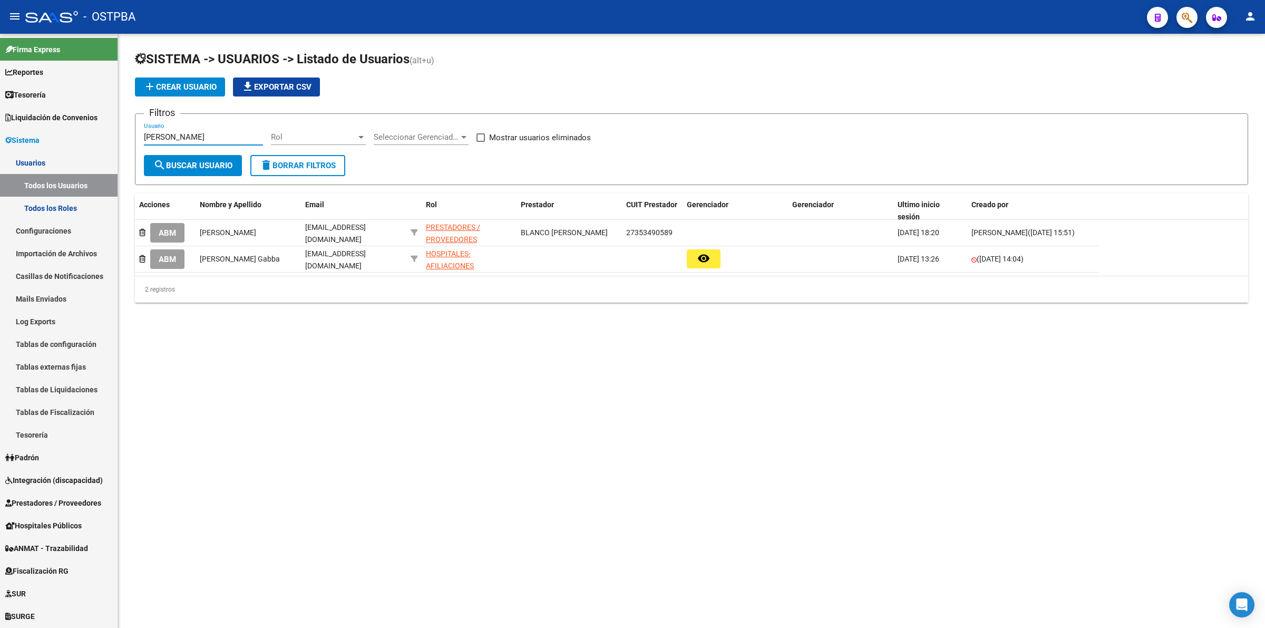
click at [165, 262] on button "ABM" at bounding box center [167, 259] width 34 height 20
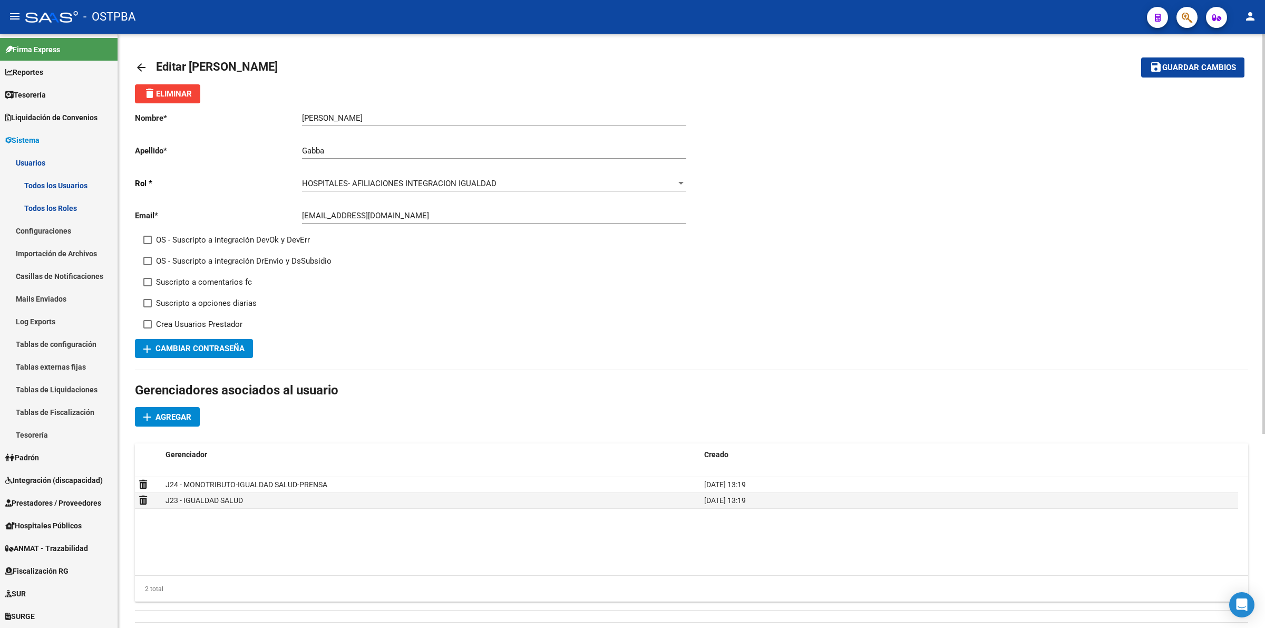
click at [449, 180] on span "HOSPITALES- AFILIACIONES INTEGRACION IGUALDAD" at bounding box center [399, 183] width 195 height 9
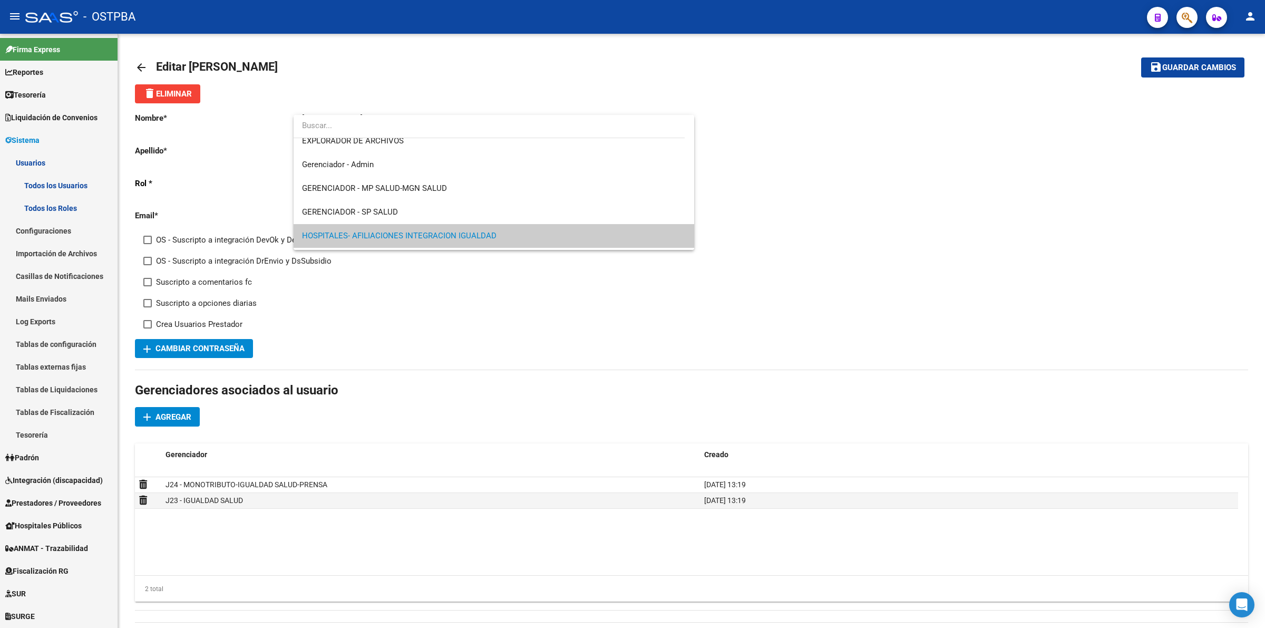
scroll to position [383, 0]
click at [435, 172] on span "Gerenciador - Admin" at bounding box center [494, 171] width 384 height 24
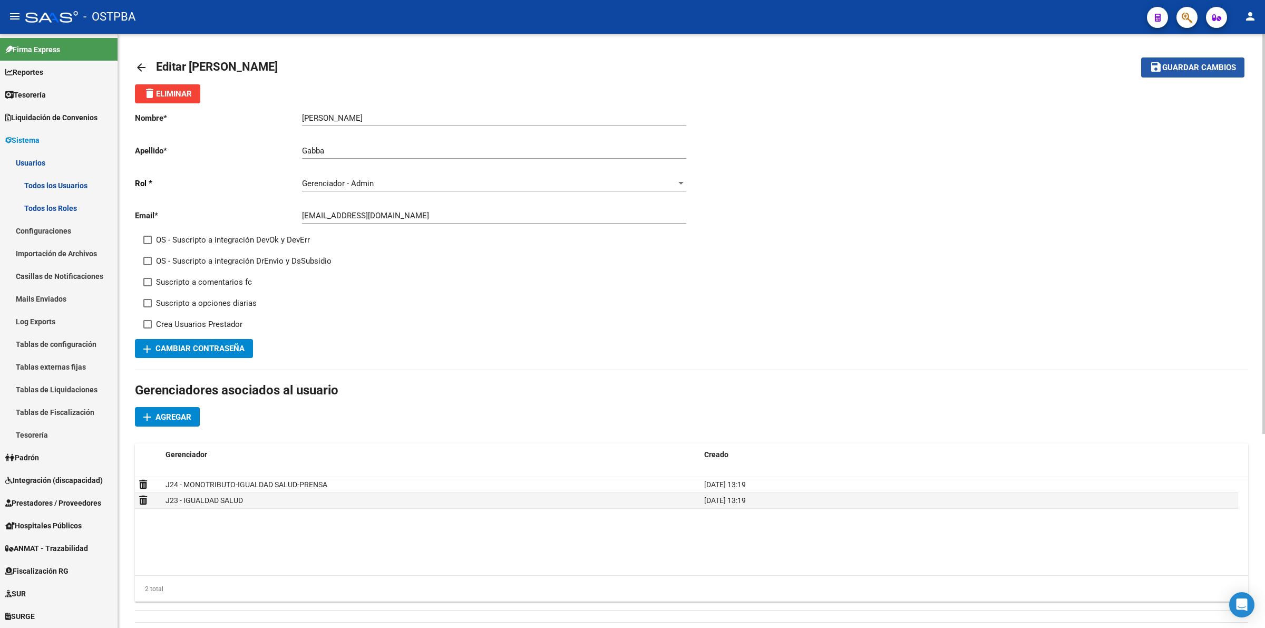
click at [1213, 69] on span "Guardar cambios" at bounding box center [1199, 67] width 74 height 9
click at [627, 181] on div "Gerenciador - Admin" at bounding box center [489, 183] width 375 height 9
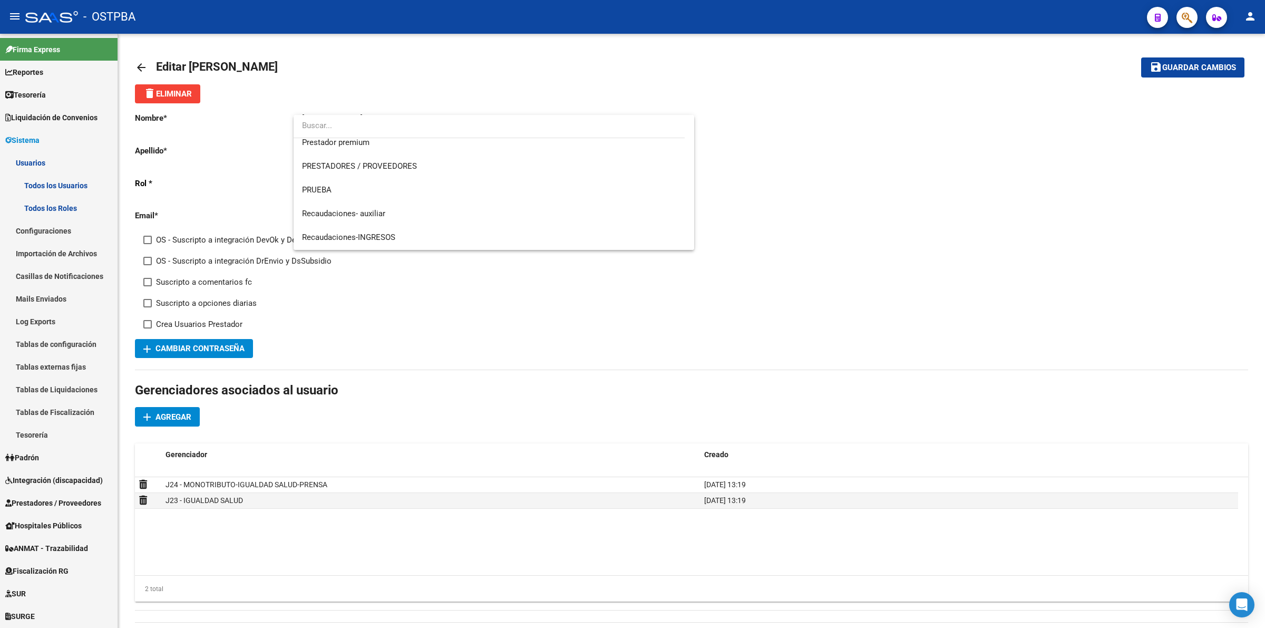
scroll to position [766, 0]
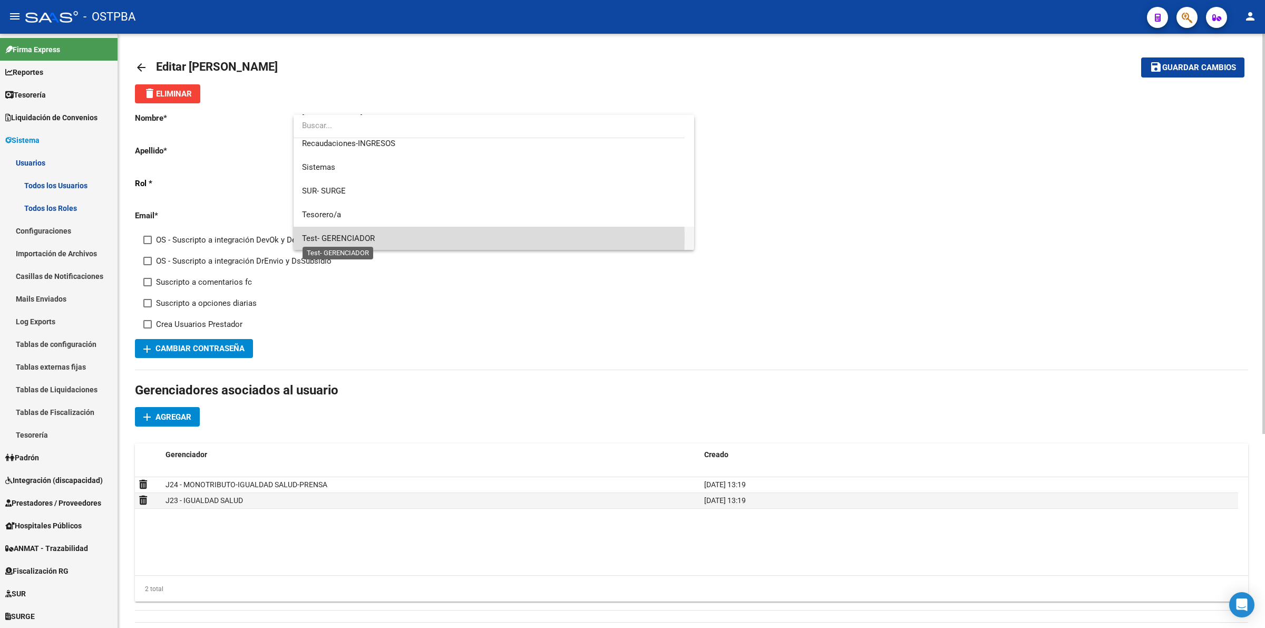
click at [327, 236] on span "Test- GERENCIADOR" at bounding box center [338, 238] width 73 height 9
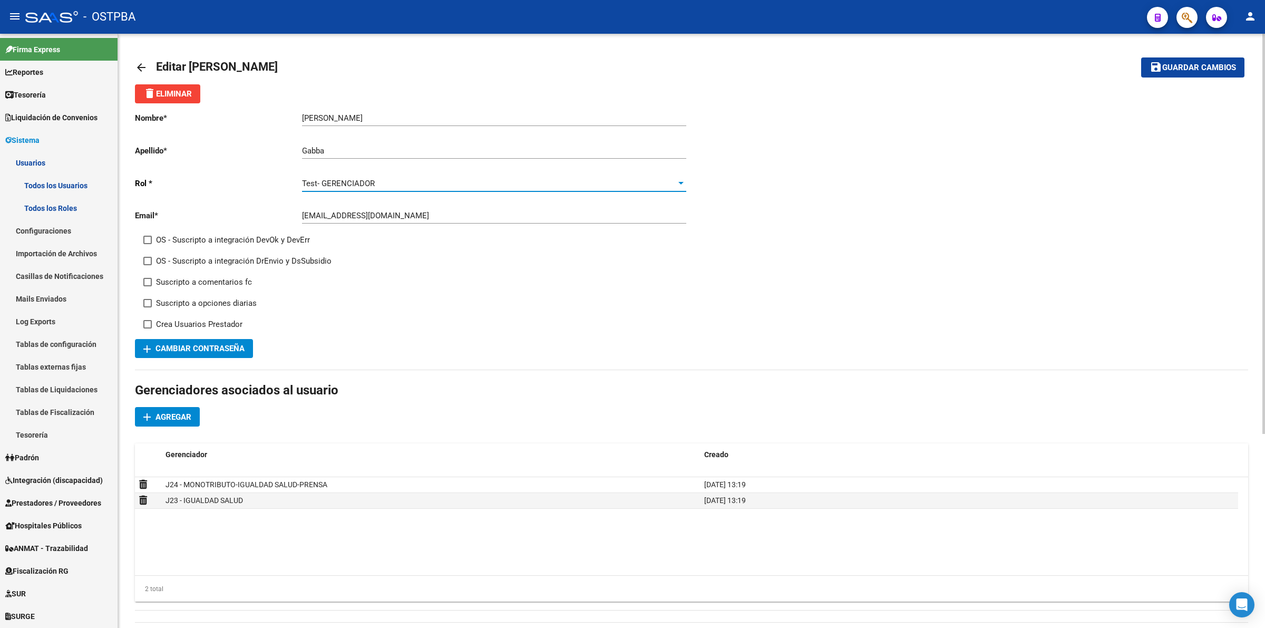
click at [1192, 66] on span "Guardar cambios" at bounding box center [1199, 67] width 74 height 9
click at [45, 211] on link "Todos los Roles" at bounding box center [59, 208] width 118 height 23
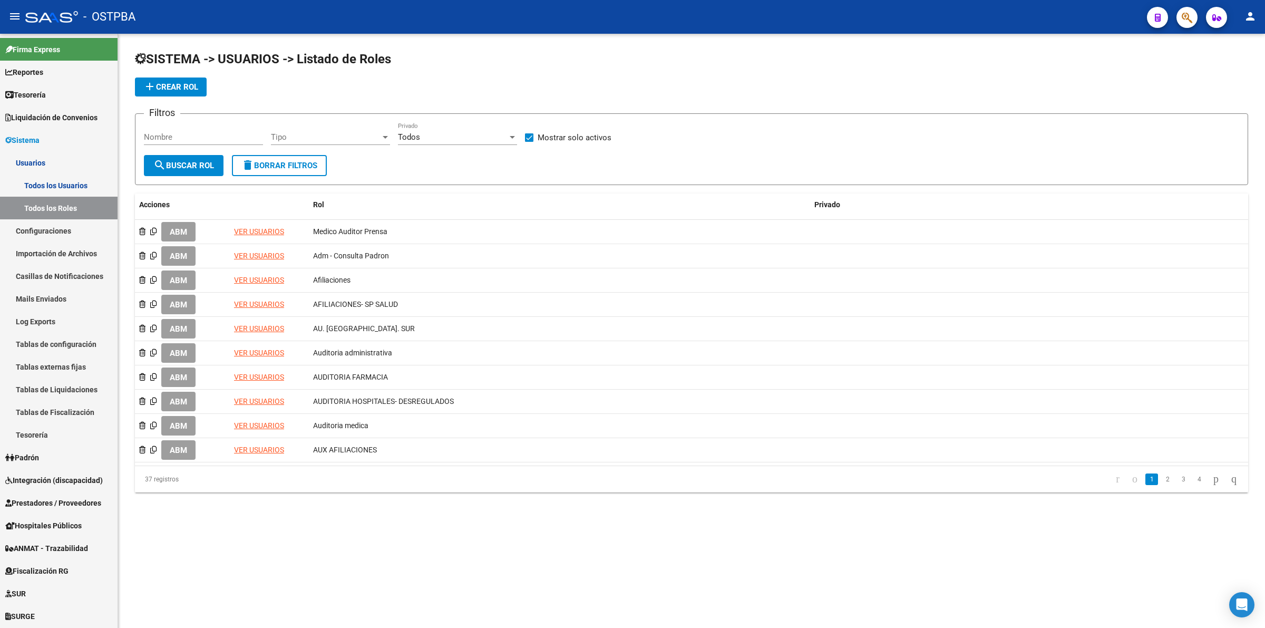
click at [240, 134] on input "Nombre" at bounding box center [203, 136] width 119 height 9
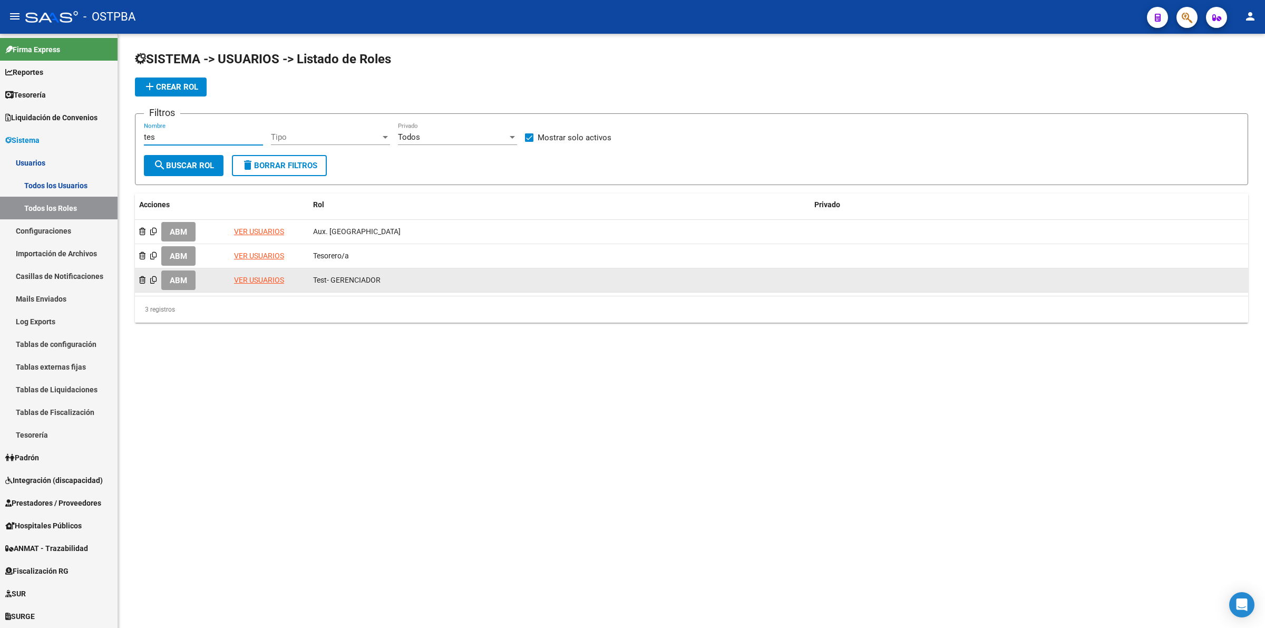
type input "tes"
click at [187, 277] on span "ABM" at bounding box center [178, 280] width 17 height 9
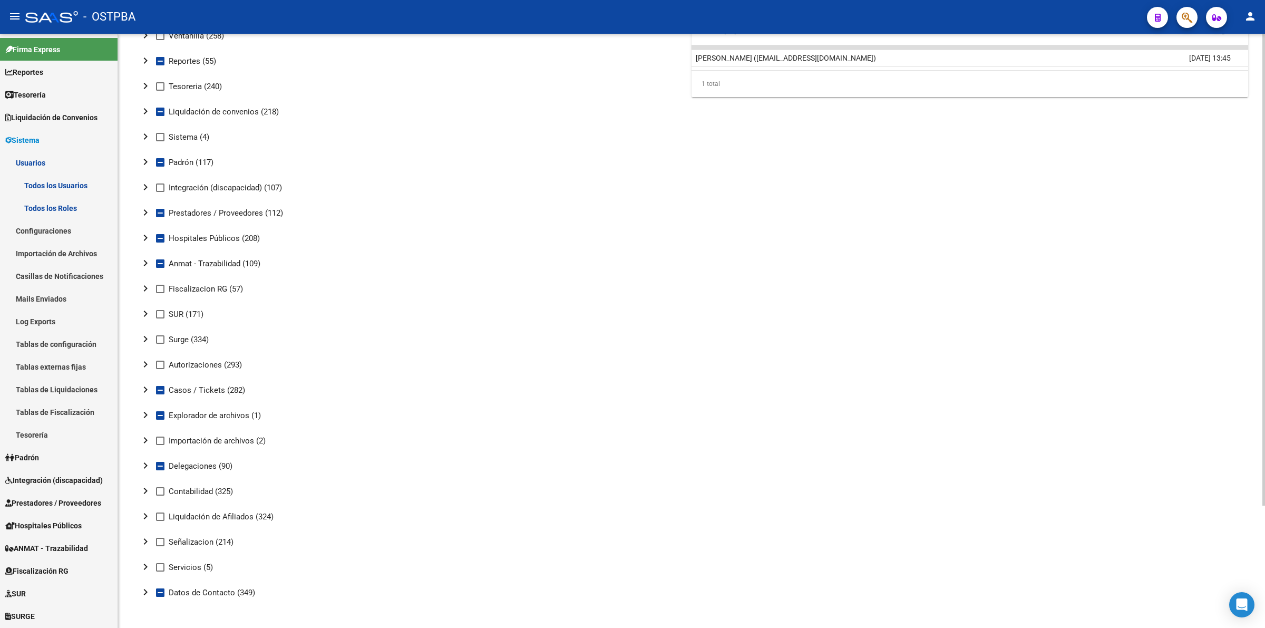
scroll to position [154, 0]
click at [146, 286] on mat-icon "chevron_right" at bounding box center [145, 287] width 13 height 13
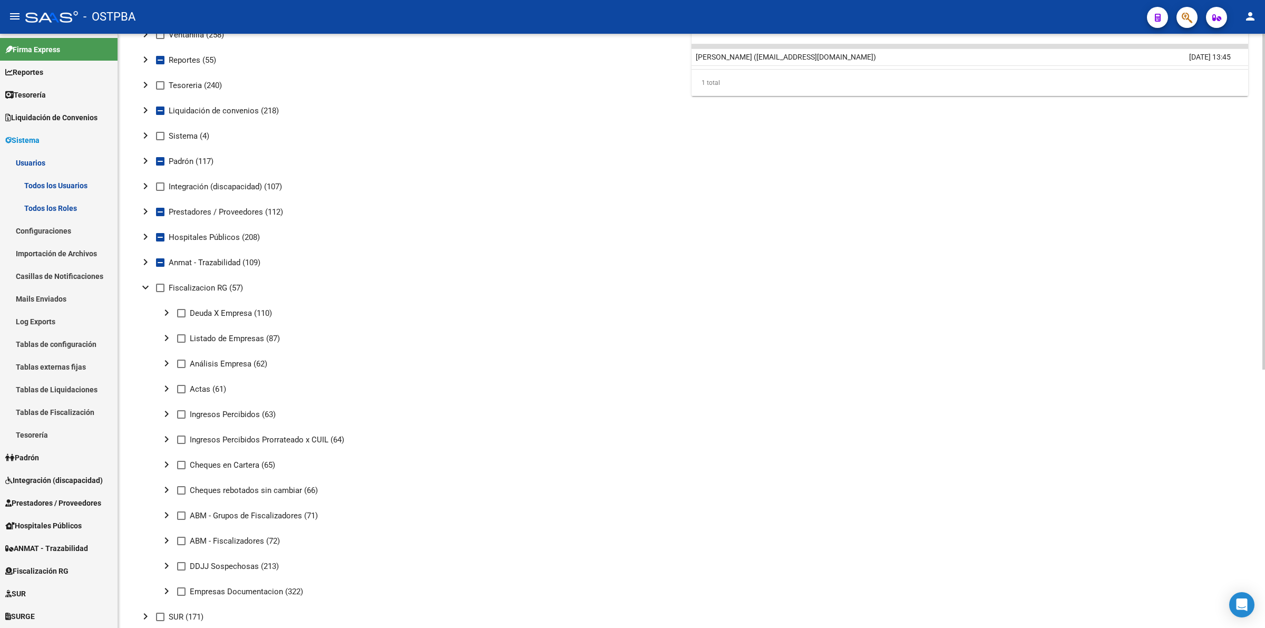
click at [179, 310] on span at bounding box center [181, 313] width 8 height 8
click at [181, 317] on input "Deuda X Empresa (110)" at bounding box center [181, 317] width 1 height 1
checkbox input "true"
click at [169, 313] on mat-icon "chevron_right" at bounding box center [166, 312] width 13 height 13
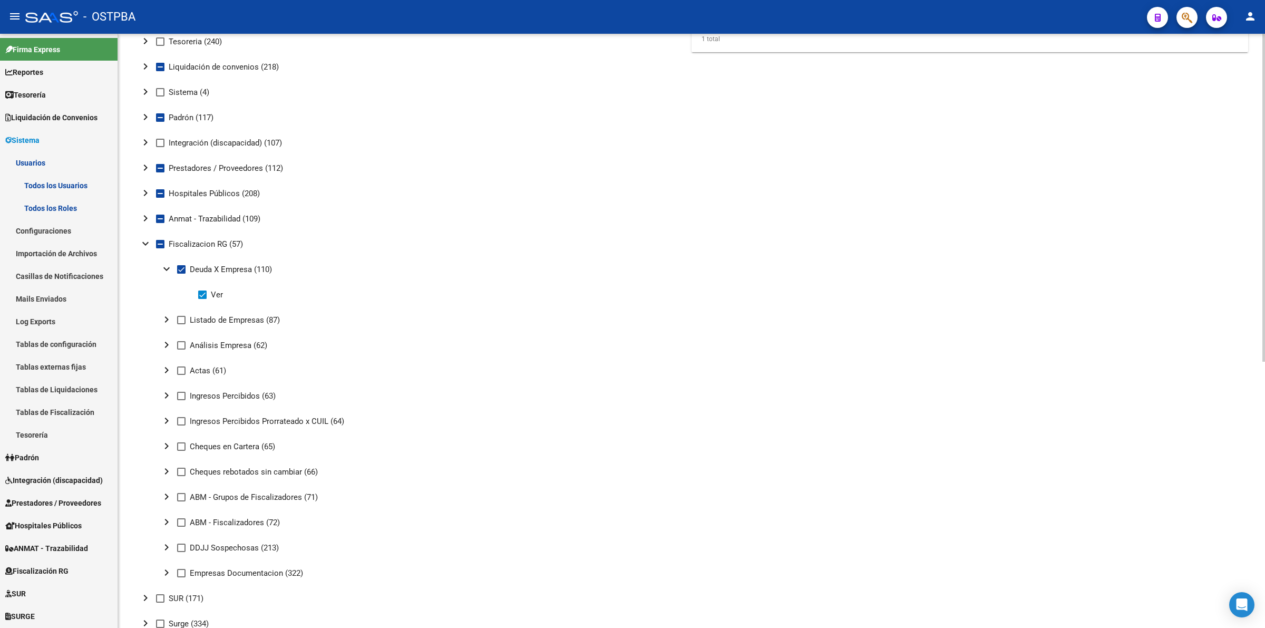
scroll to position [220, 0]
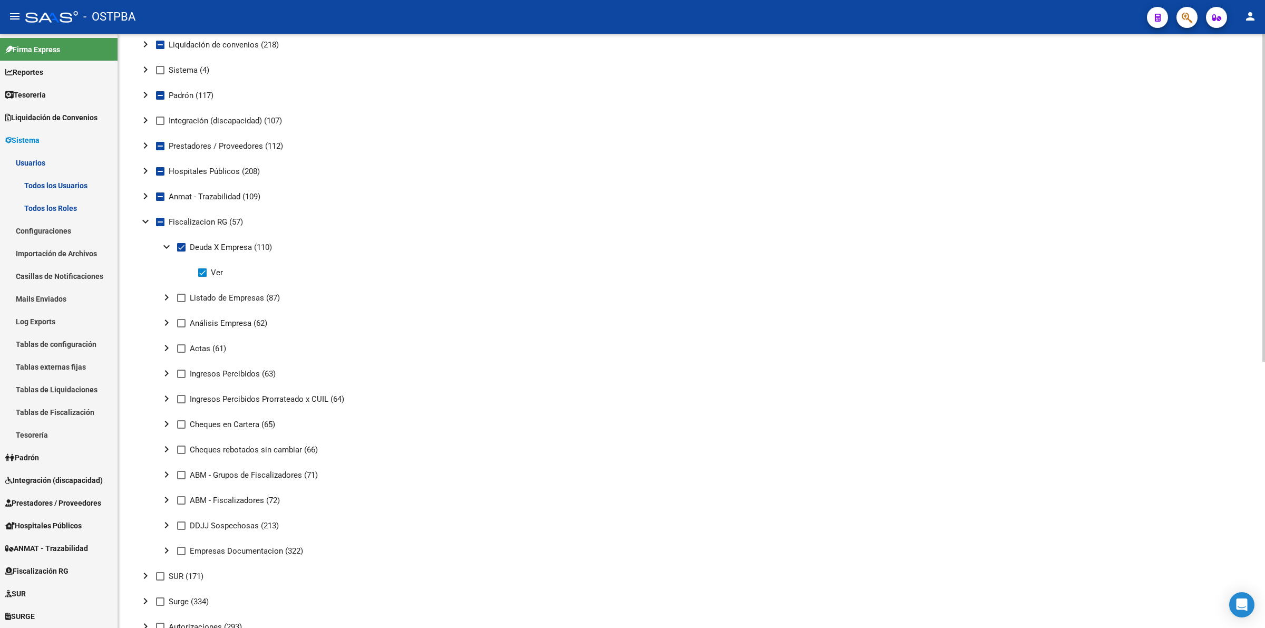
click at [162, 296] on mat-icon "chevron_right" at bounding box center [166, 297] width 13 height 13
click at [203, 348] on span at bounding box center [202, 348] width 8 height 8
click at [202, 353] on input "Ver" at bounding box center [202, 353] width 1 height 1
checkbox input "true"
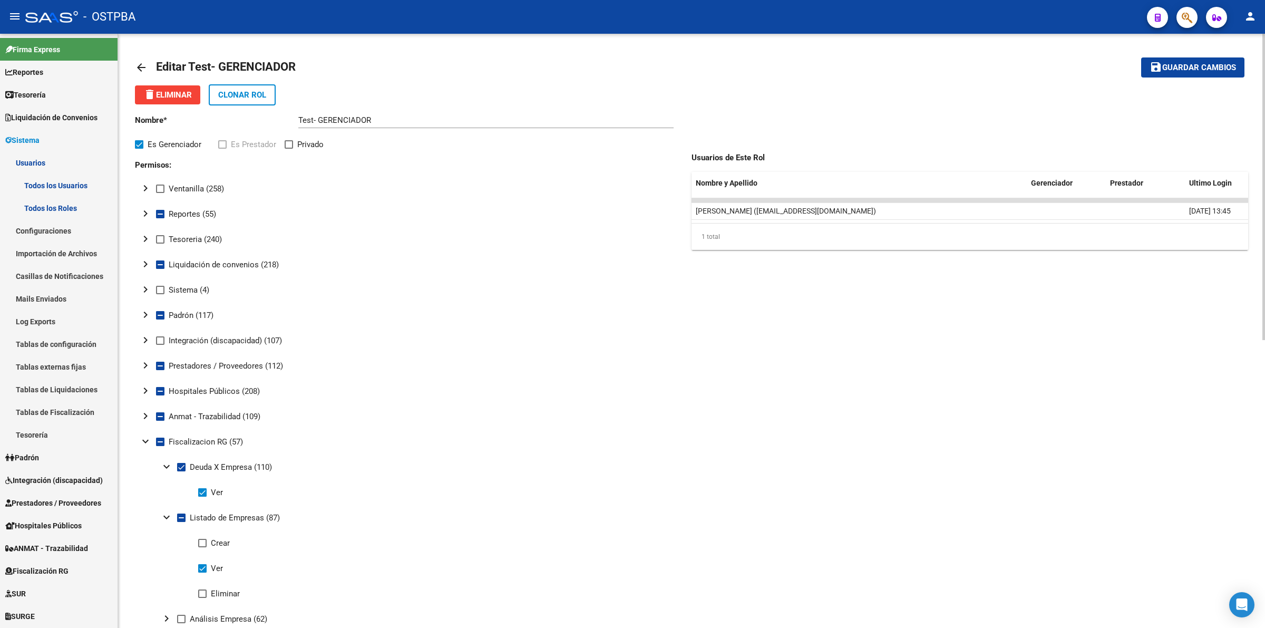
click at [1197, 64] on span "Guardar cambios" at bounding box center [1199, 67] width 74 height 9
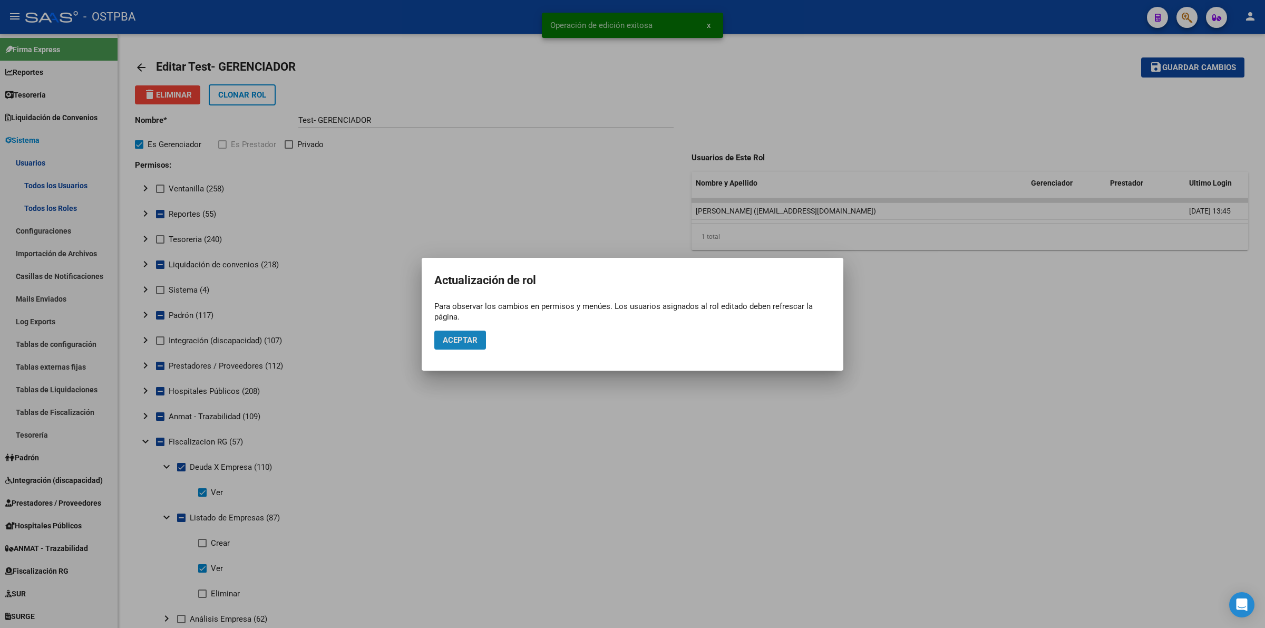
click at [454, 344] on button "Aceptar" at bounding box center [460, 340] width 52 height 19
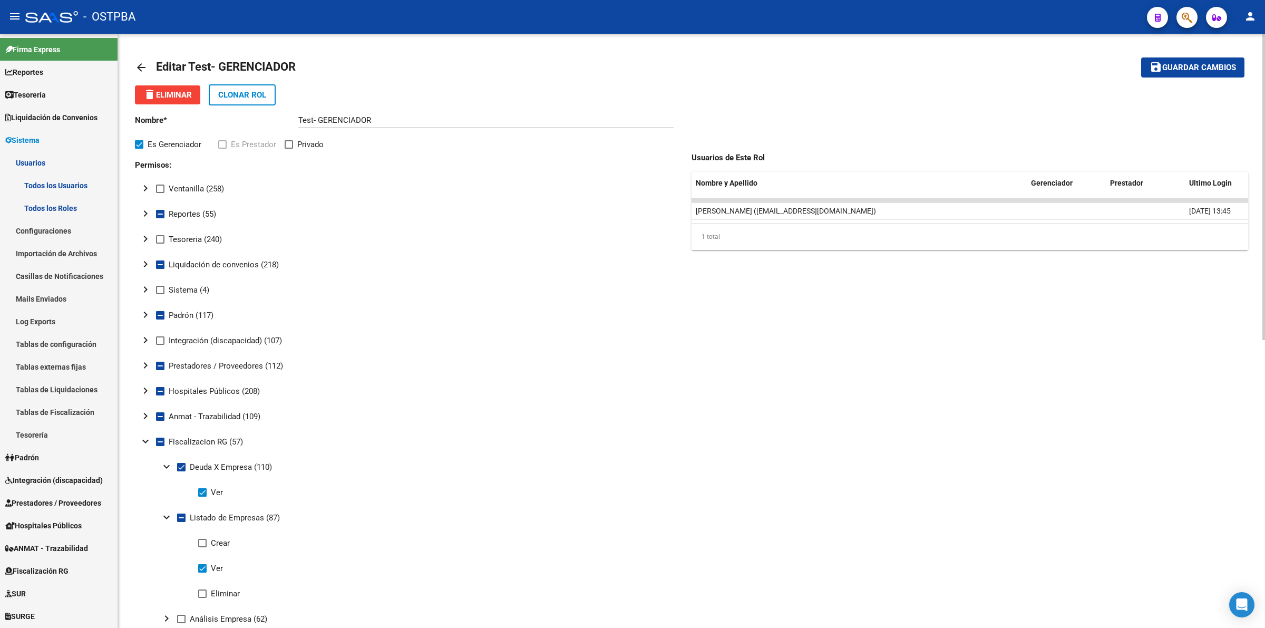
click at [140, 66] on mat-icon "arrow_back" at bounding box center [141, 67] width 13 height 13
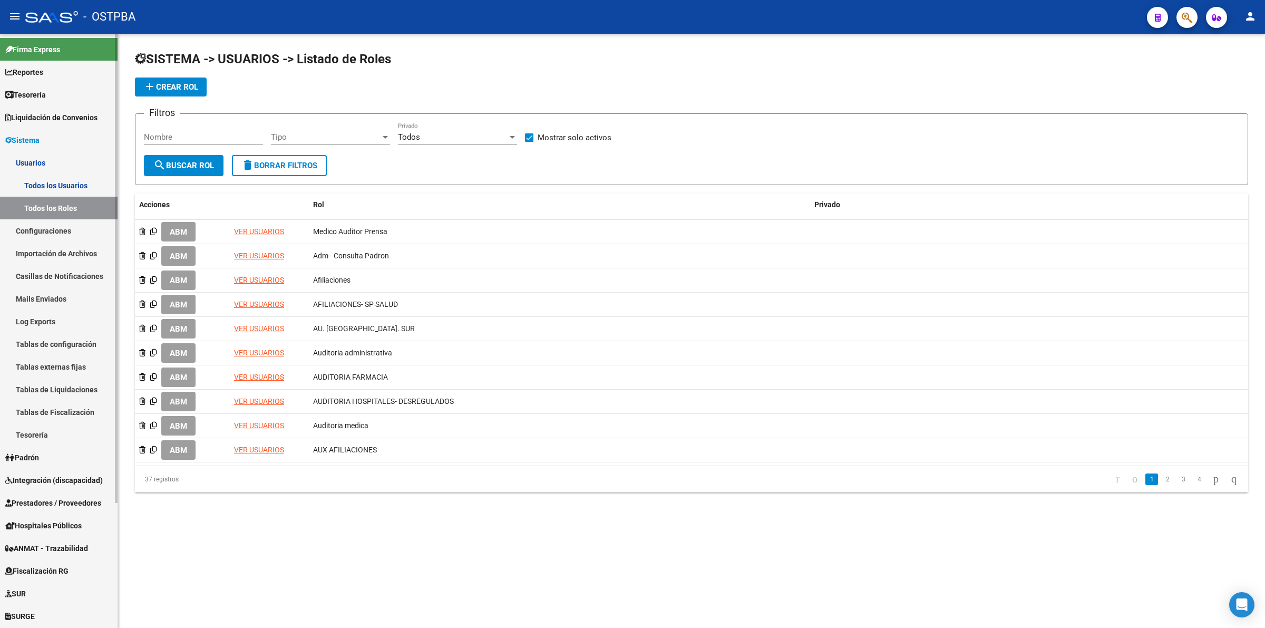
click at [46, 177] on link "Todos los Usuarios" at bounding box center [59, 185] width 118 height 23
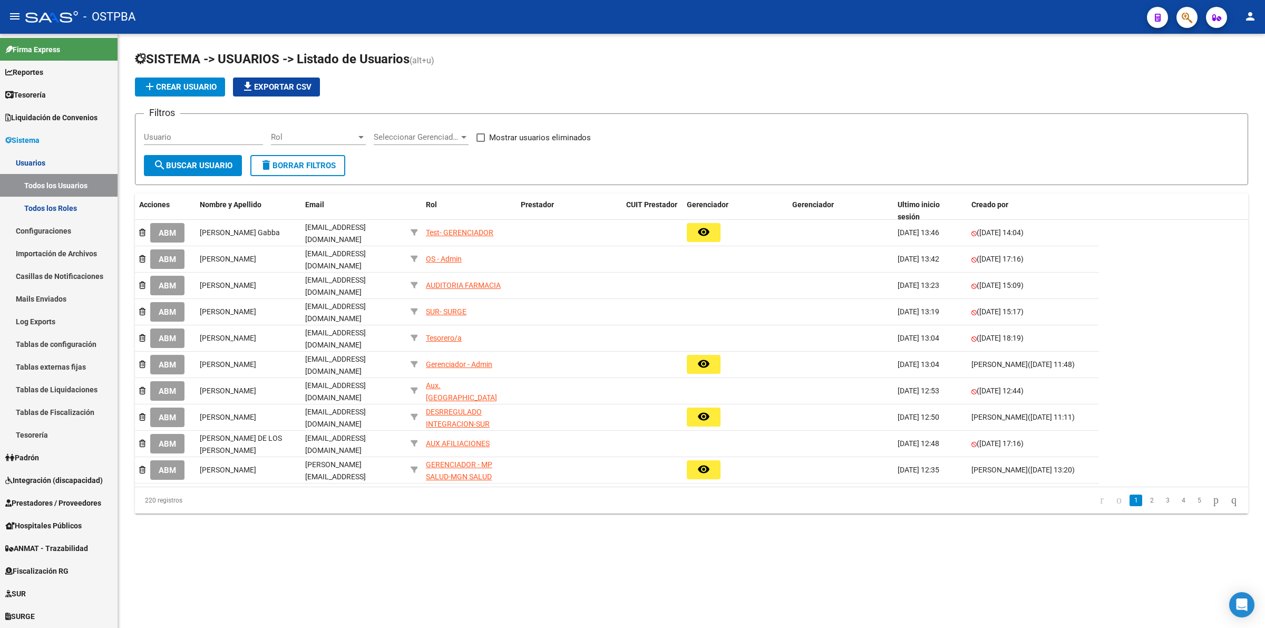
click at [235, 136] on input "Usuario" at bounding box center [203, 136] width 119 height 9
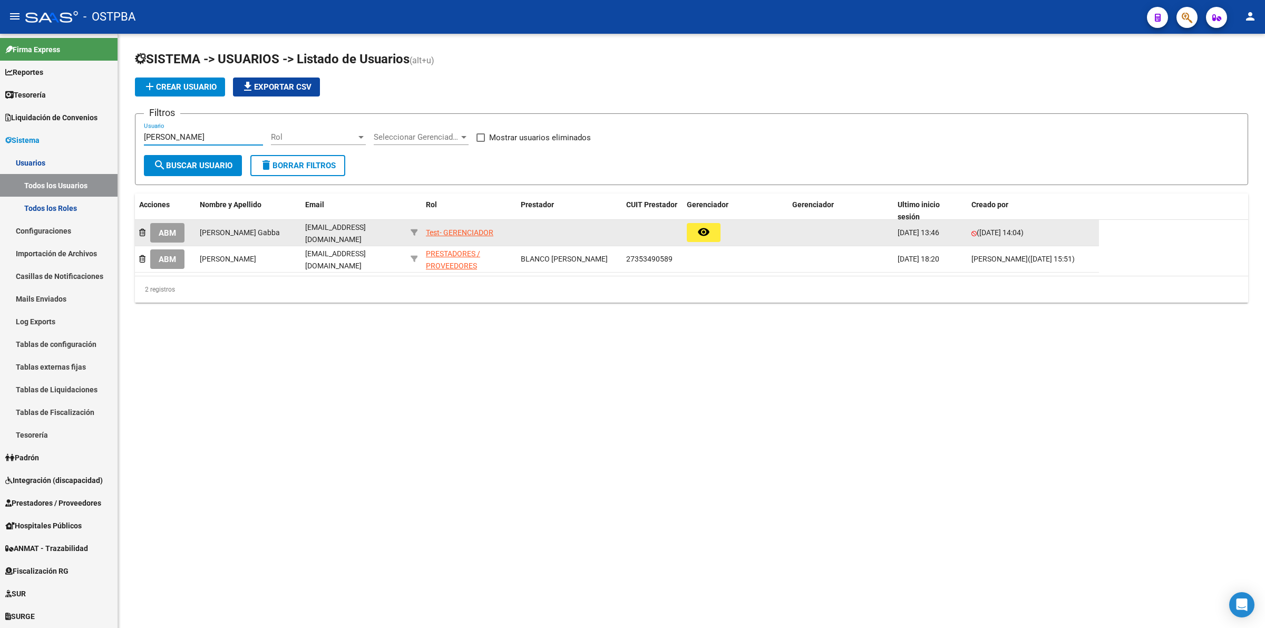
type input "magali"
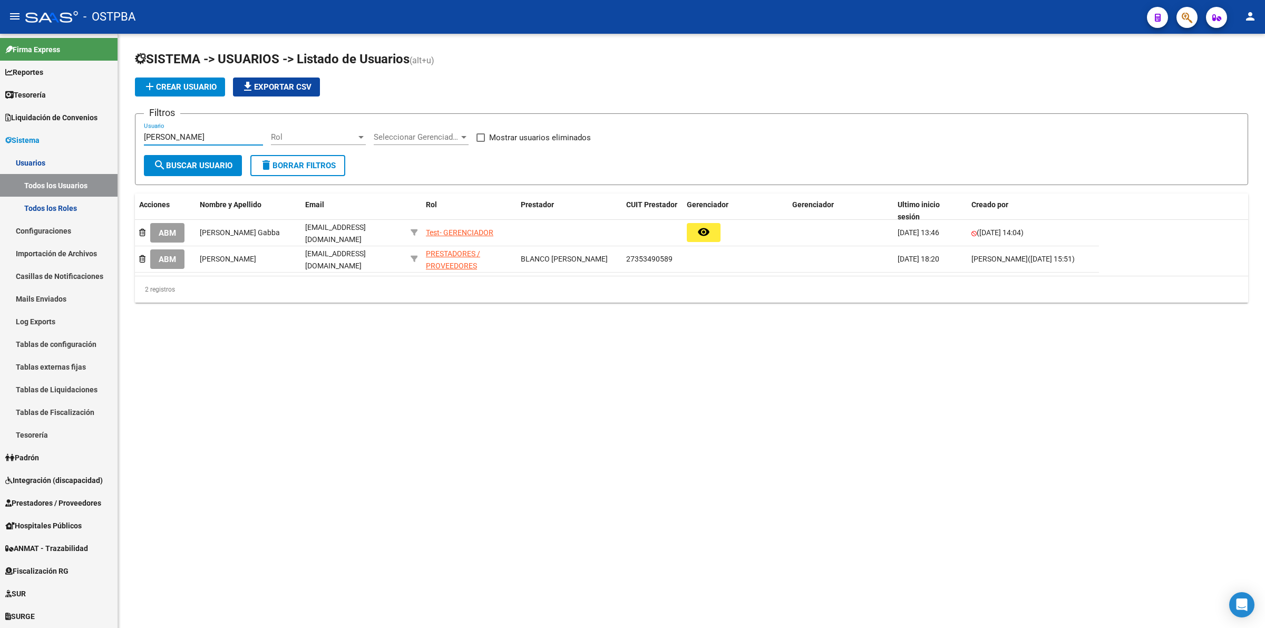
click at [160, 224] on button "ABM" at bounding box center [167, 233] width 34 height 20
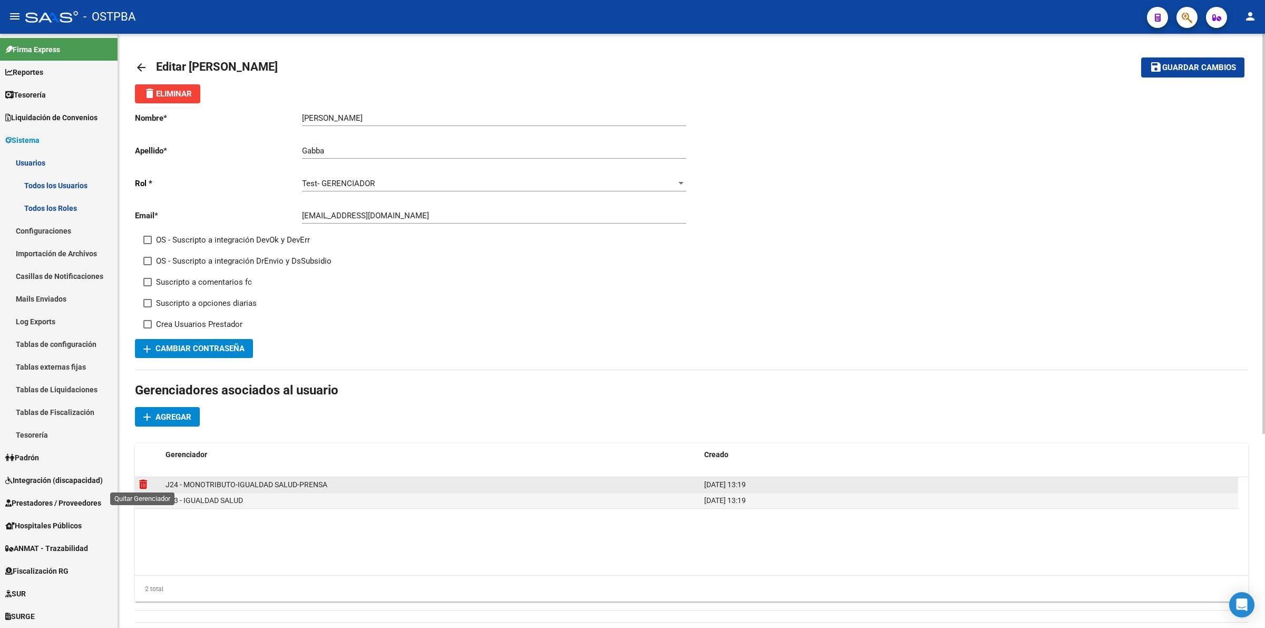
click at [141, 484] on icon at bounding box center [143, 484] width 8 height 10
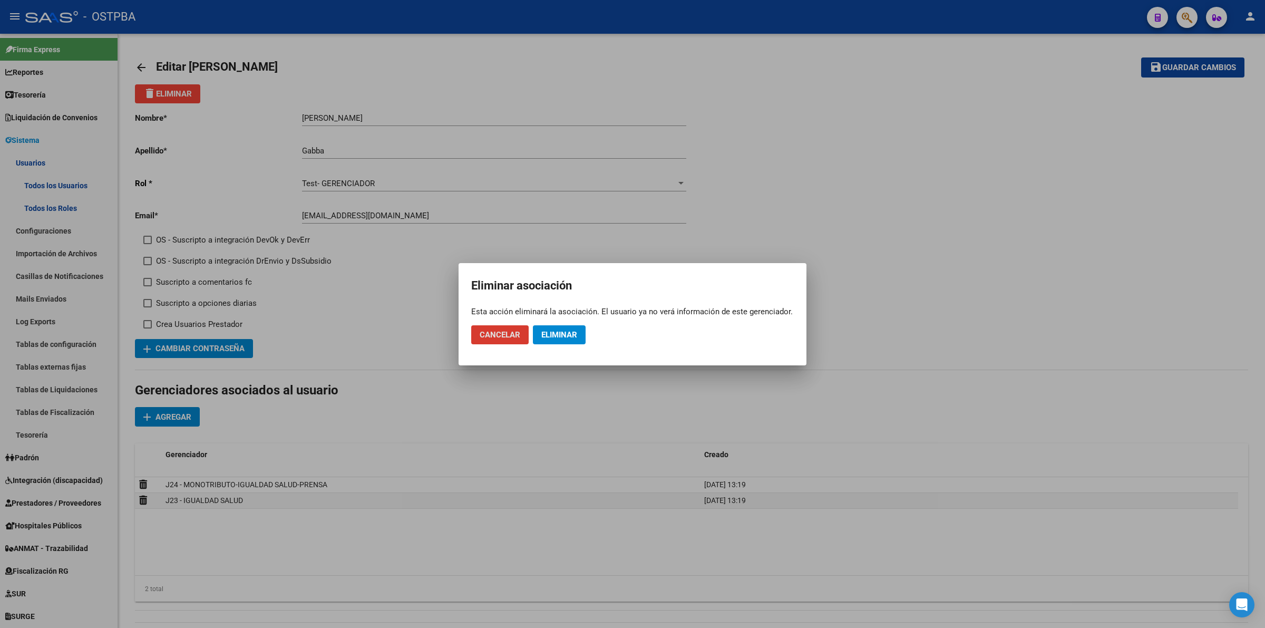
click at [557, 338] on span "Eliminar" at bounding box center [559, 334] width 36 height 9
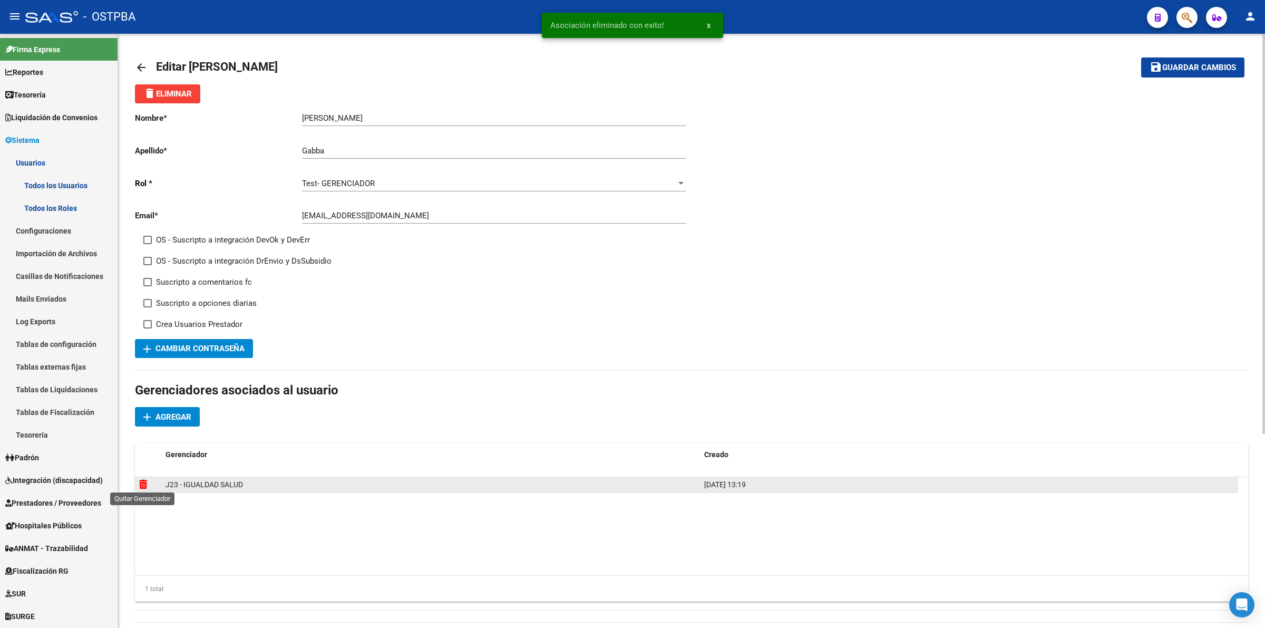
click at [146, 482] on icon at bounding box center [143, 484] width 8 height 10
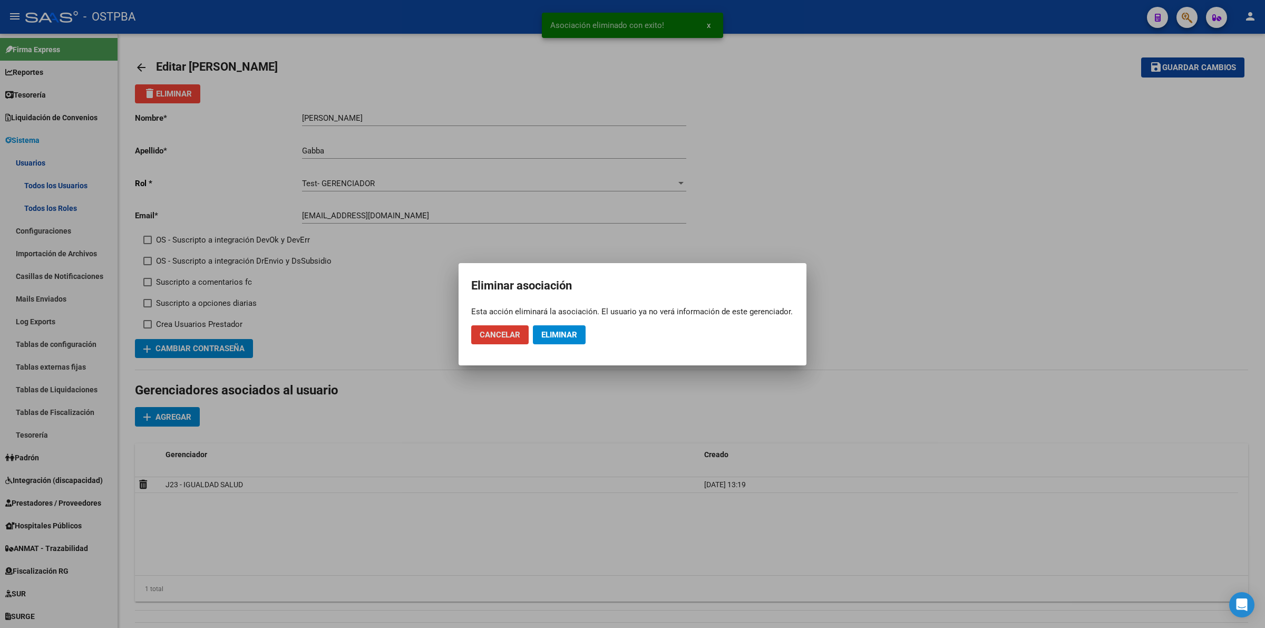
click at [571, 330] on span "Eliminar" at bounding box center [559, 334] width 36 height 9
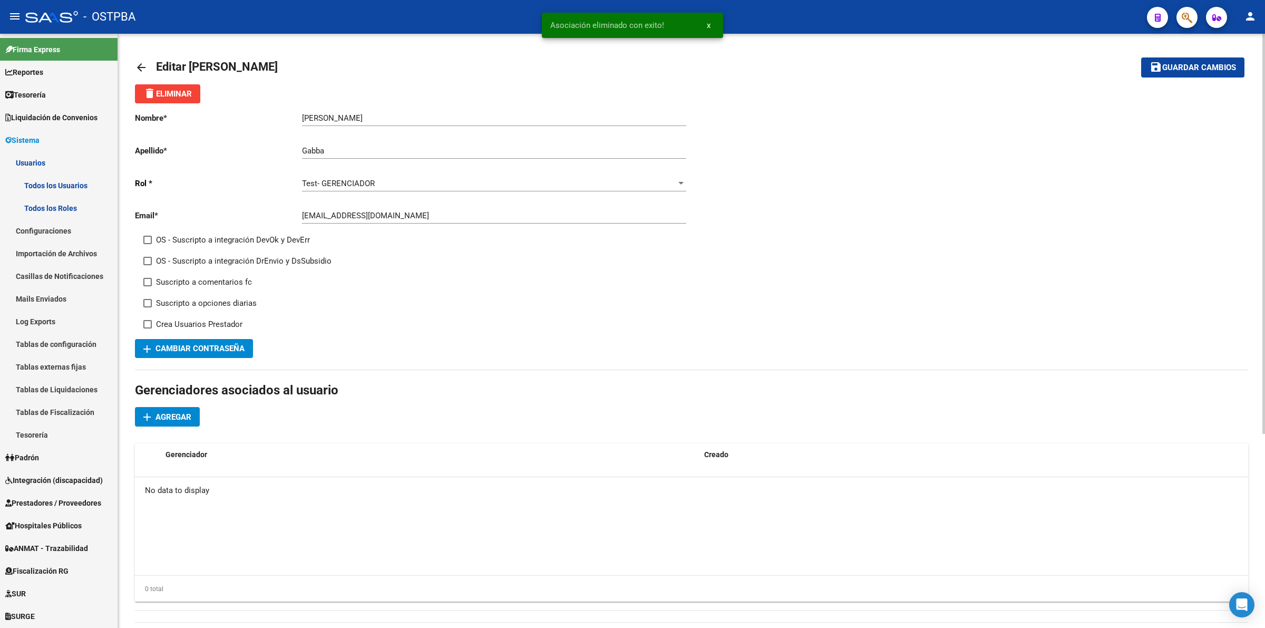
click at [162, 412] on span "Agregar" at bounding box center [174, 416] width 36 height 9
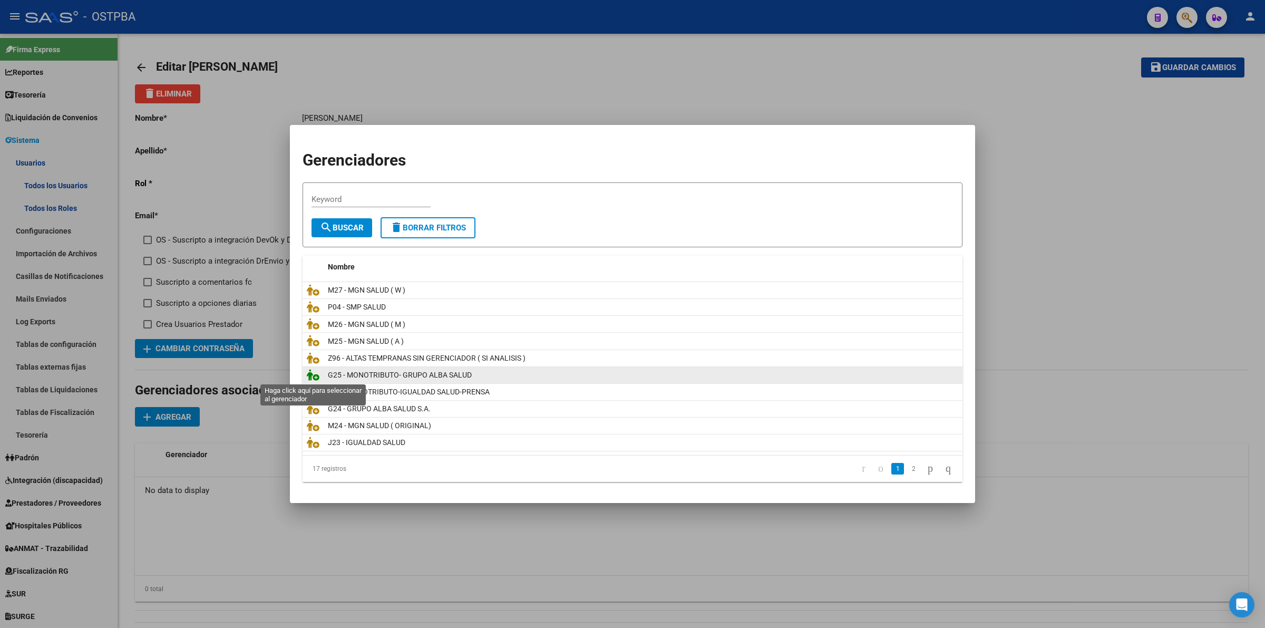
click at [309, 375] on icon at bounding box center [313, 375] width 13 height 12
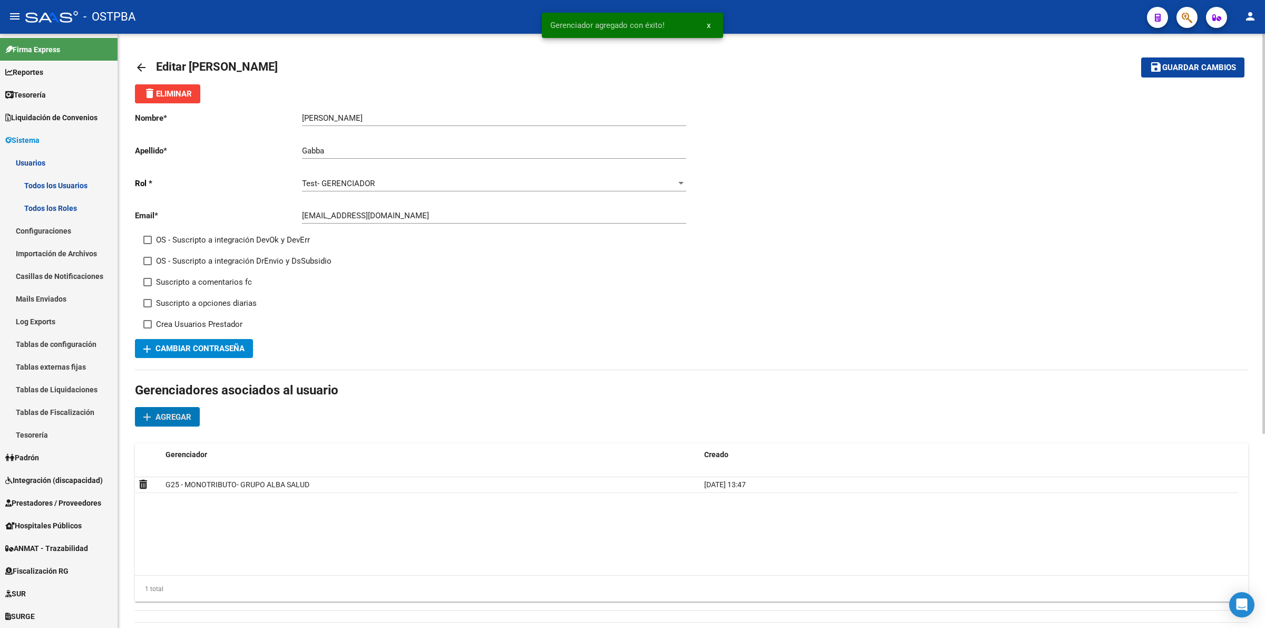
click at [199, 417] on button "add Agregar" at bounding box center [167, 417] width 65 height 20
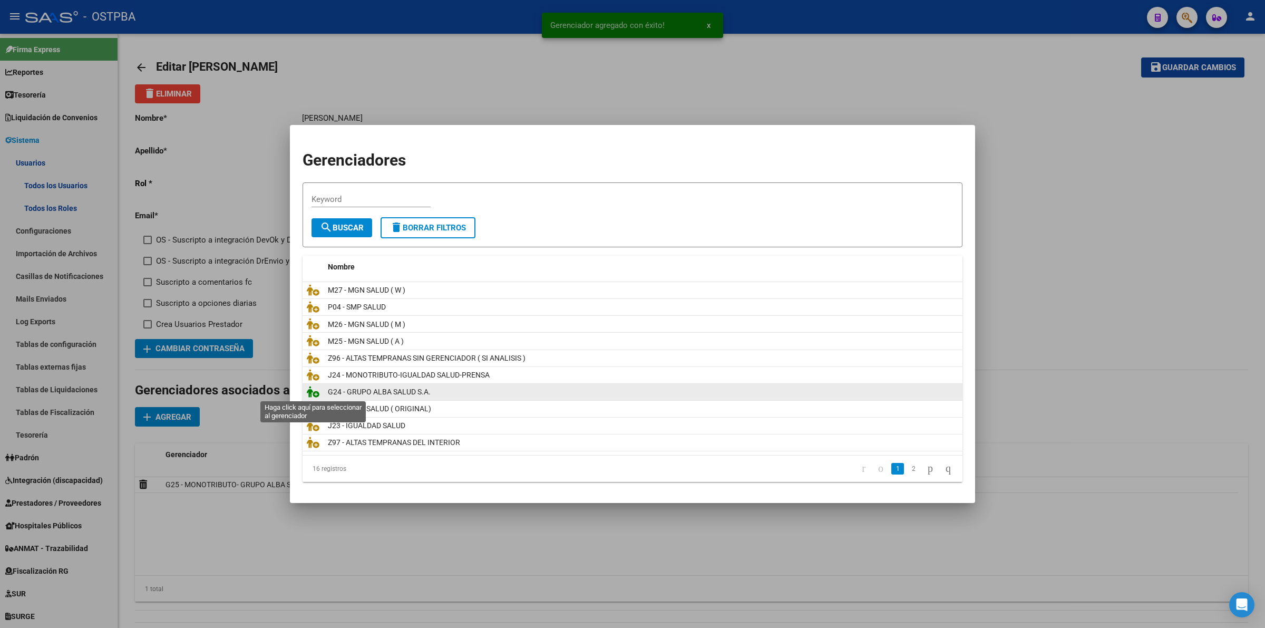
click at [307, 393] on icon at bounding box center [313, 392] width 13 height 12
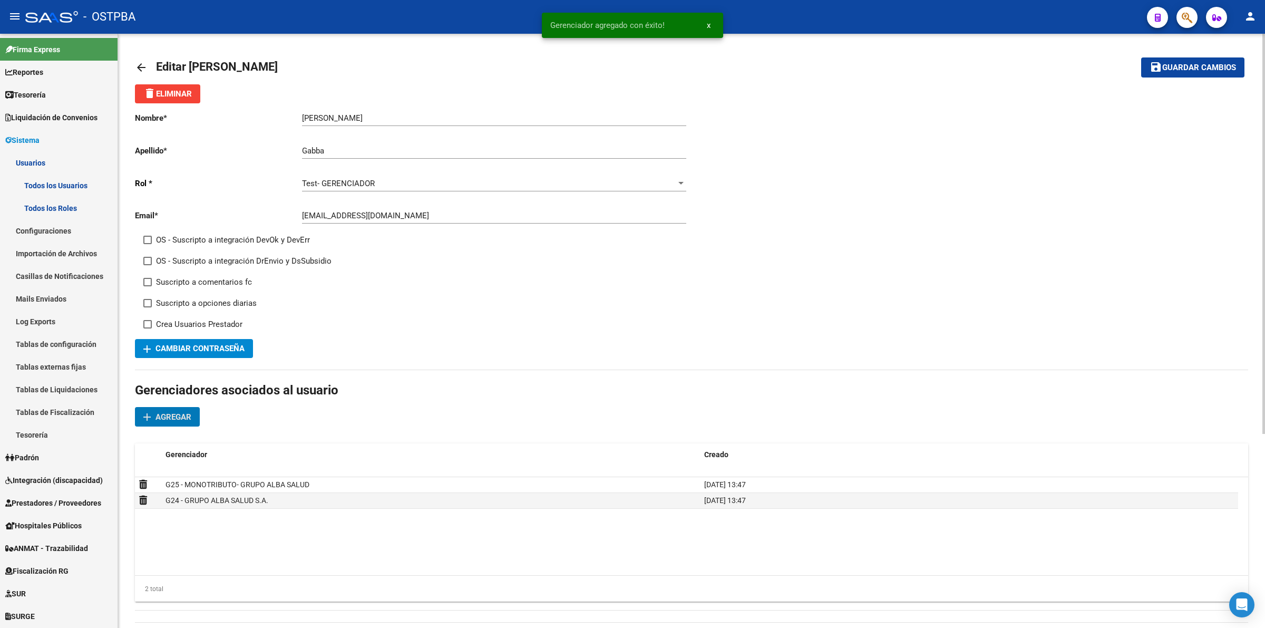
click at [1215, 67] on span "Guardar cambios" at bounding box center [1199, 67] width 74 height 9
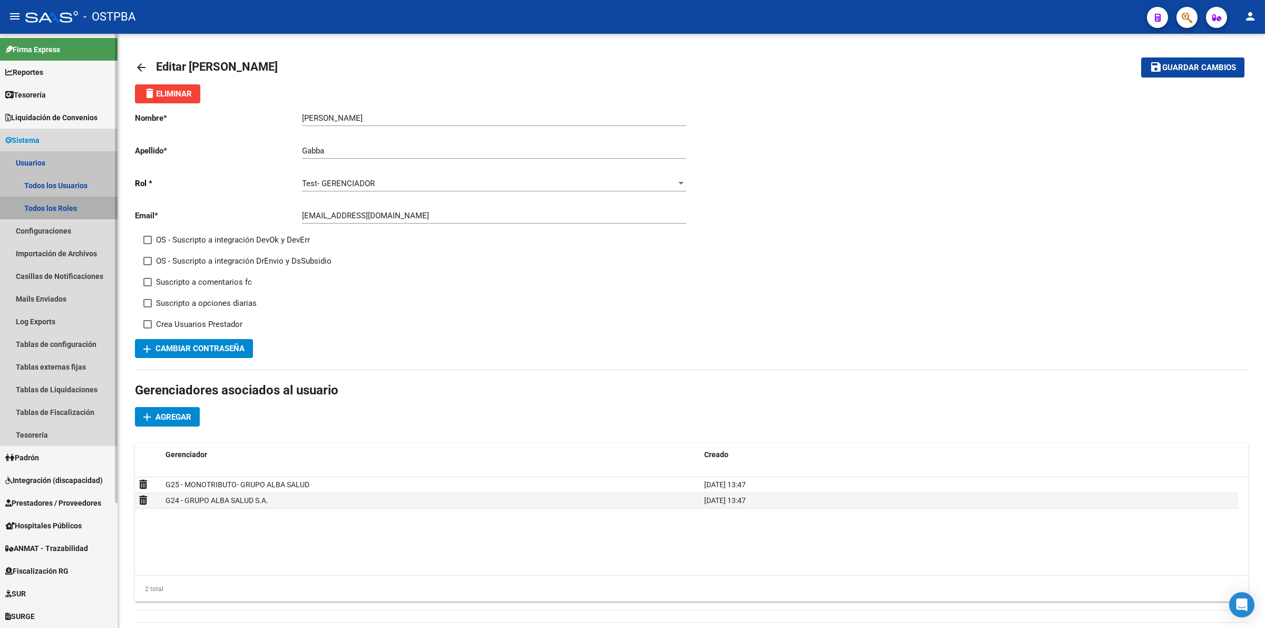
click at [51, 211] on link "Todos los Roles" at bounding box center [59, 208] width 118 height 23
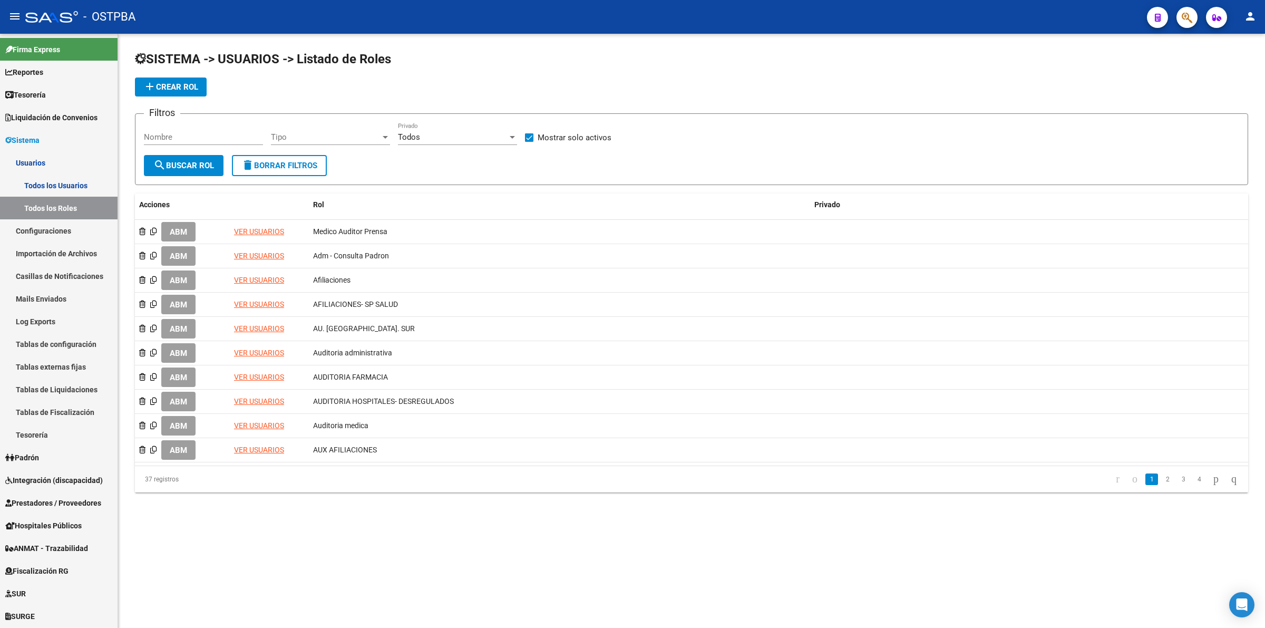
click at [215, 135] on input "Nombre" at bounding box center [203, 136] width 119 height 9
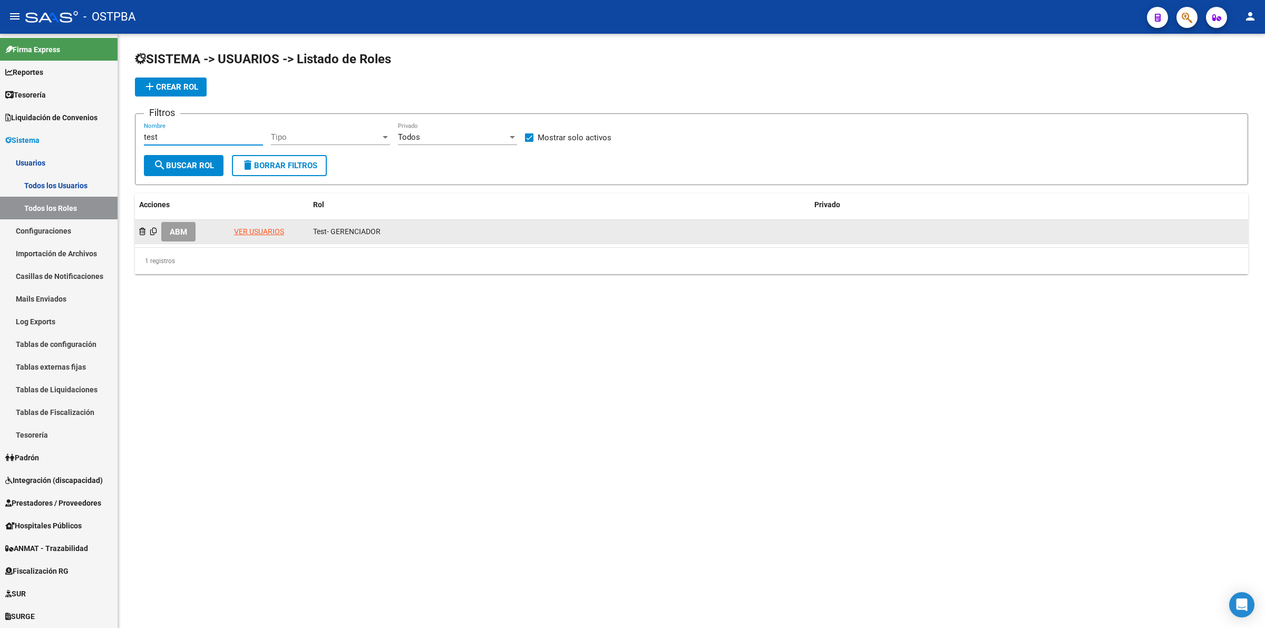
type input "test"
click at [175, 232] on span "ABM" at bounding box center [178, 231] width 17 height 9
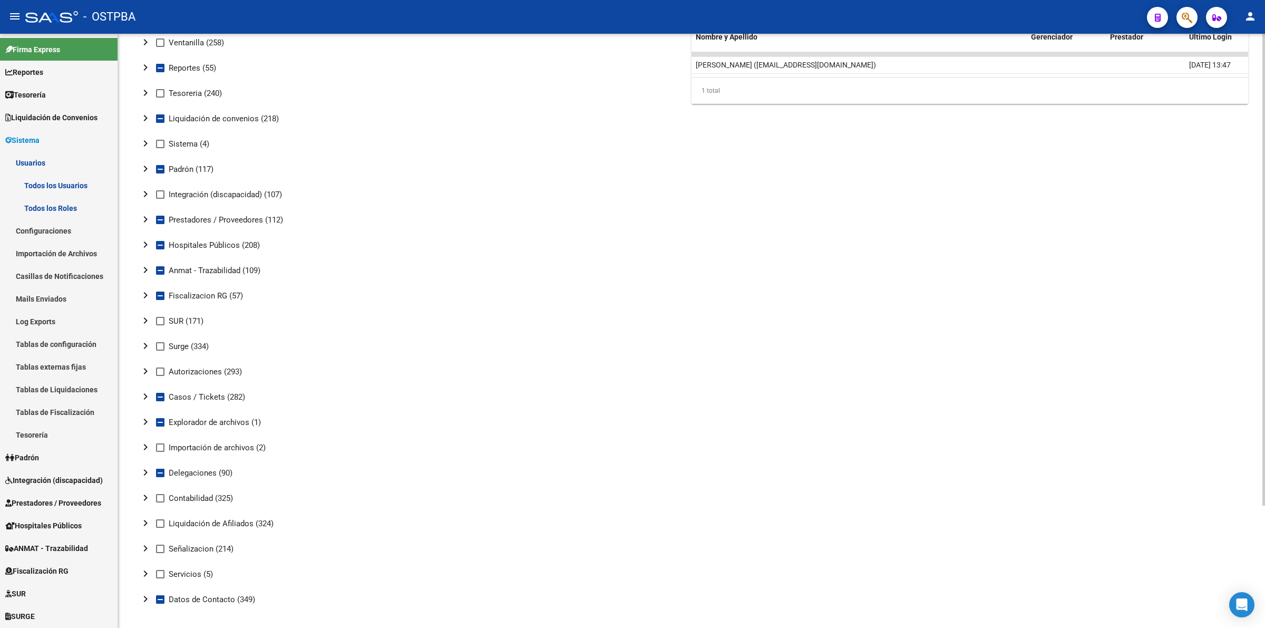
scroll to position [154, 0]
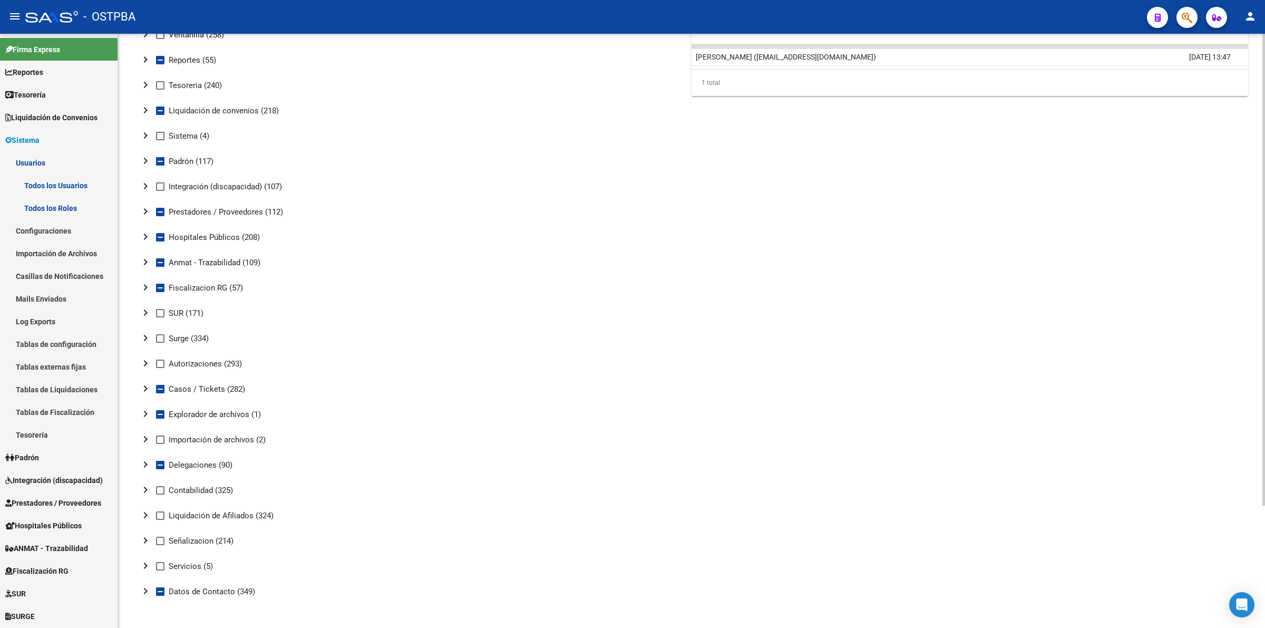
click at [141, 289] on mat-icon "chevron_right" at bounding box center [145, 287] width 13 height 13
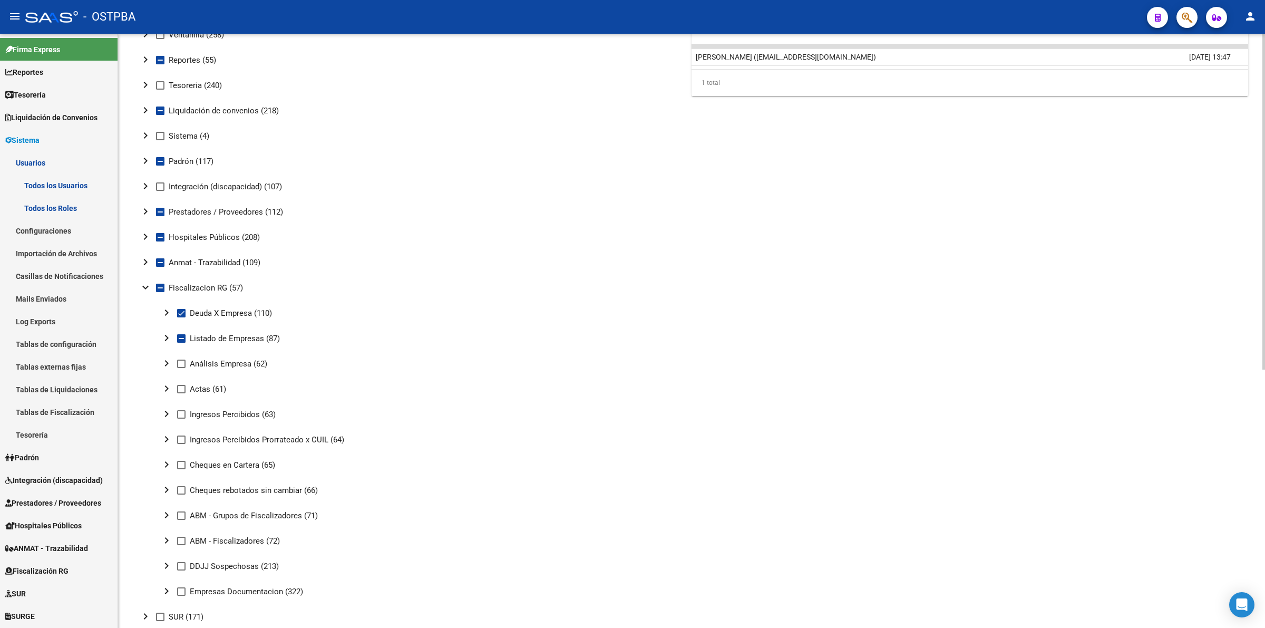
click at [167, 361] on mat-icon "chevron_right" at bounding box center [166, 363] width 13 height 13
click at [202, 387] on span at bounding box center [202, 389] width 8 height 8
click at [202, 393] on input "Ver" at bounding box center [202, 393] width 1 height 1
checkbox input "true"
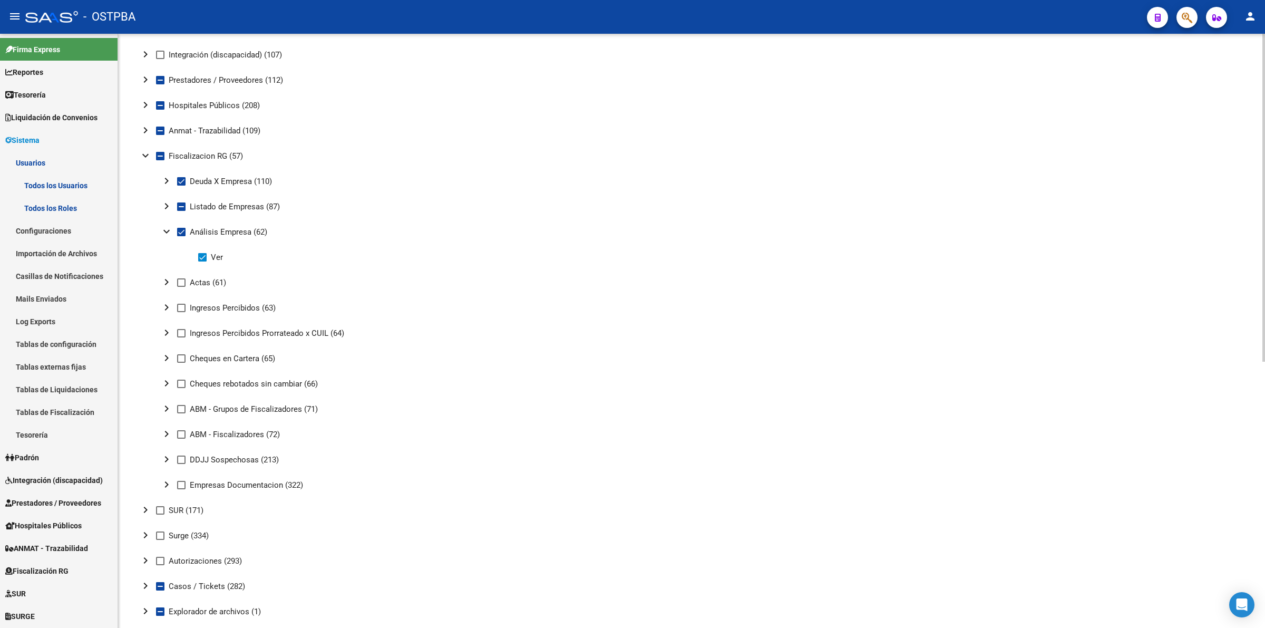
scroll to position [0, 0]
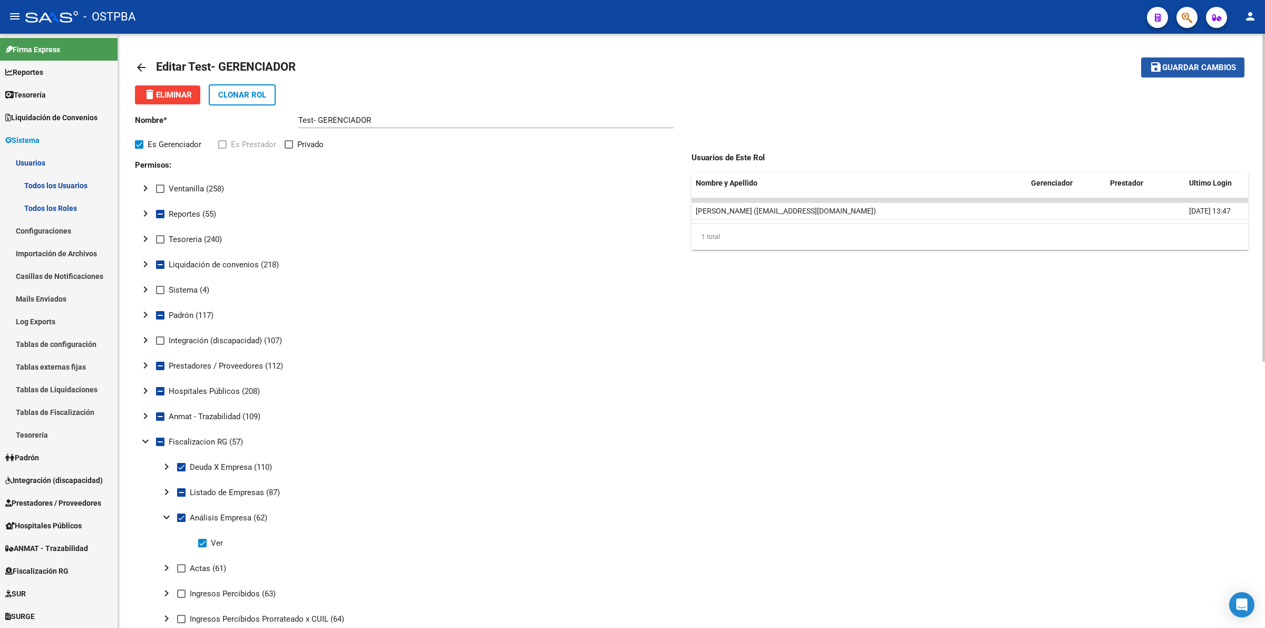
click at [1206, 69] on span "Guardar cambios" at bounding box center [1199, 67] width 74 height 9
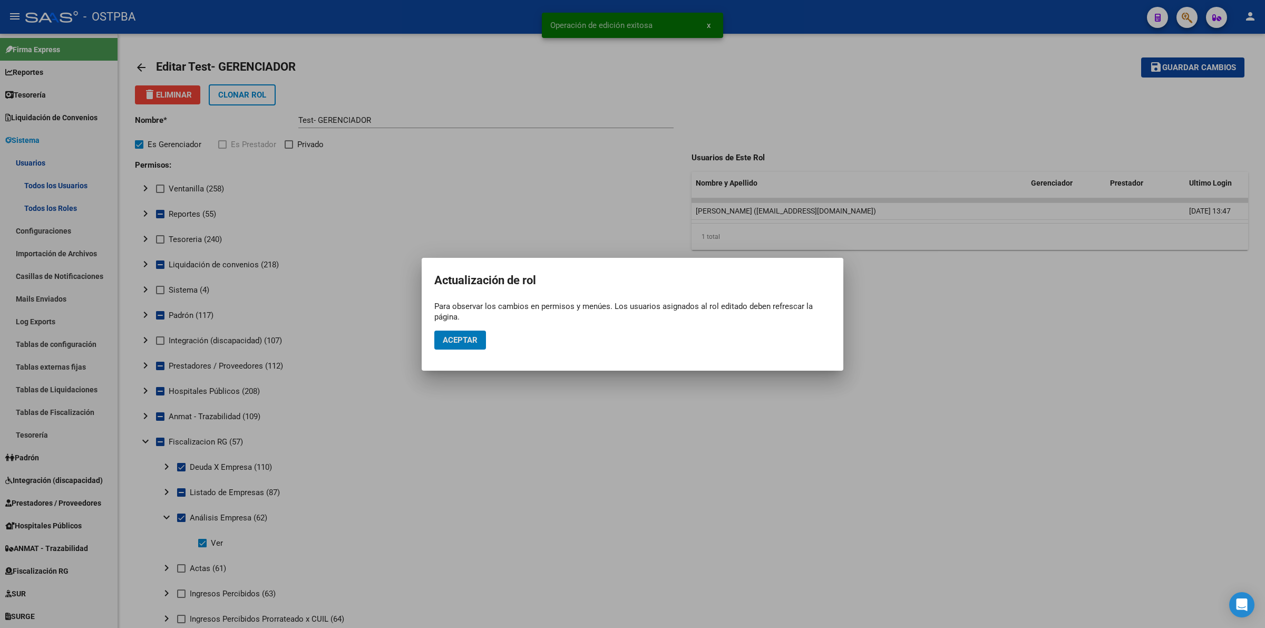
click at [466, 338] on span "Aceptar" at bounding box center [460, 339] width 35 height 9
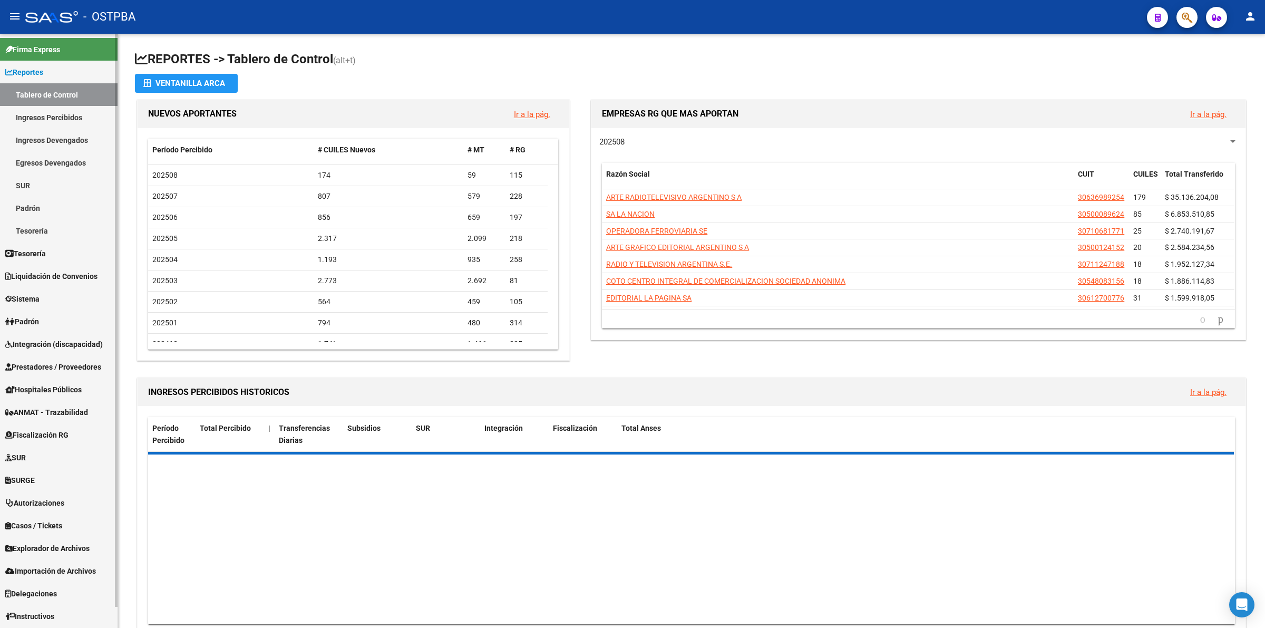
click at [45, 296] on link "Sistema" at bounding box center [59, 298] width 118 height 23
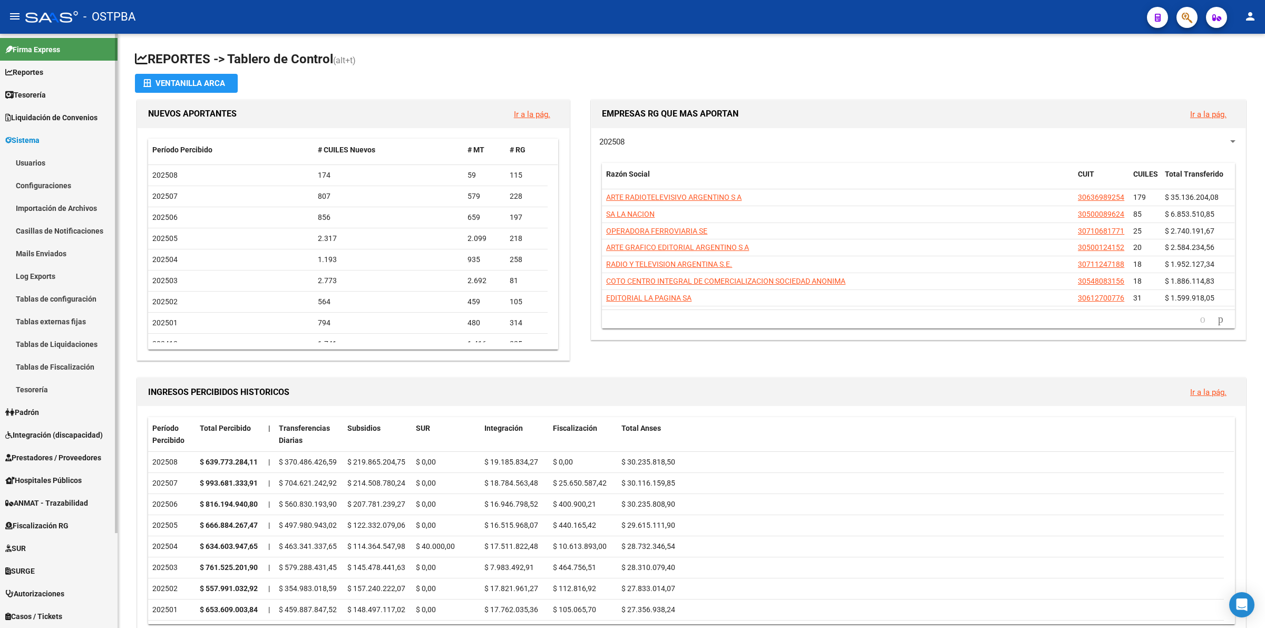
click at [48, 157] on link "Usuarios" at bounding box center [59, 162] width 118 height 23
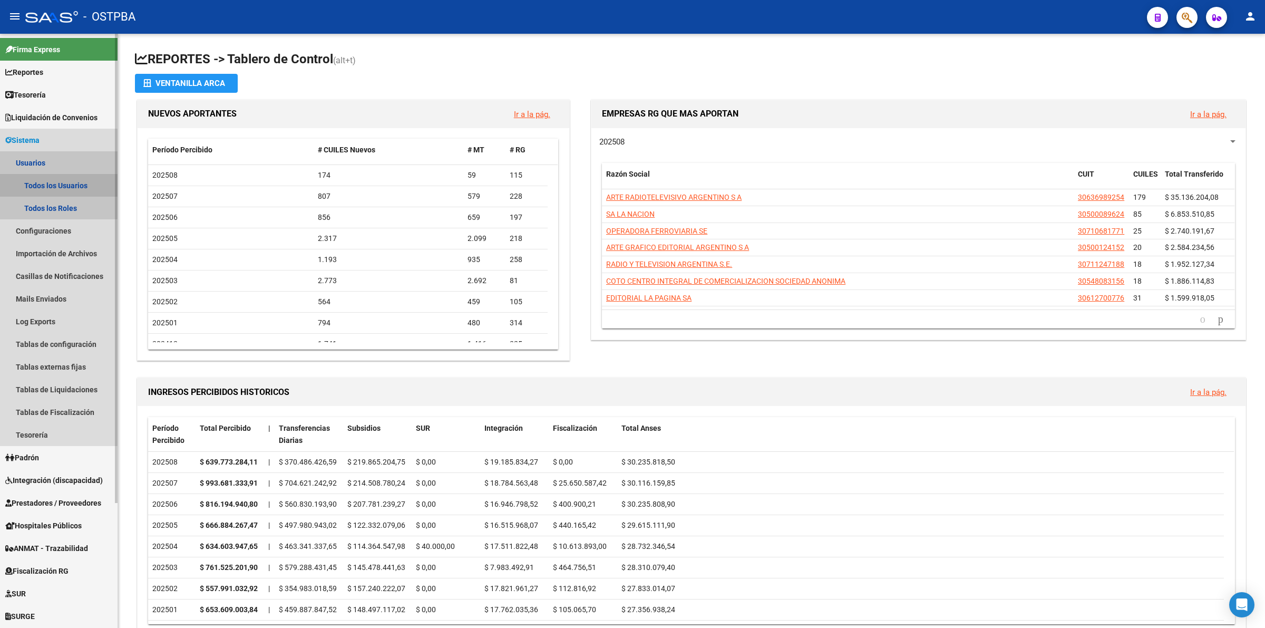
click at [48, 185] on link "Todos los Usuarios" at bounding box center [59, 185] width 118 height 23
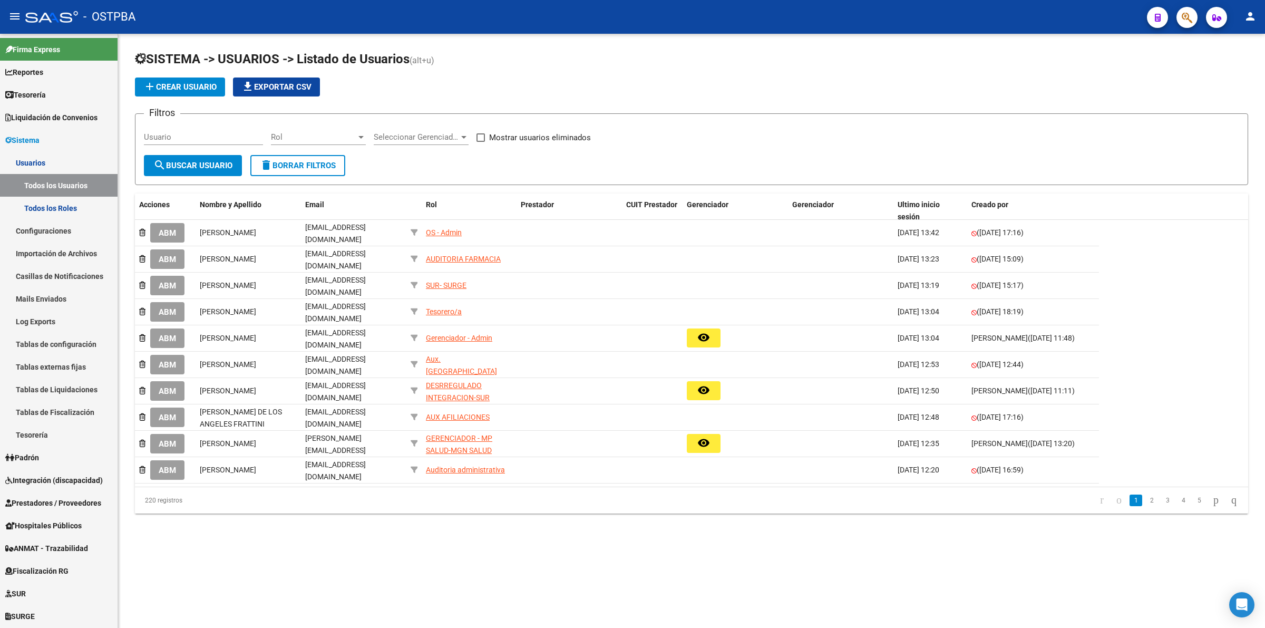
click at [457, 130] on div "Seleccionar Gerenciador Seleccionar Gerenciador" at bounding box center [421, 133] width 95 height 23
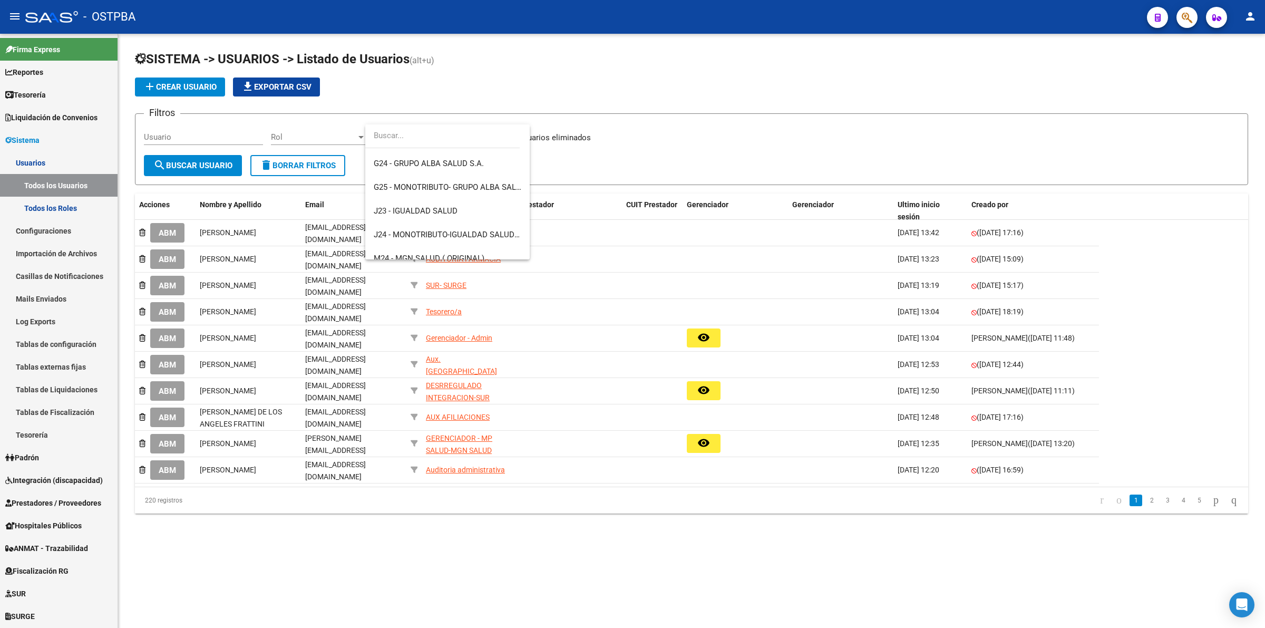
scroll to position [168, 0]
click at [472, 203] on span "J23 - IGUALDAD SALUD" at bounding box center [448, 206] width 148 height 24
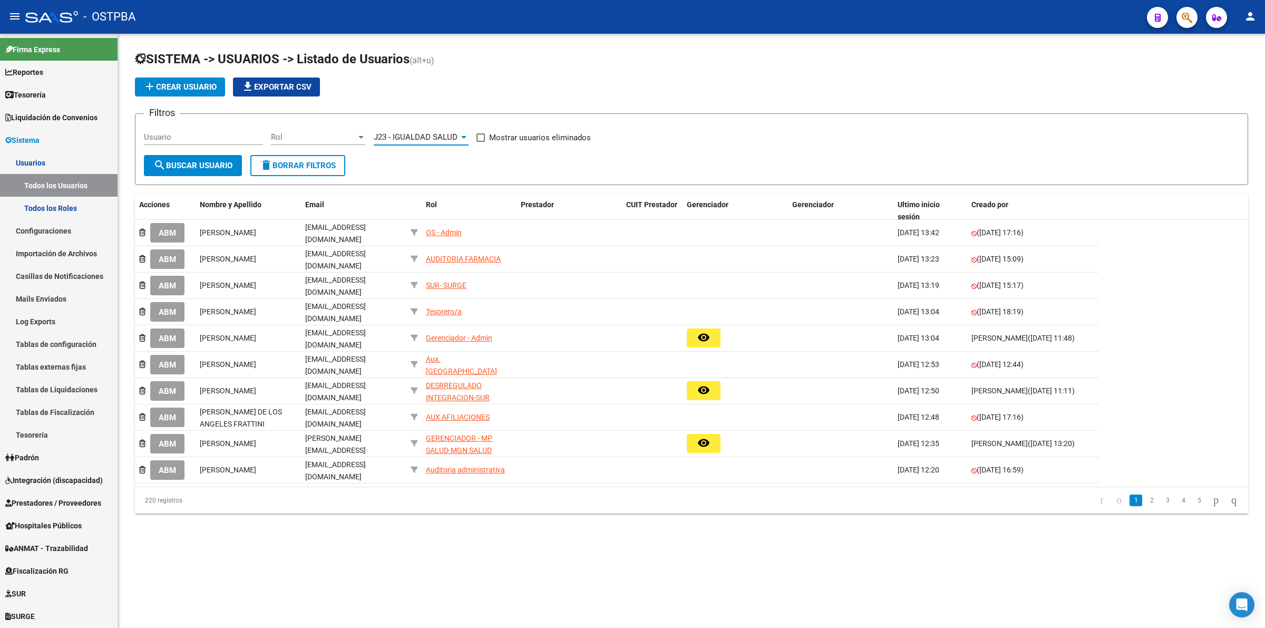
click at [195, 164] on span "search Buscar Usuario" at bounding box center [192, 165] width 79 height 9
